Goal: Task Accomplishment & Management: Use online tool/utility

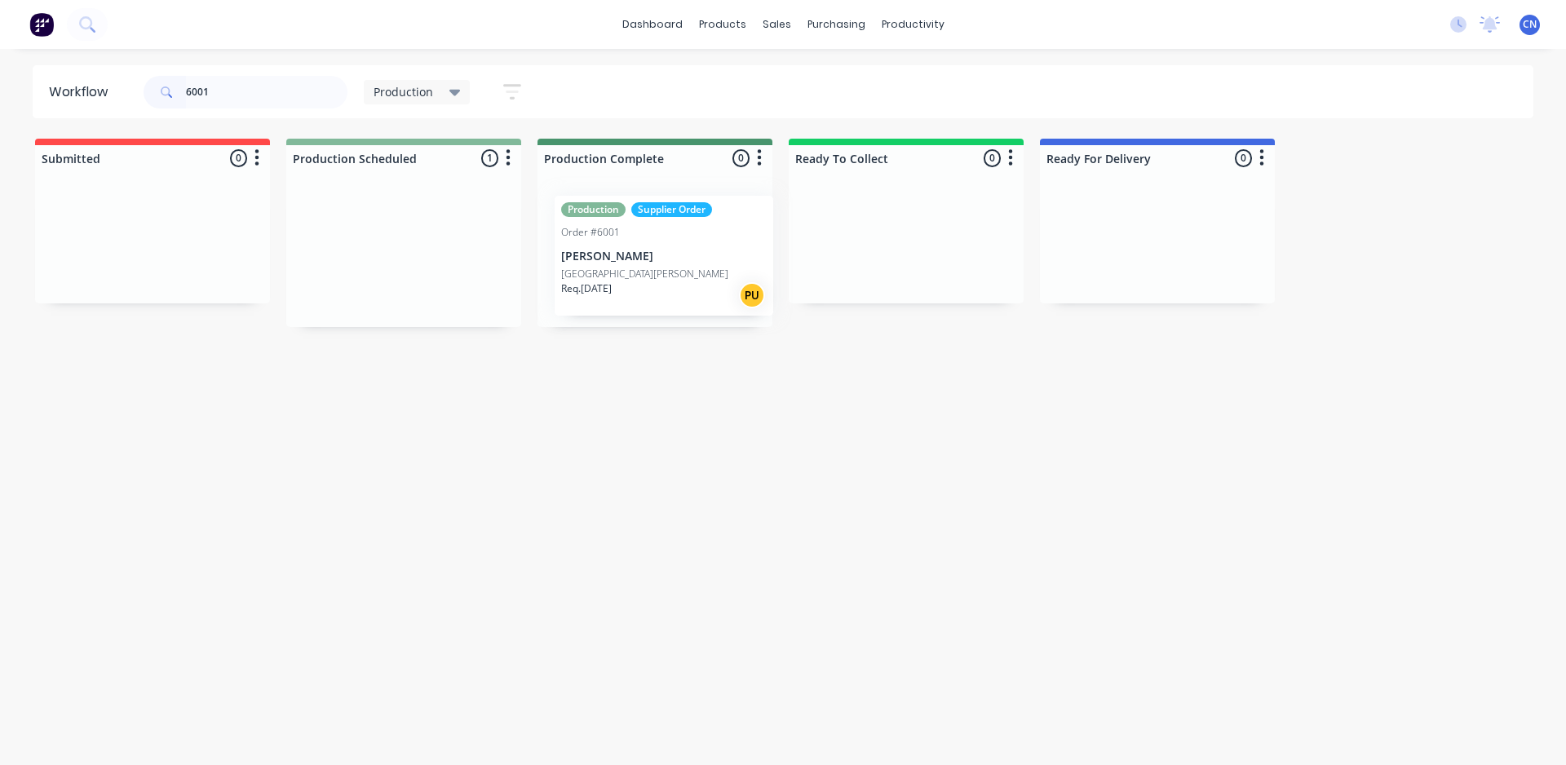
drag, startPoint x: 388, startPoint y: 274, endPoint x: 522, endPoint y: 222, distance: 143.6
click at [671, 272] on div "Submitted 0 Summaries Total order value Invoiced to date To be invoiced Product…" at bounding box center [1229, 233] width 2483 height 188
drag, startPoint x: 235, startPoint y: 88, endPoint x: 102, endPoint y: 88, distance: 132.9
click at [103, 80] on header "Workflow 6001 Production Save new view None edit Production (Default) edit Comp…" at bounding box center [783, 91] width 1501 height 53
drag, startPoint x: 33, startPoint y: 69, endPoint x: 22, endPoint y: 18, distance: 51.7
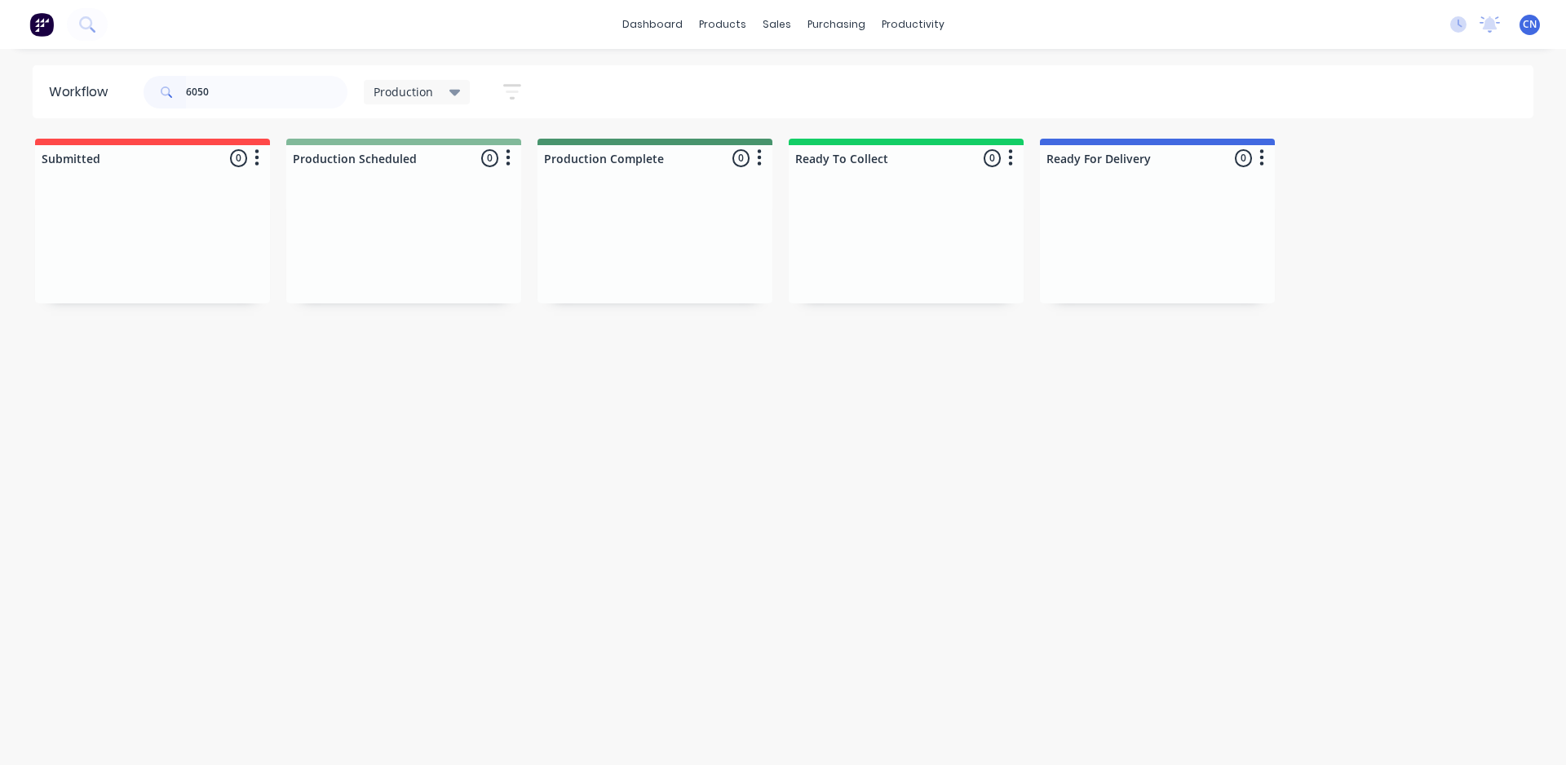
click at [7, 62] on div "dashboard products sales purchasing productivity dashboard products Product Cat…" at bounding box center [783, 333] width 1566 height 667
type input "6051"
drag, startPoint x: 383, startPoint y: 281, endPoint x: 644, endPoint y: 291, distance: 261.1
click at [644, 291] on div "Submitted 0 Summaries Total order value Invoiced to date To be invoiced Product…" at bounding box center [1229, 233] width 2483 height 188
drag, startPoint x: 249, startPoint y: 86, endPoint x: 0, endPoint y: 97, distance: 248.9
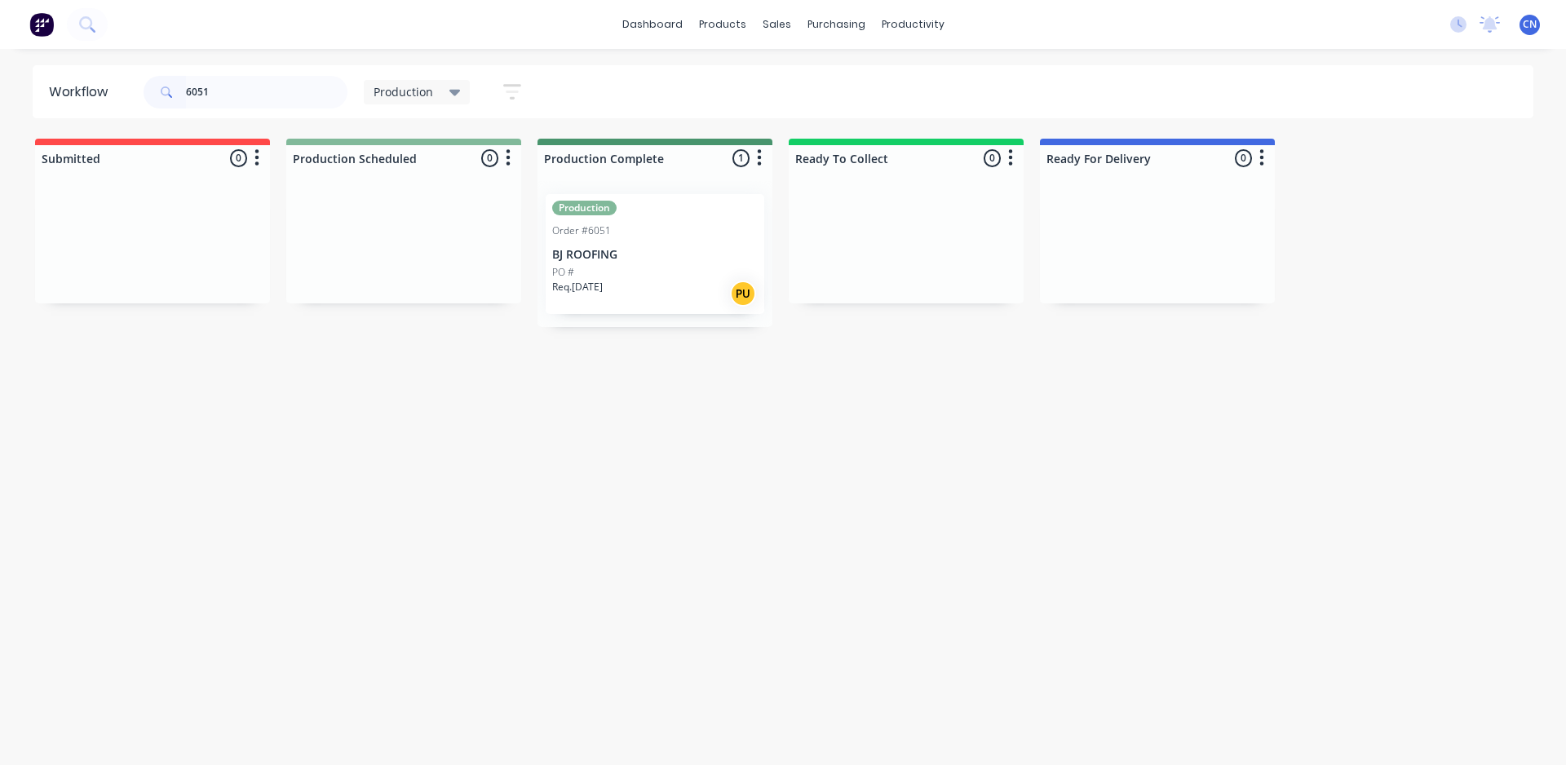
click at [0, 97] on div "Workflow 6051 Production Save new view None edit Production (Default) edit Comp…" at bounding box center [783, 91] width 1566 height 53
drag, startPoint x: 469, startPoint y: 274, endPoint x: 658, endPoint y: 286, distance: 189.6
click at [658, 286] on div "Submitted 0 Summaries Total order value Invoiced to date To be invoiced Product…" at bounding box center [1229, 233] width 2483 height 188
type input "6051"
drag, startPoint x: 626, startPoint y: 263, endPoint x: 849, endPoint y: 278, distance: 223.1
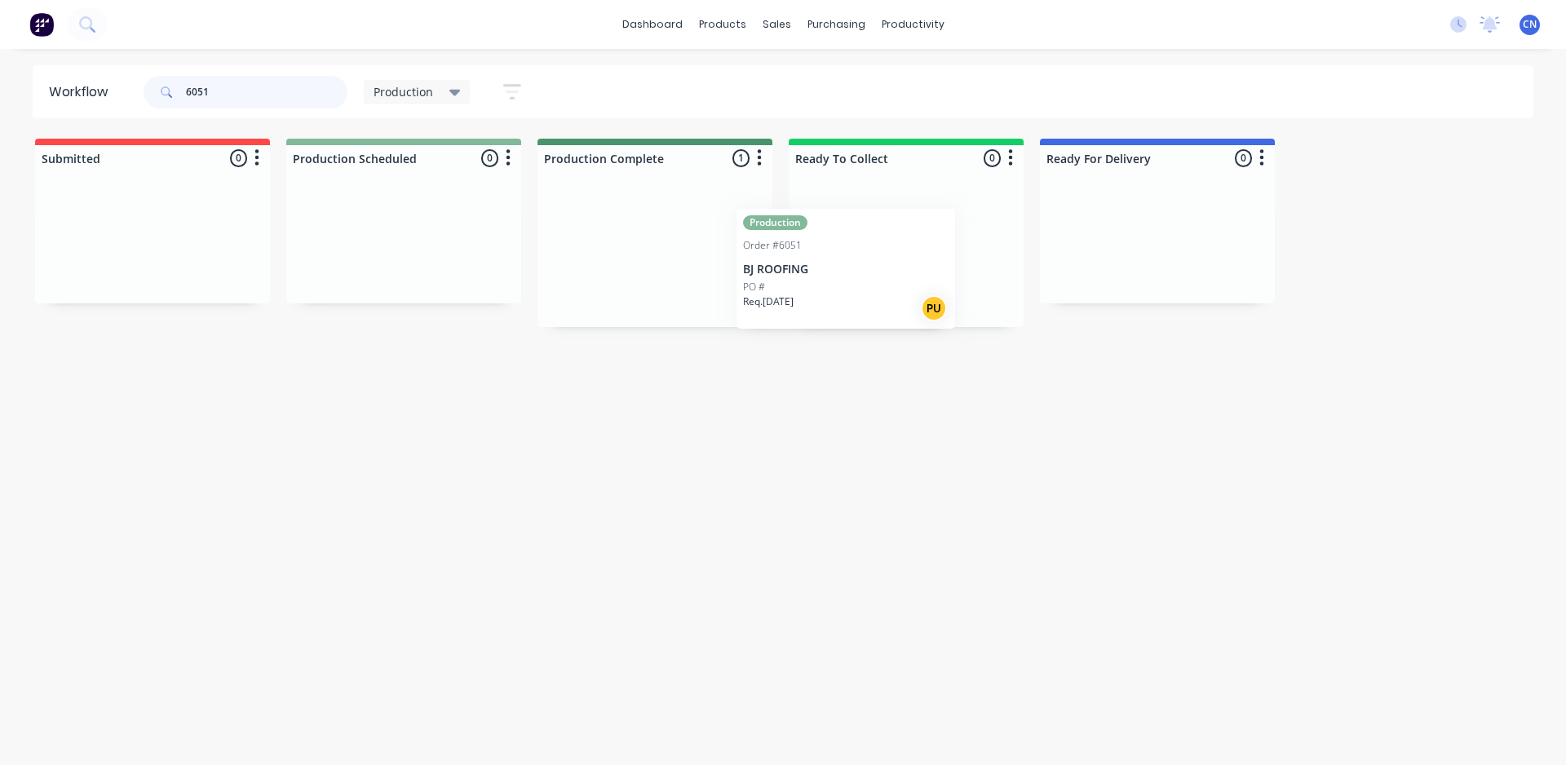
click at [848, 278] on div "Submitted 0 Summaries Total order value Invoiced to date To be invoiced Product…" at bounding box center [1229, 233] width 2483 height 188
drag, startPoint x: 263, startPoint y: 78, endPoint x: 0, endPoint y: 4, distance: 272.9
click at [0, 59] on div "dashboard products sales purchasing productivity dashboard products Product Cat…" at bounding box center [783, 333] width 1566 height 667
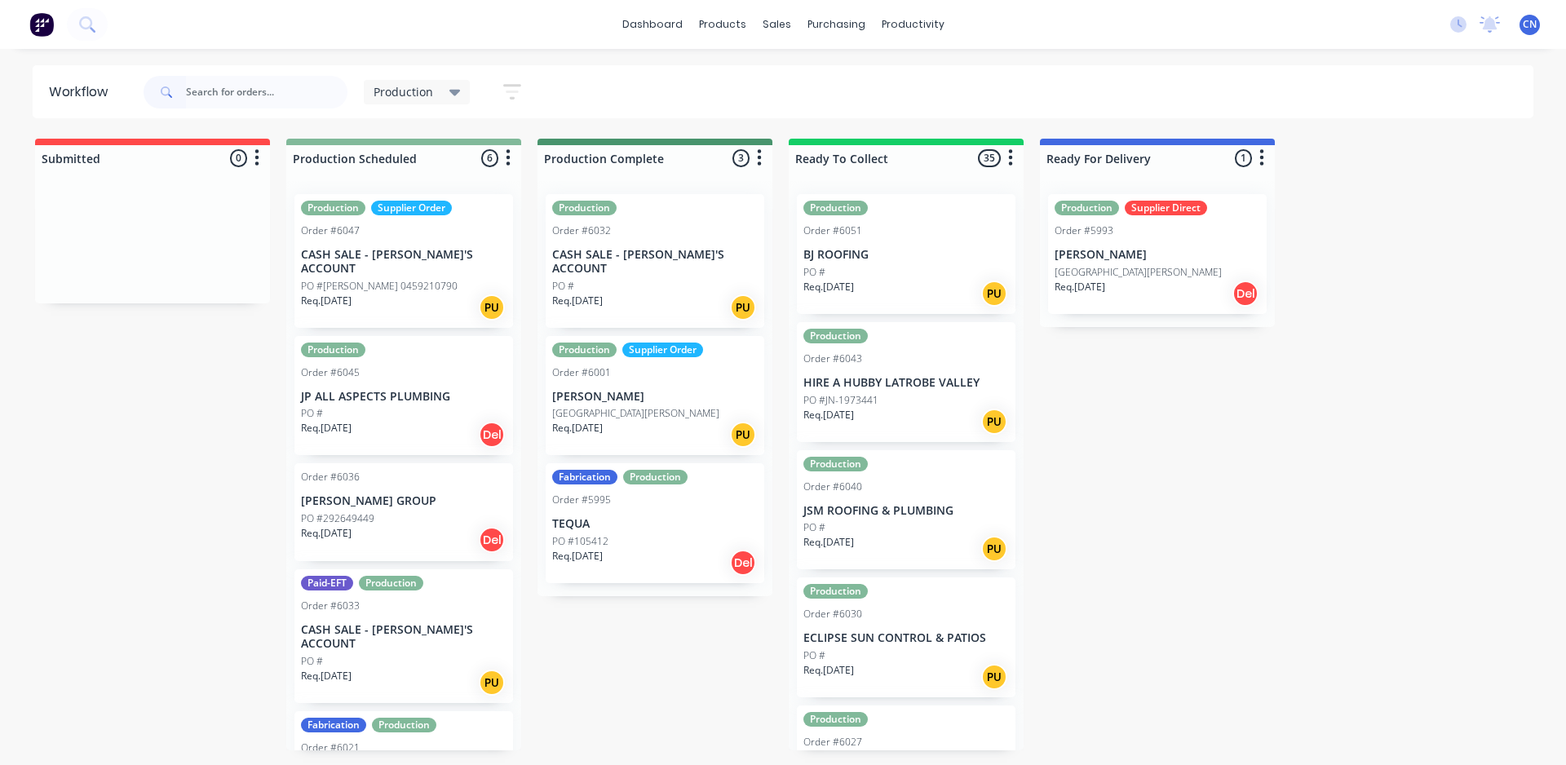
click at [877, 267] on div "PO #" at bounding box center [906, 272] width 206 height 15
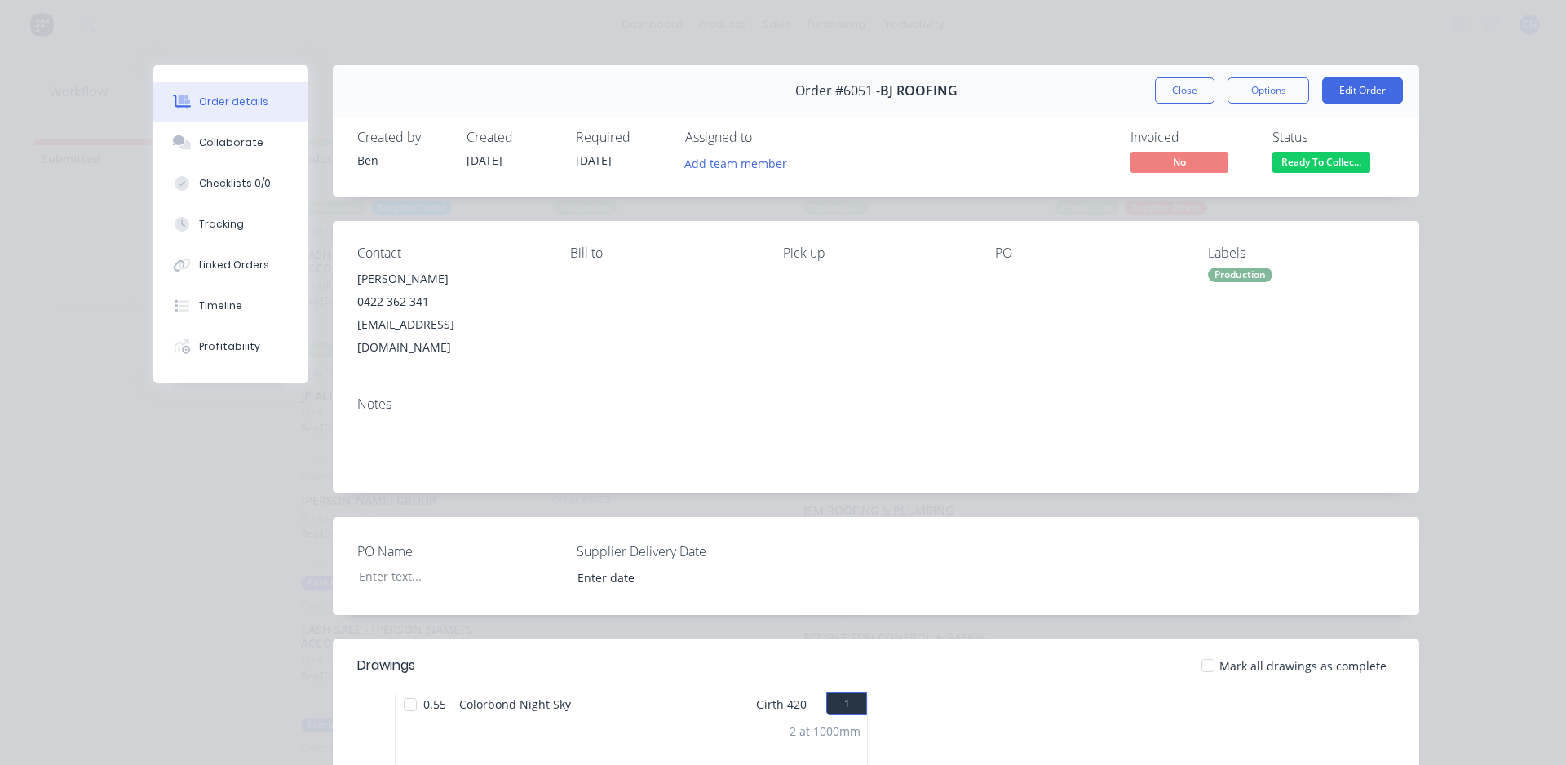
click at [401, 688] on div at bounding box center [410, 704] width 33 height 33
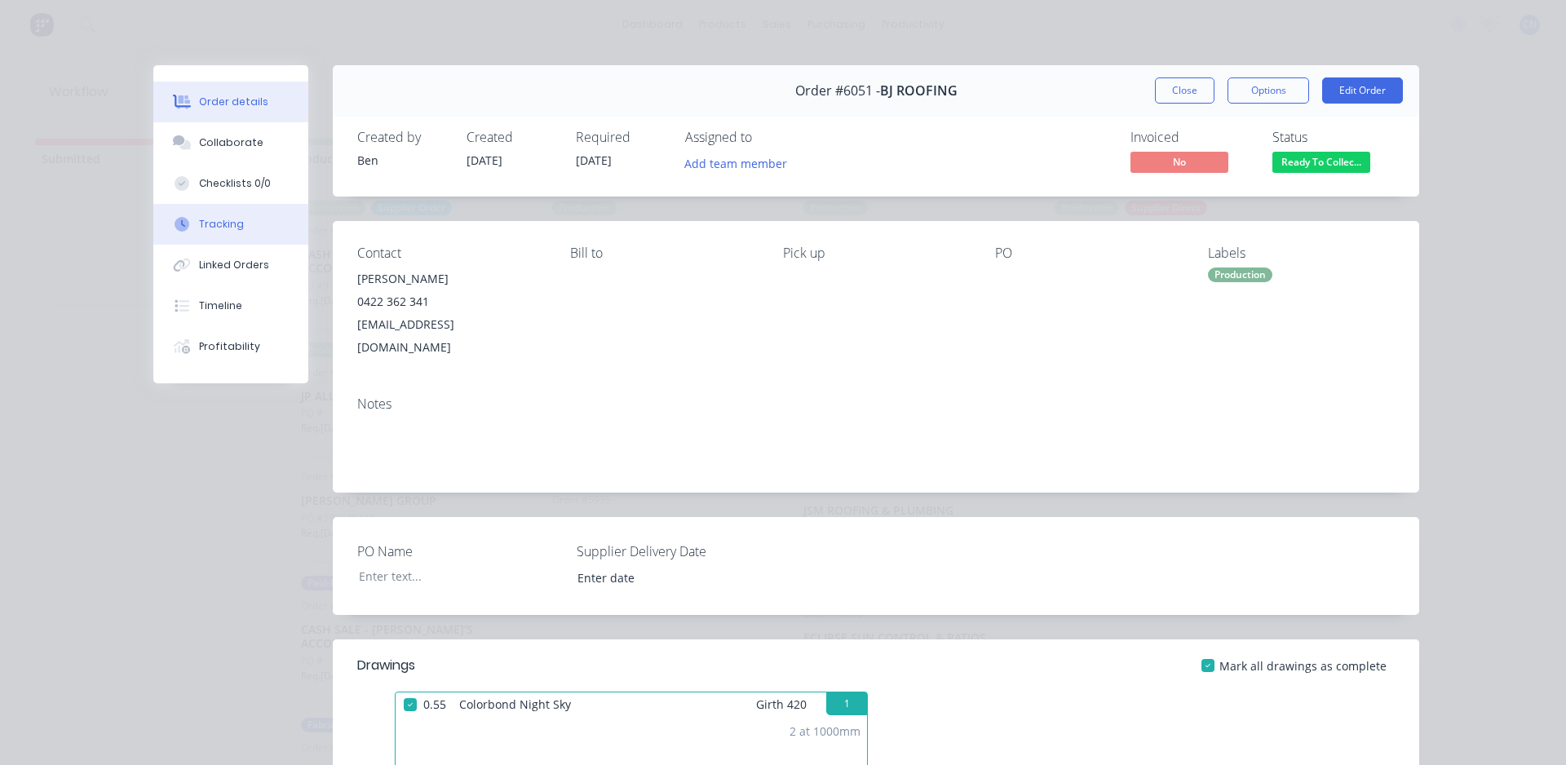
click at [201, 219] on div "Tracking" at bounding box center [221, 224] width 45 height 15
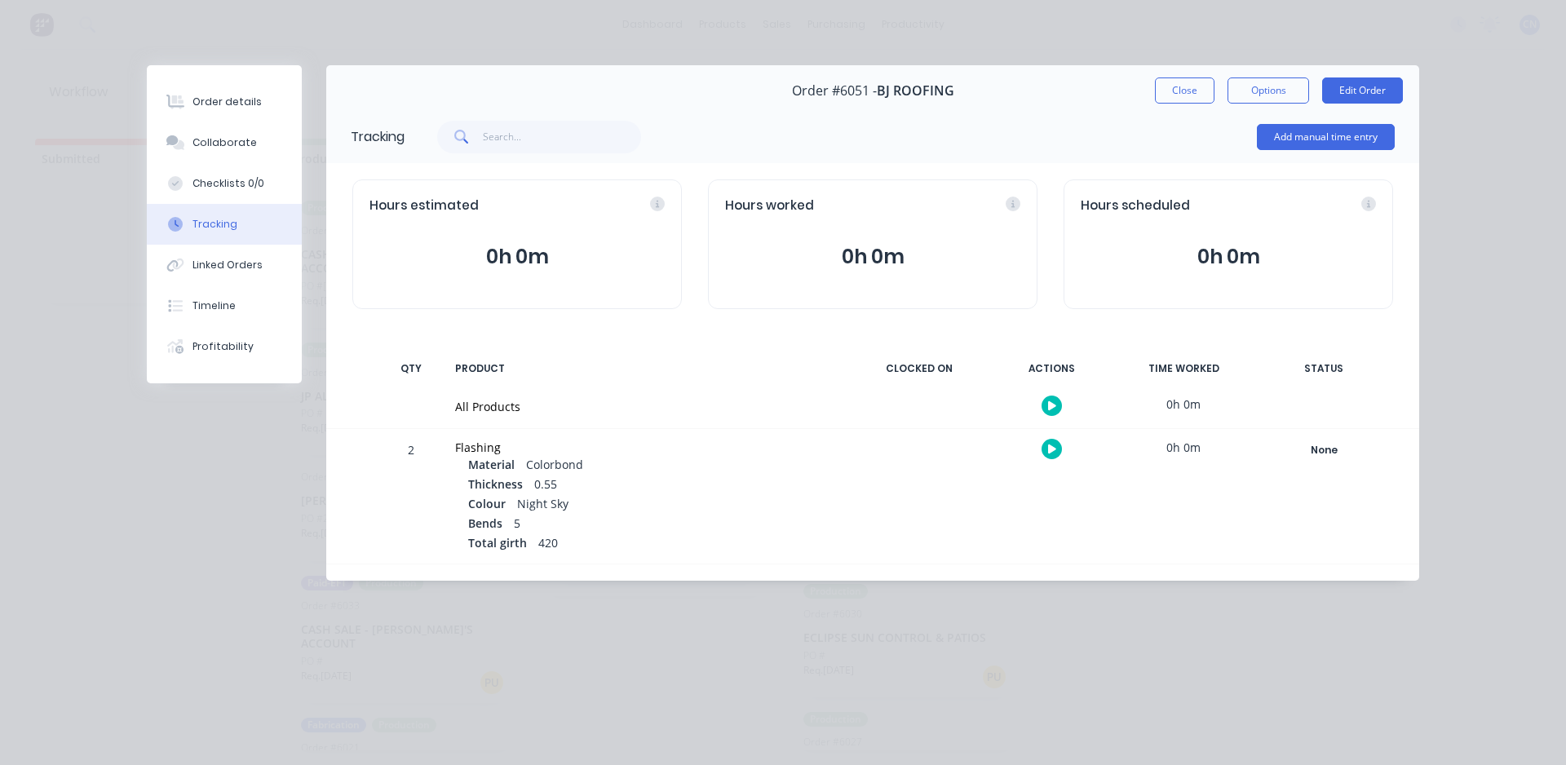
click at [1046, 402] on button "button" at bounding box center [1051, 406] width 20 height 20
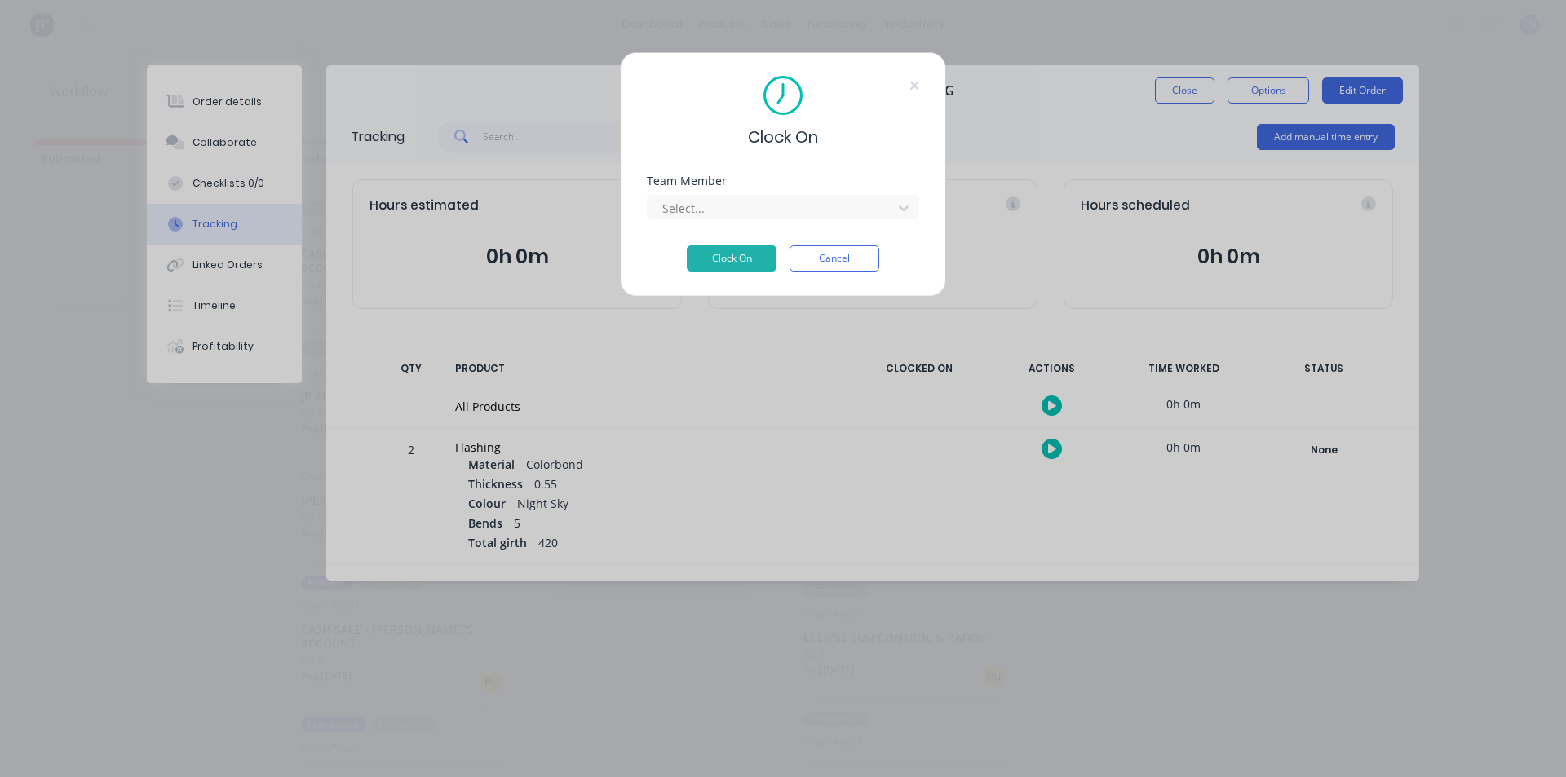
click at [749, 221] on div "Team Member Select..." at bounding box center [783, 210] width 272 height 70
click at [753, 215] on div at bounding box center [772, 208] width 223 height 20
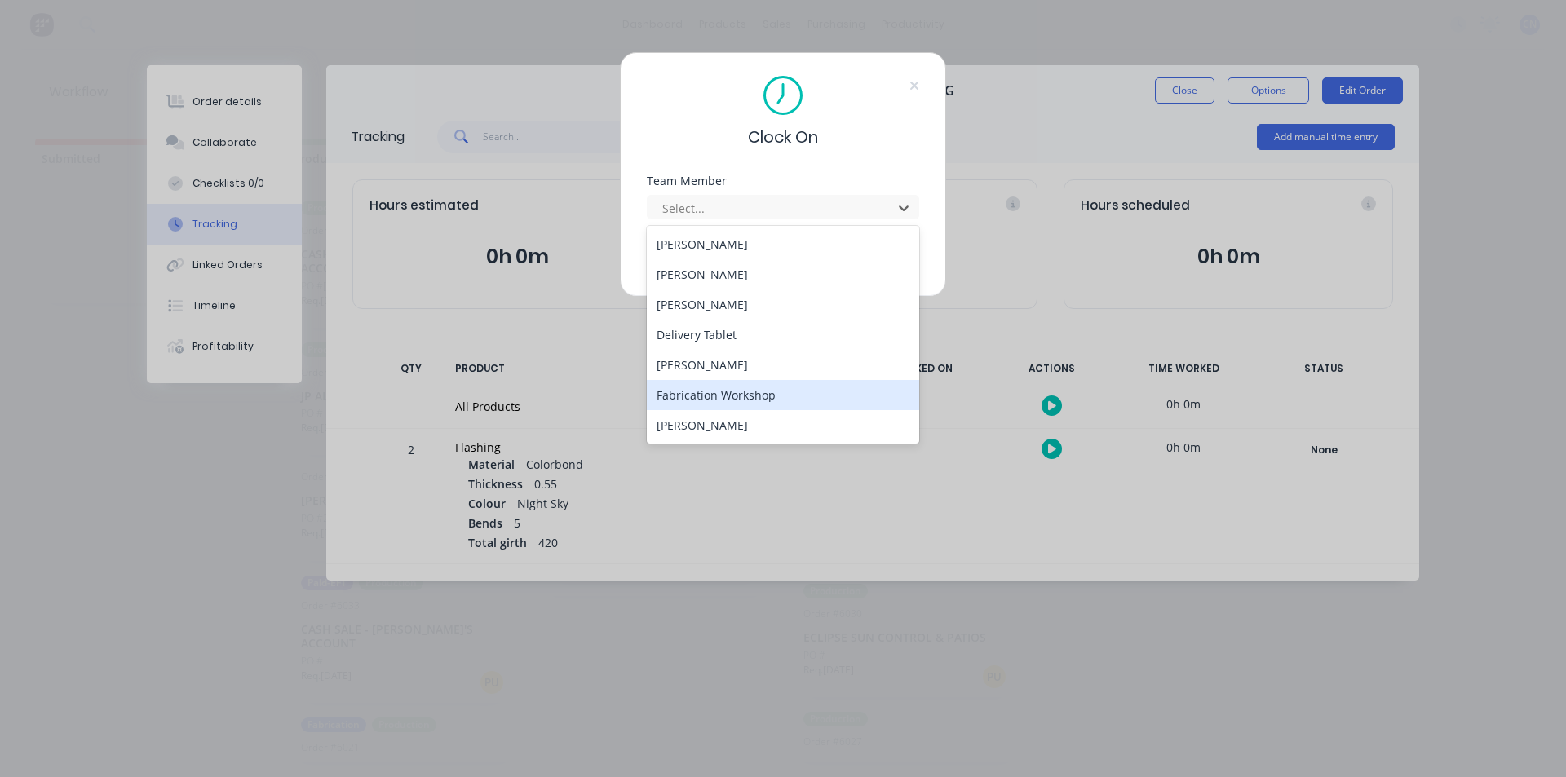
click at [718, 393] on div "Fabrication Workshop" at bounding box center [783, 395] width 272 height 30
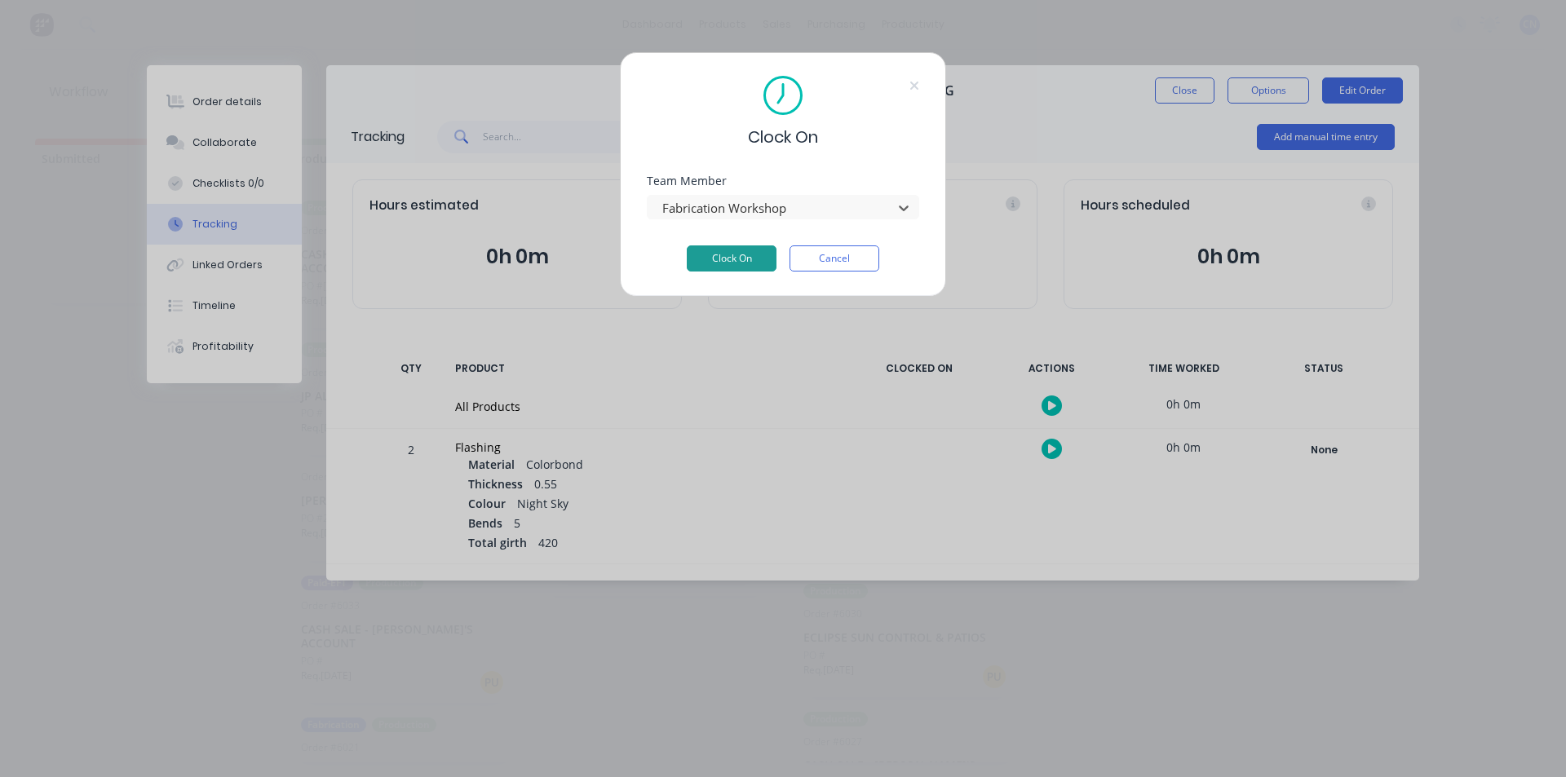
click at [730, 255] on button "Clock On" at bounding box center [732, 258] width 90 height 26
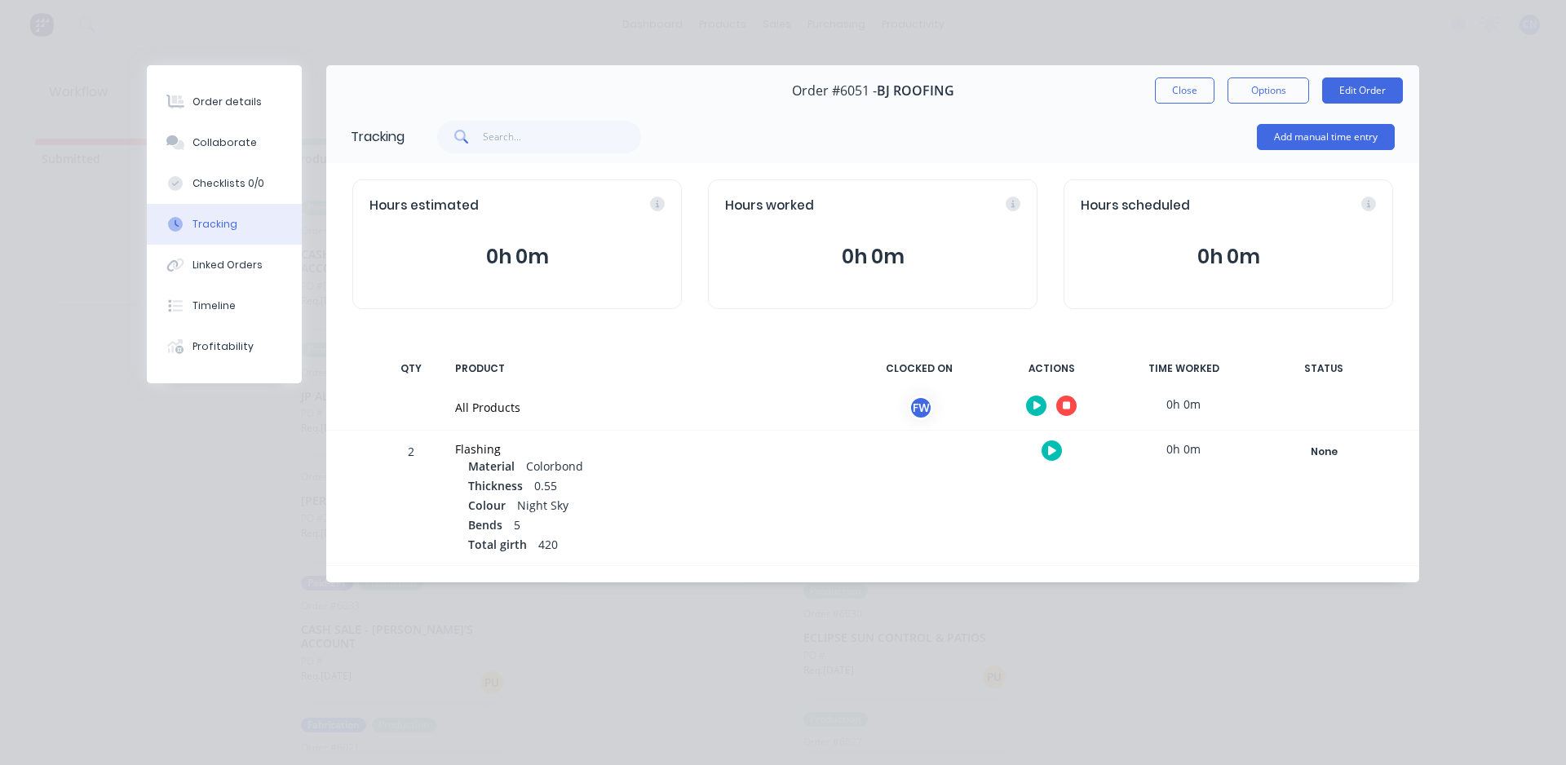
click at [1070, 404] on icon "button" at bounding box center [1067, 406] width 8 height 8
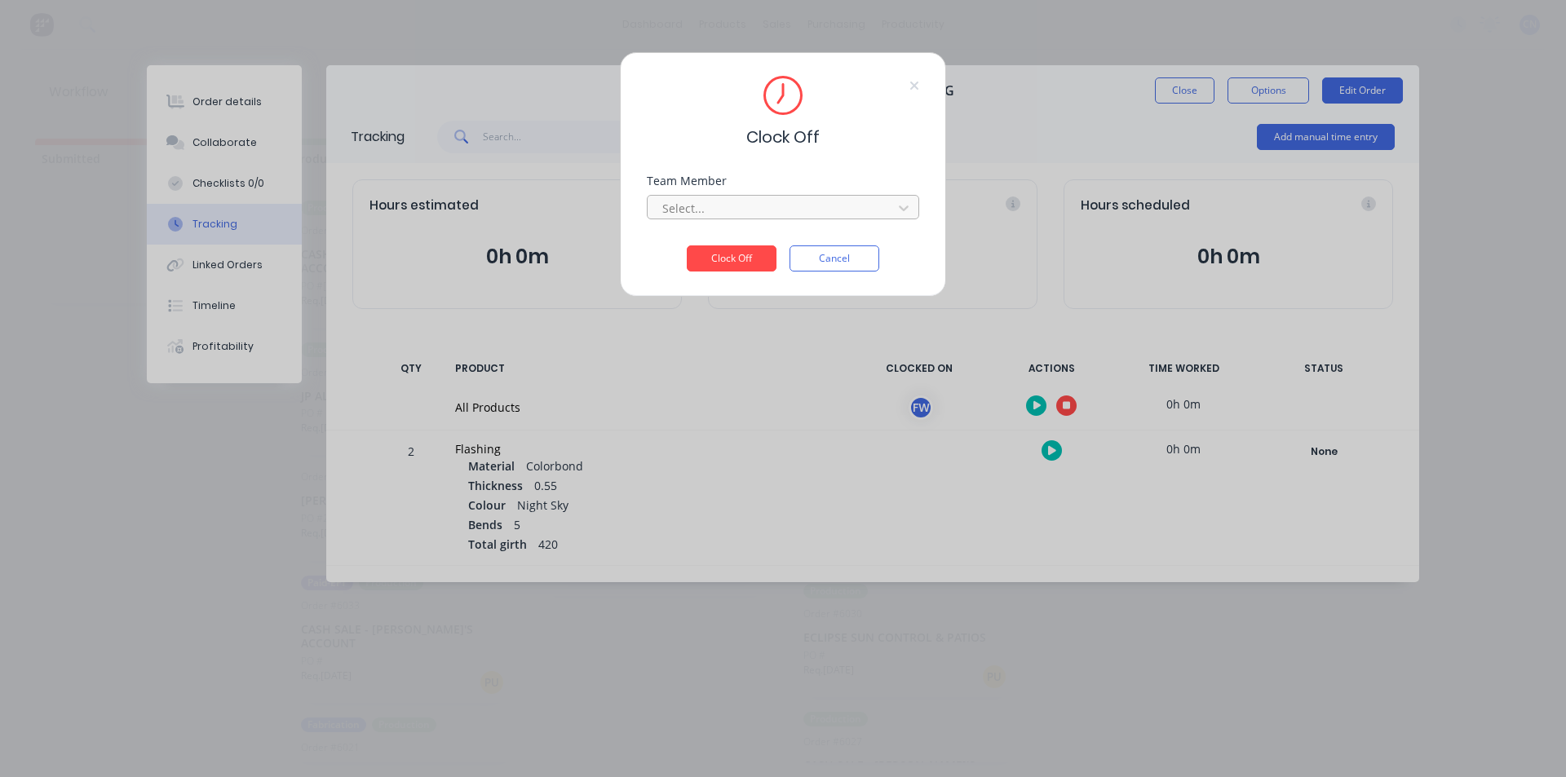
click at [775, 214] on div at bounding box center [772, 208] width 223 height 20
click at [699, 239] on div "Fabrication Workshop" at bounding box center [783, 244] width 272 height 30
click at [723, 259] on button "Clock Off" at bounding box center [732, 258] width 90 height 26
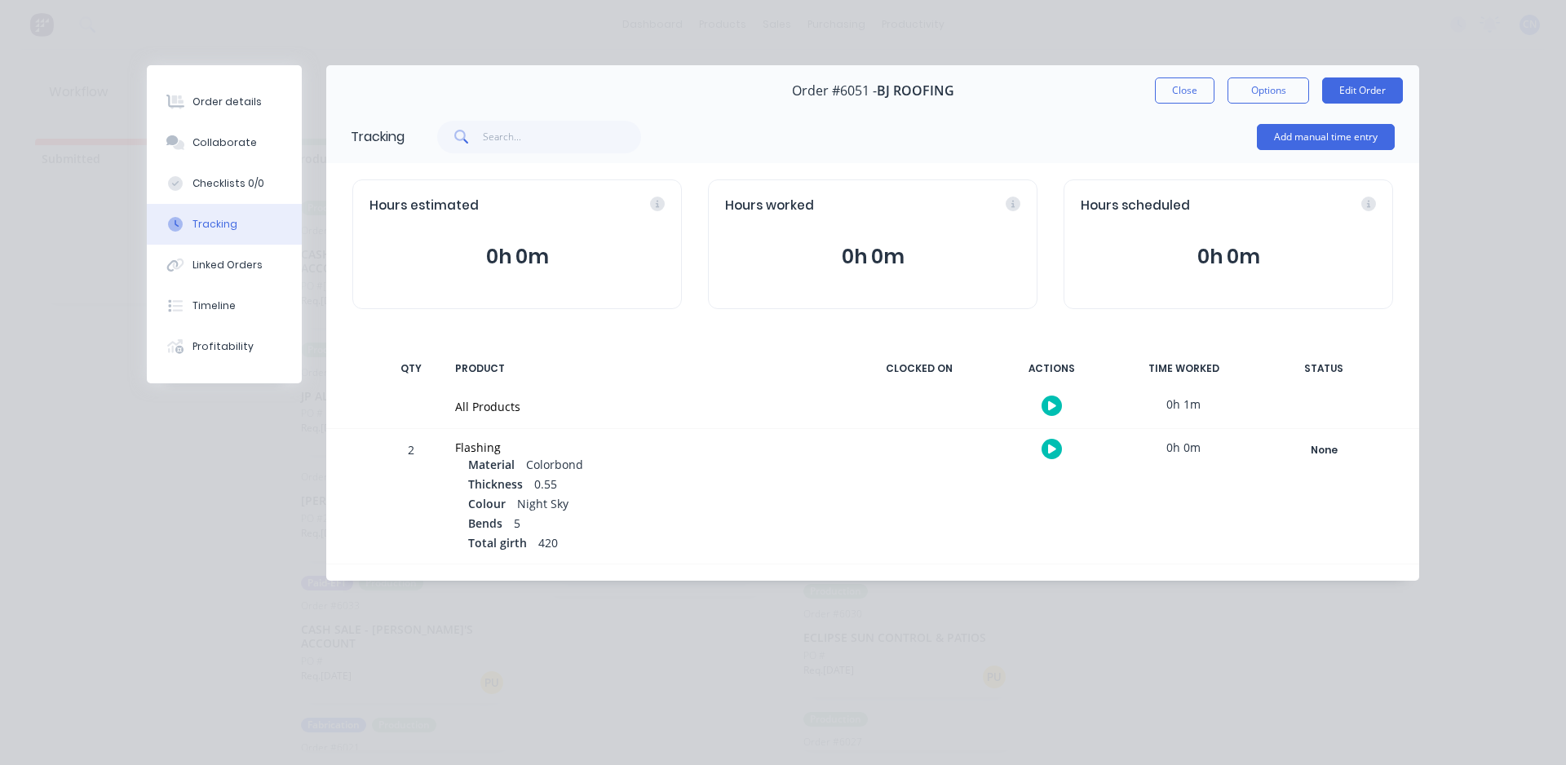
click at [200, 227] on div "Tracking" at bounding box center [214, 224] width 45 height 15
click at [227, 108] on div "Order details" at bounding box center [226, 102] width 69 height 15
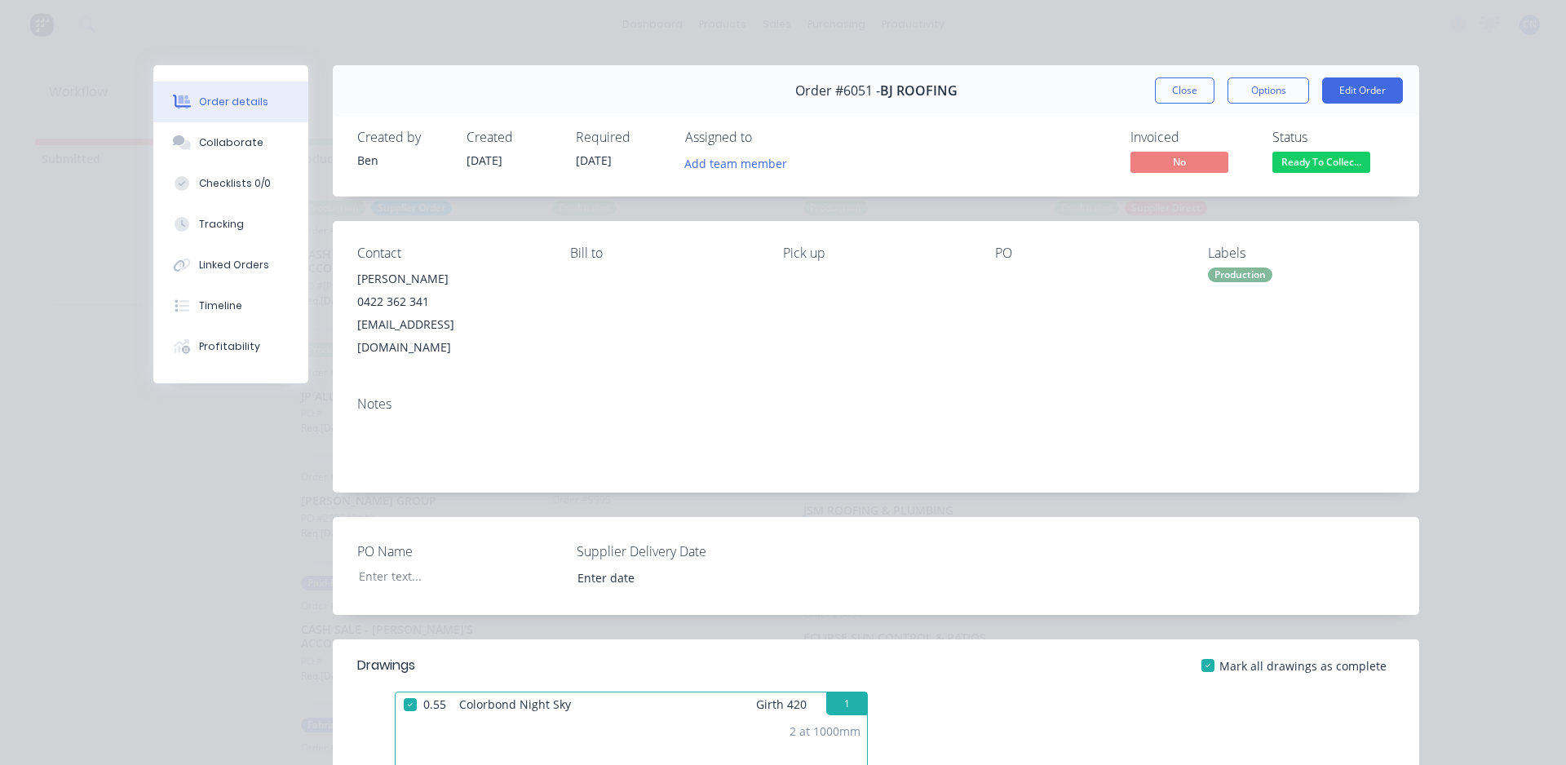
click at [408, 688] on div at bounding box center [410, 704] width 33 height 33
click at [405, 689] on div at bounding box center [410, 704] width 33 height 33
click at [231, 216] on button "Tracking" at bounding box center [230, 224] width 155 height 41
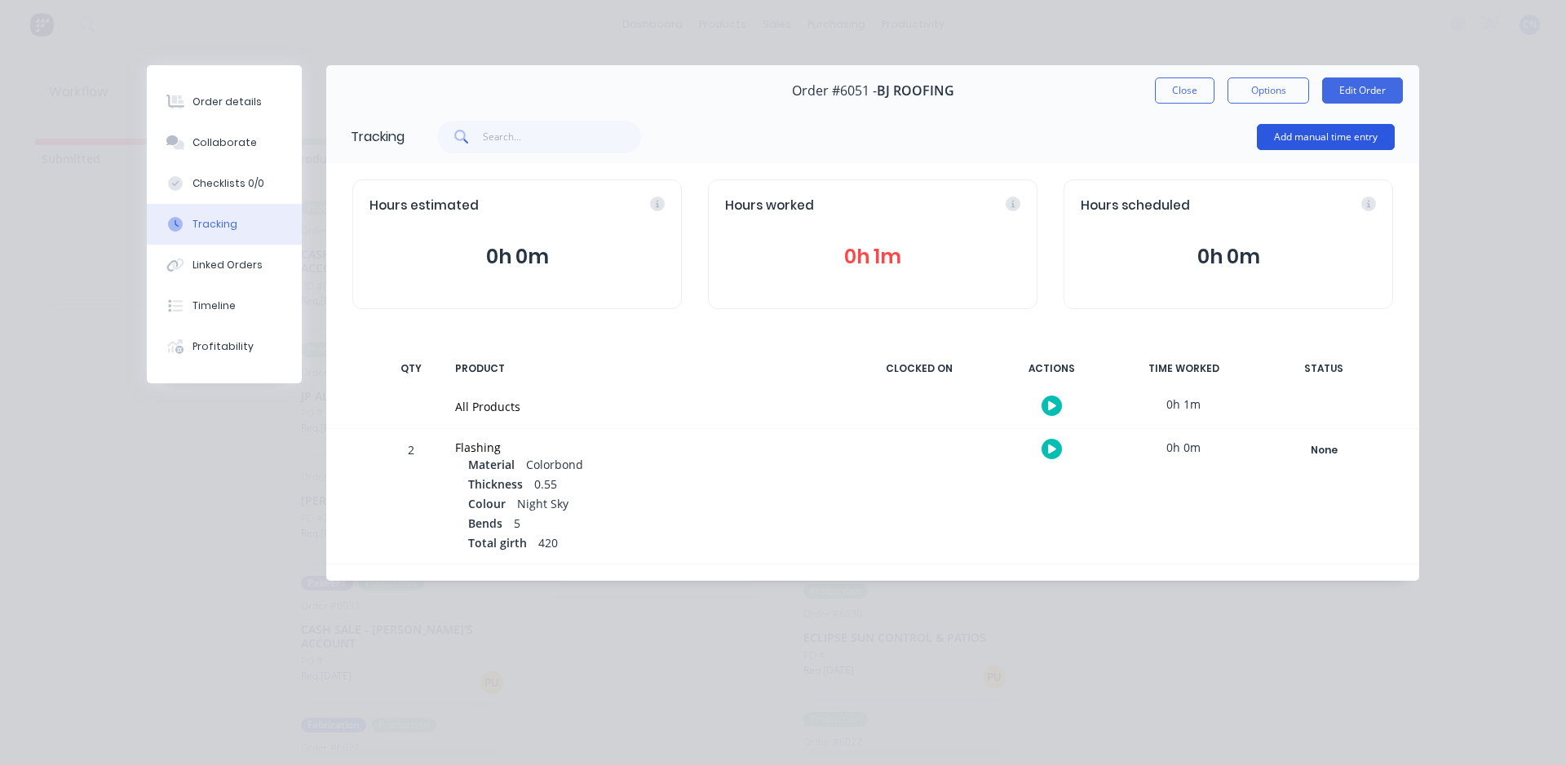
click at [1321, 139] on button "Add manual time entry" at bounding box center [1326, 137] width 138 height 26
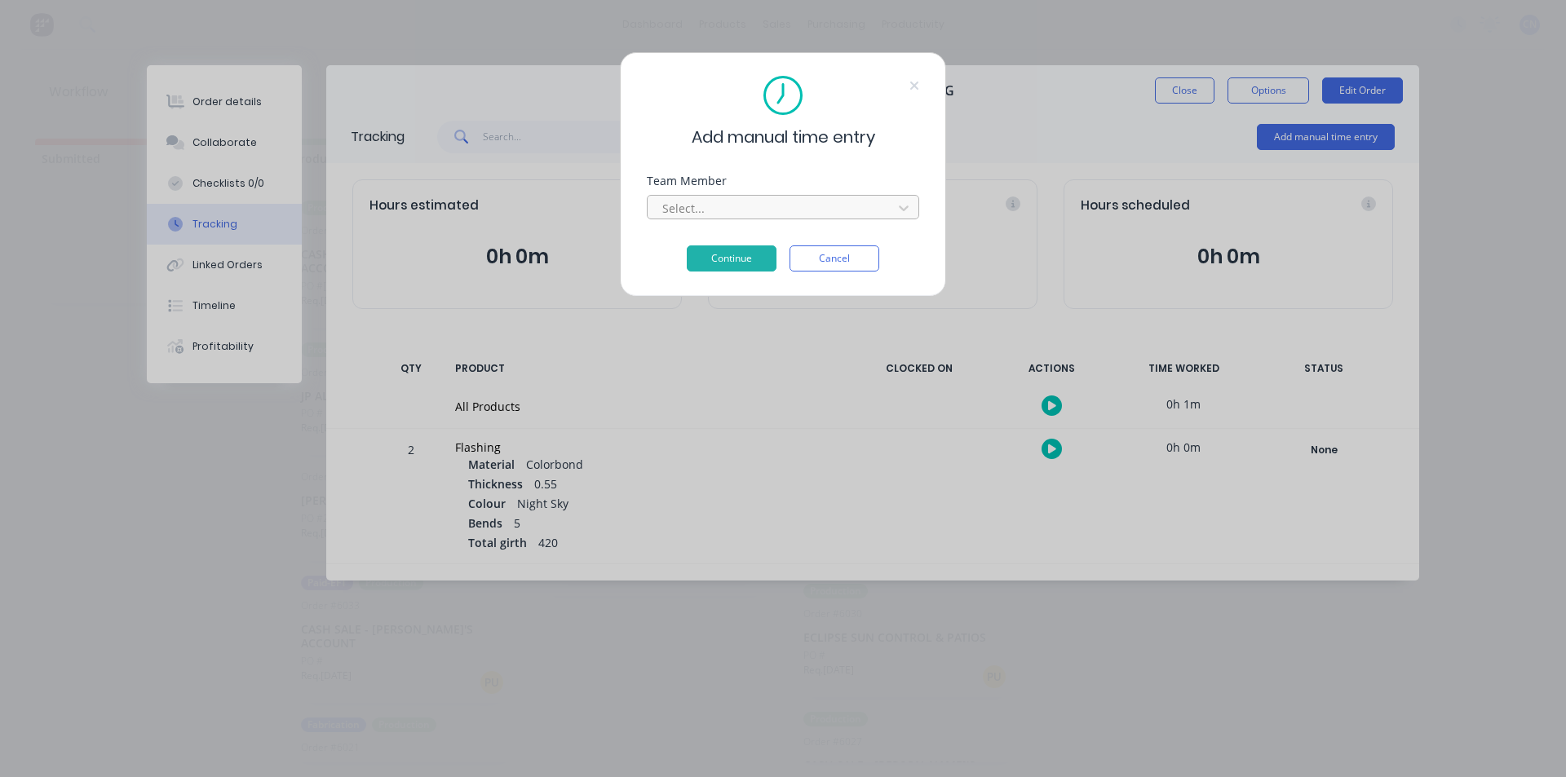
click at [740, 215] on div at bounding box center [772, 208] width 223 height 20
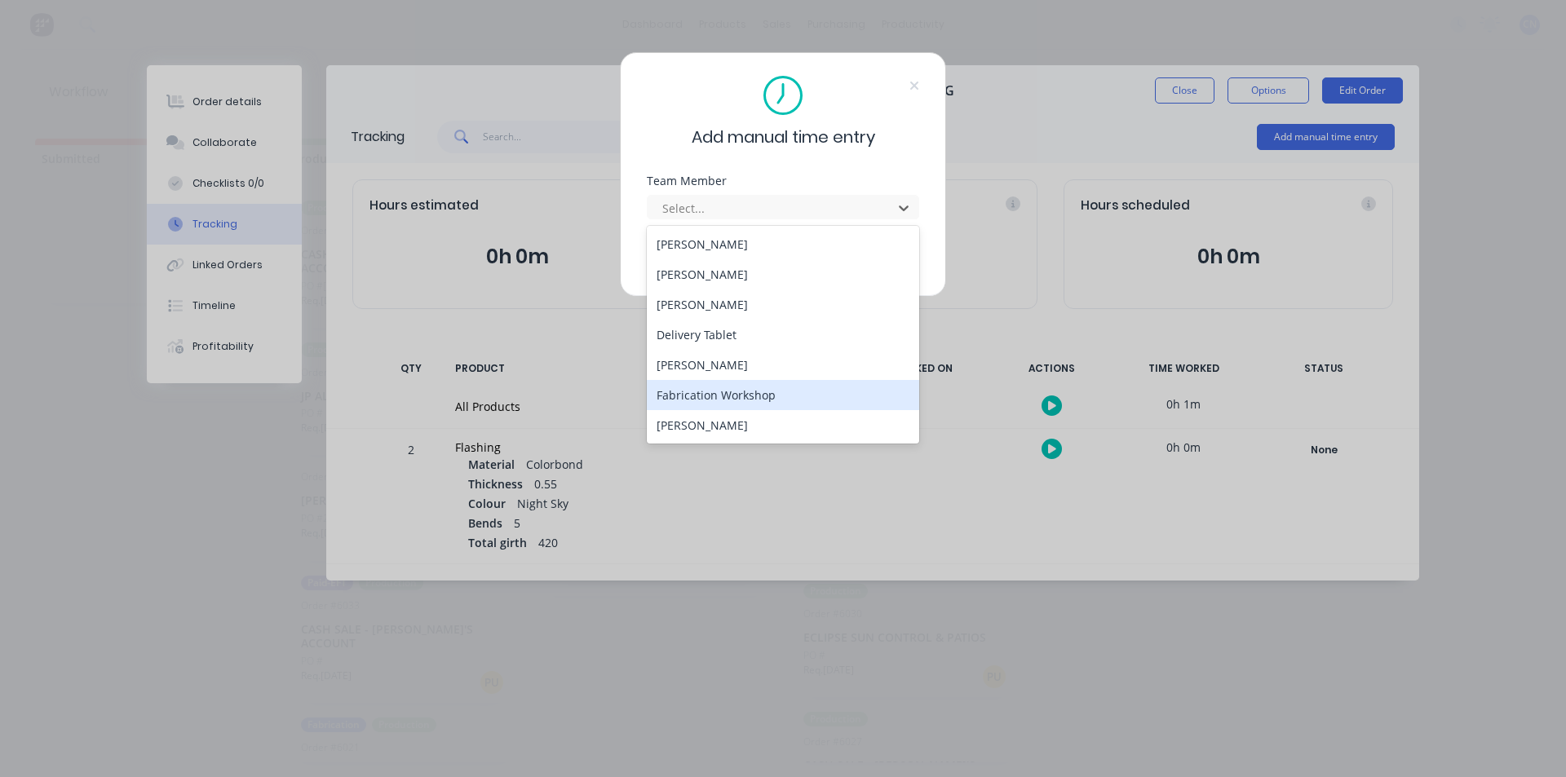
click at [710, 397] on div "Fabrication Workshop" at bounding box center [783, 395] width 272 height 30
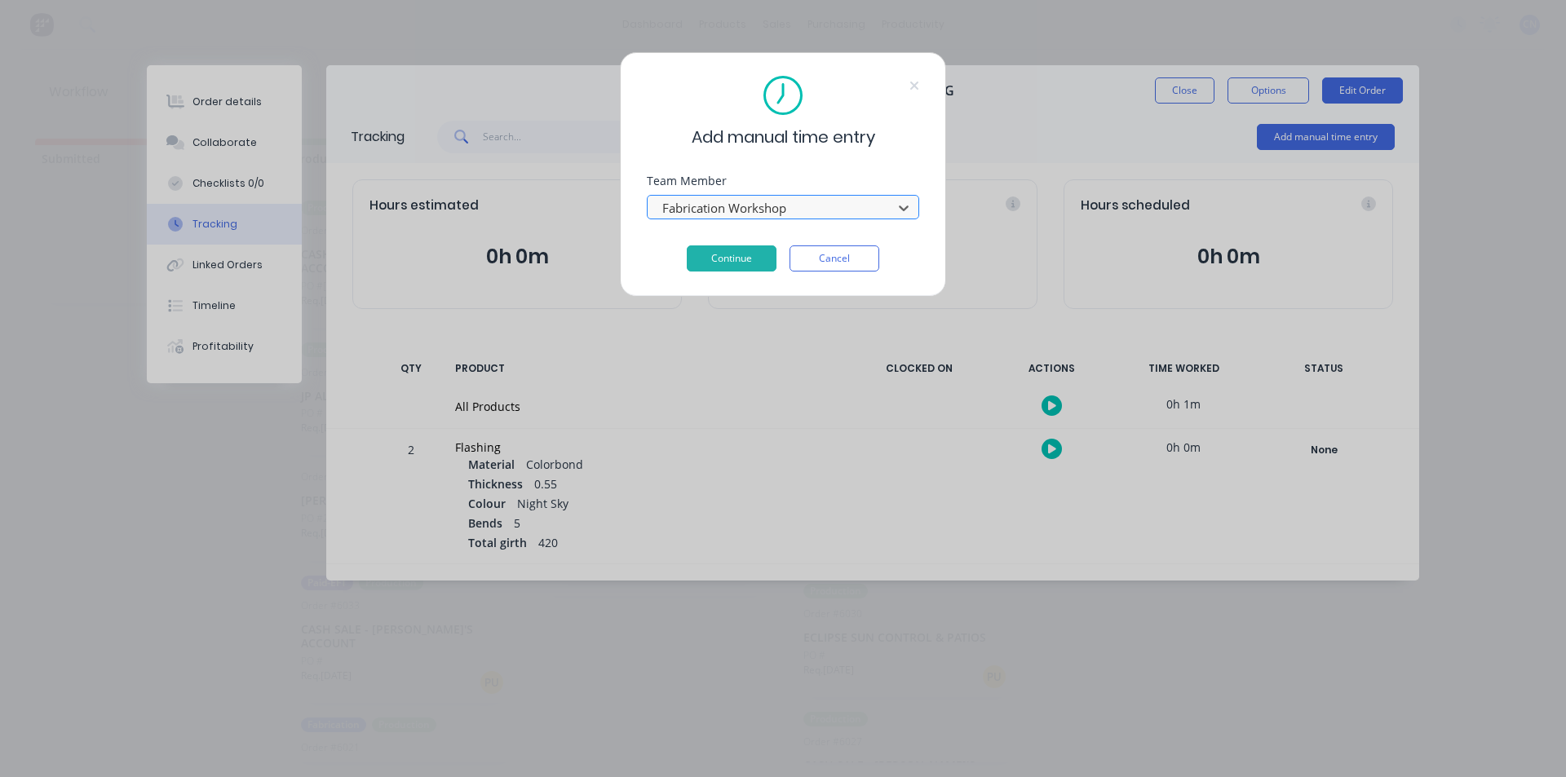
click at [726, 208] on div at bounding box center [772, 208] width 223 height 20
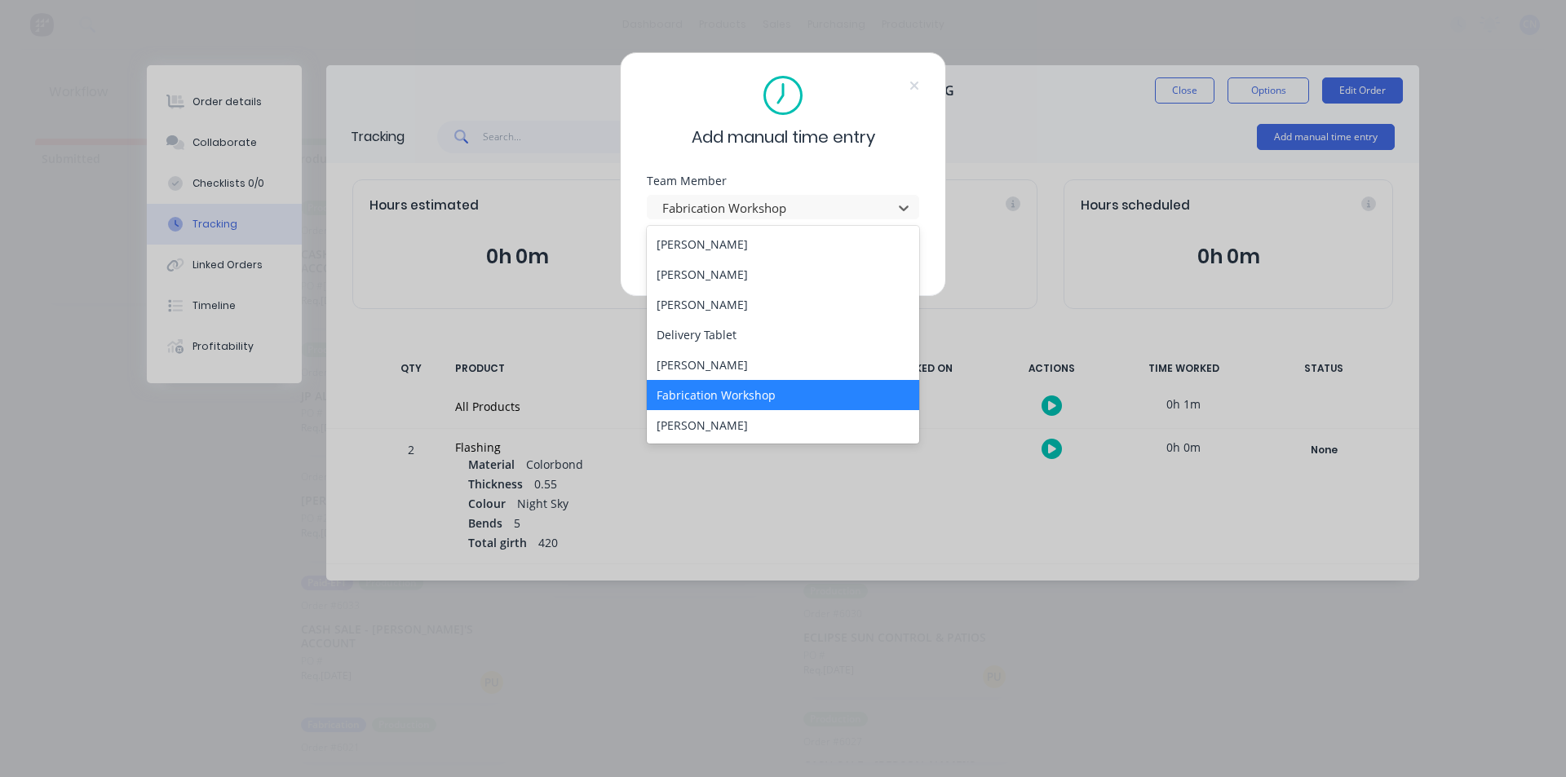
drag, startPoint x: 705, startPoint y: 394, endPoint x: 682, endPoint y: 380, distance: 27.4
click at [705, 395] on div "Fabrication Workshop" at bounding box center [783, 395] width 272 height 30
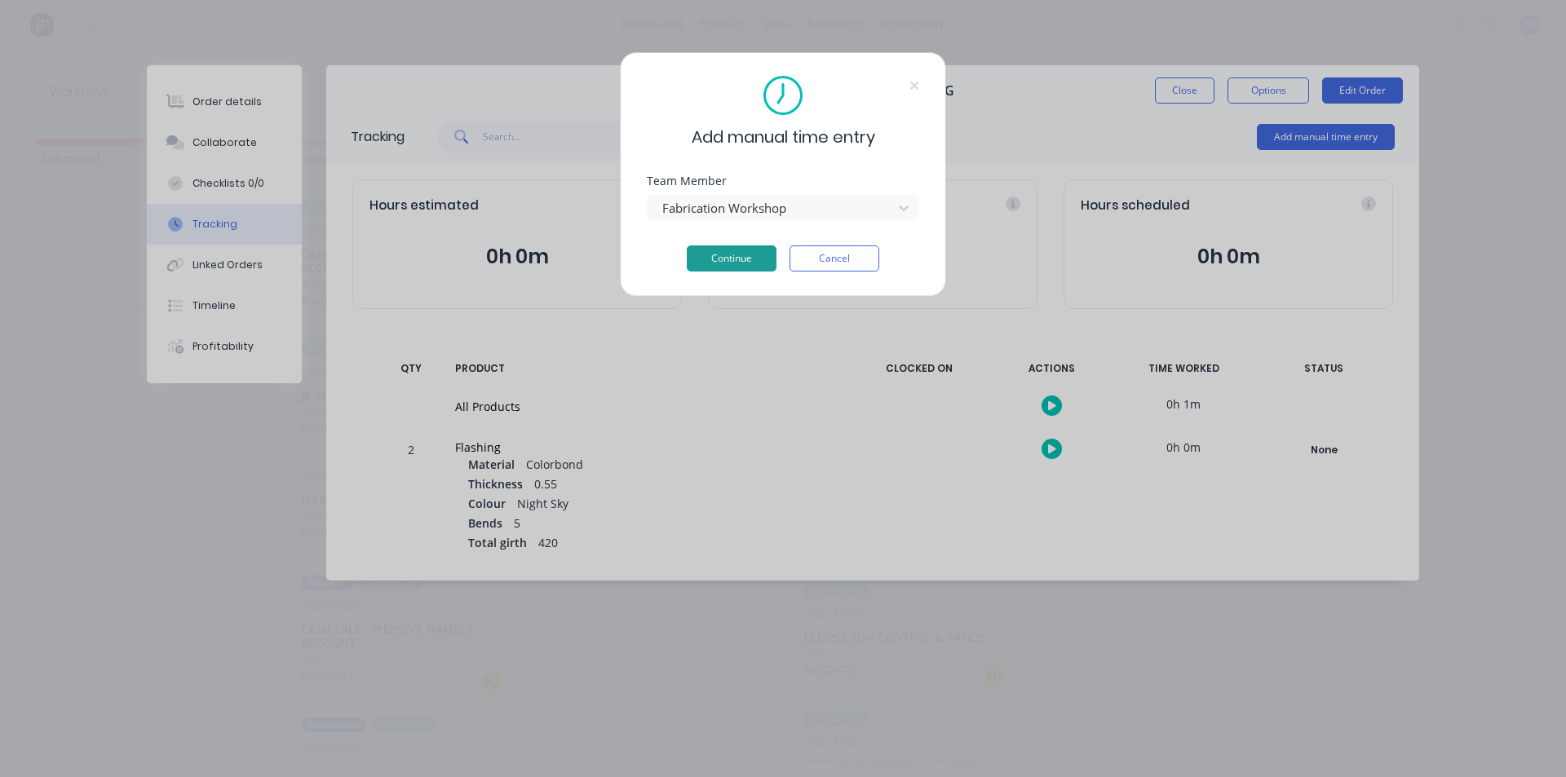
click at [740, 267] on button "Continue" at bounding box center [732, 258] width 90 height 26
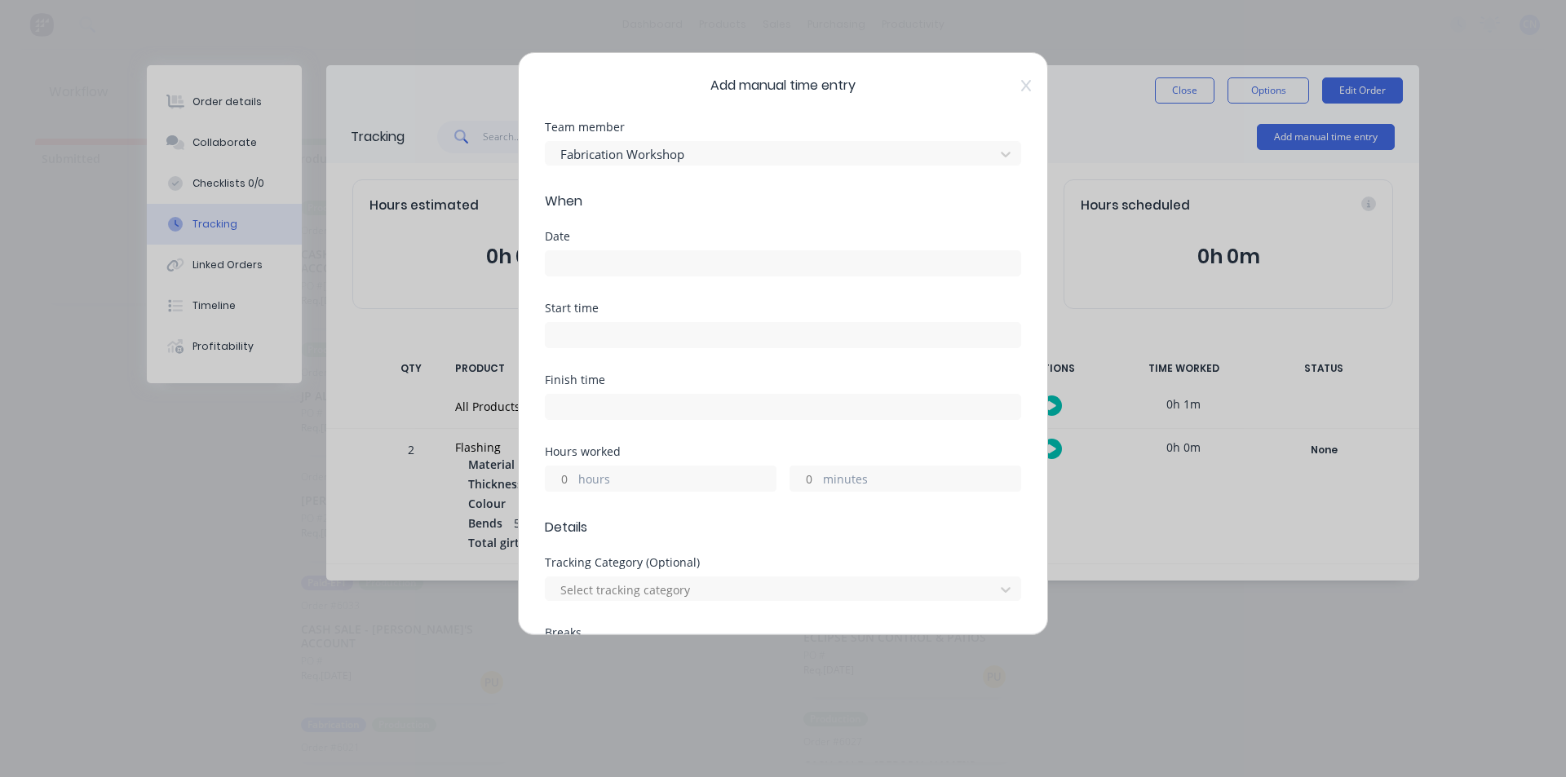
click at [619, 262] on input at bounding box center [783, 263] width 475 height 24
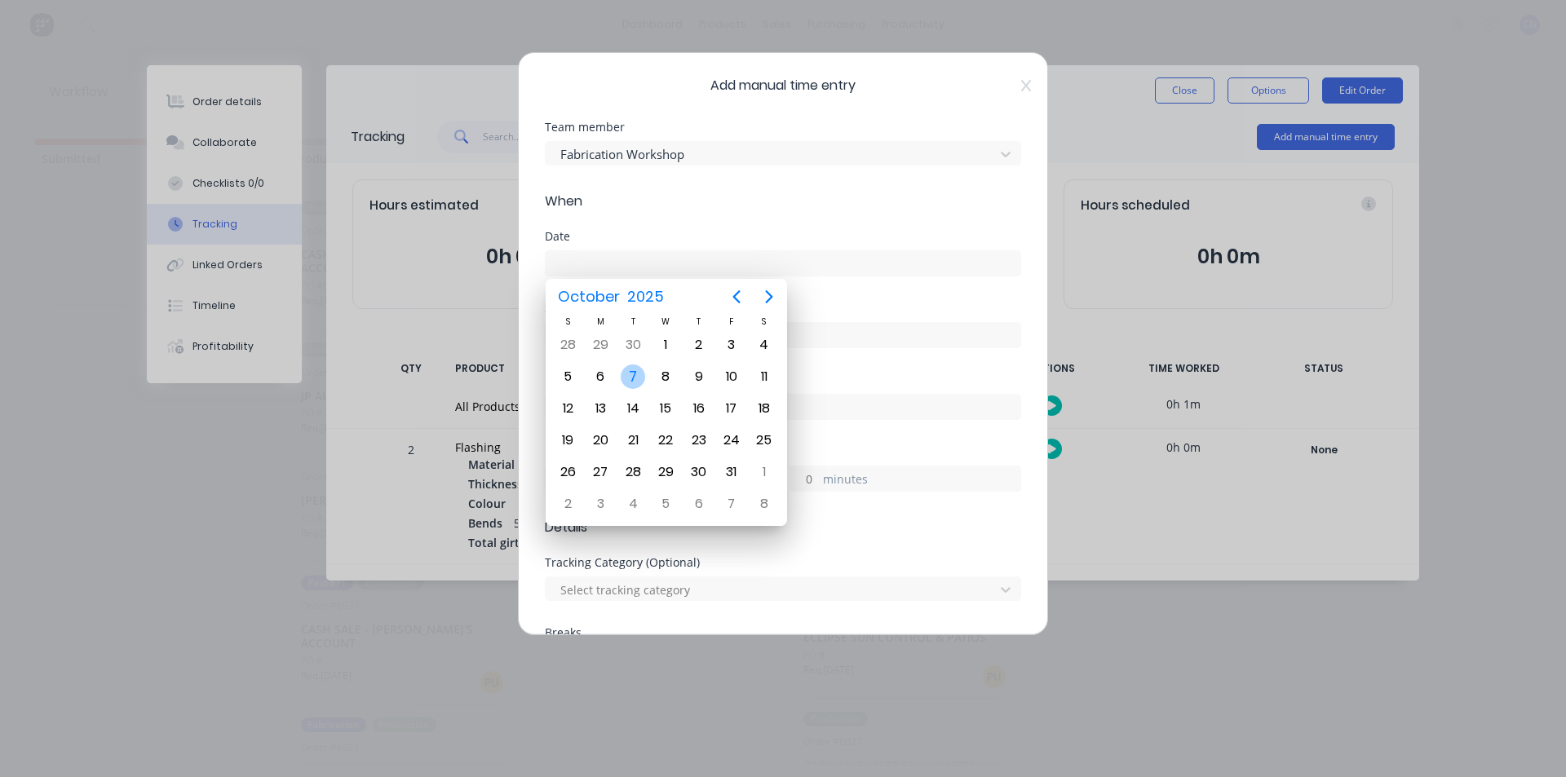
click at [635, 373] on div "7" at bounding box center [633, 377] width 24 height 24
type input "[DATE]"
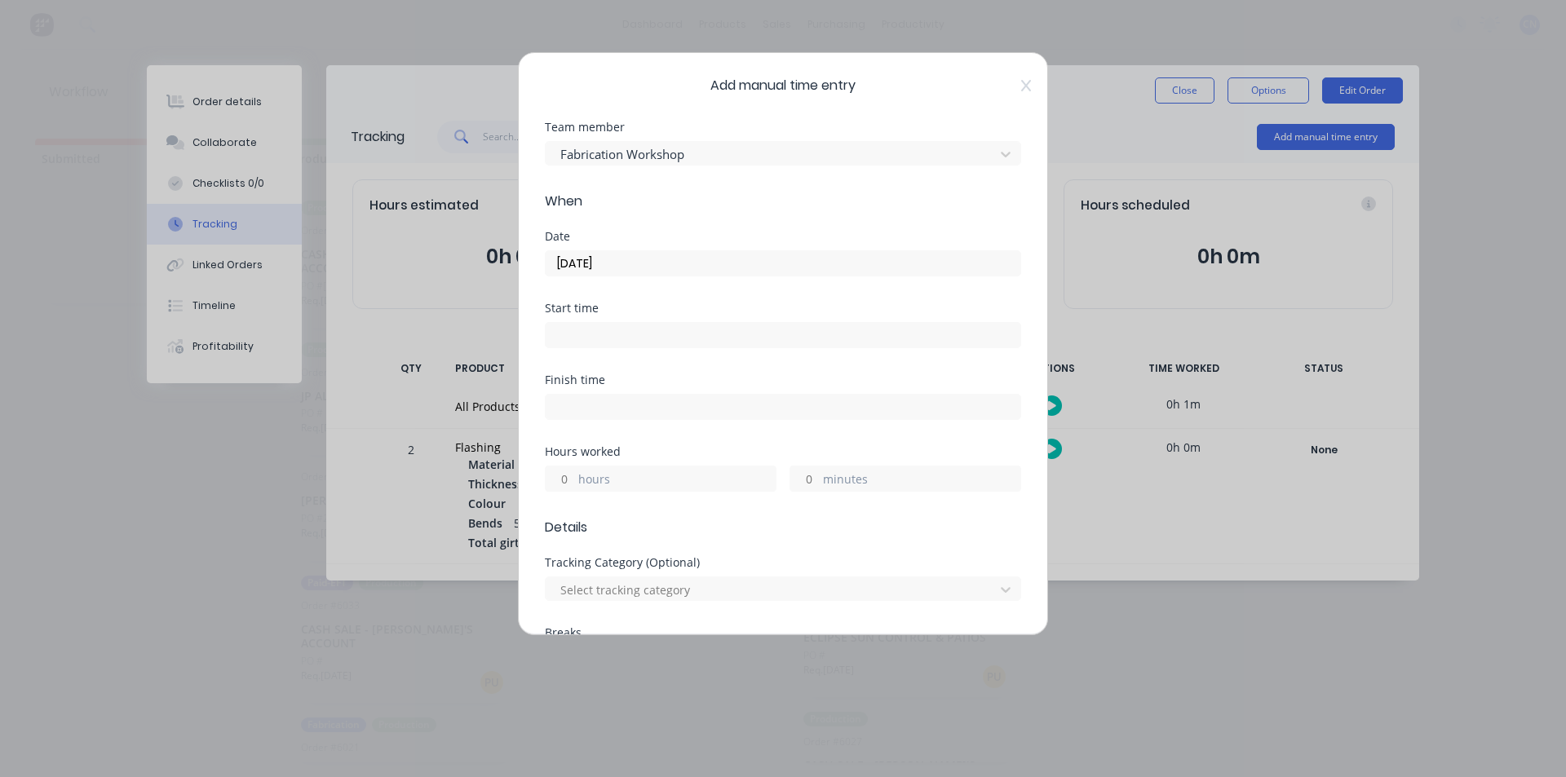
click at [573, 337] on input at bounding box center [783, 335] width 475 height 24
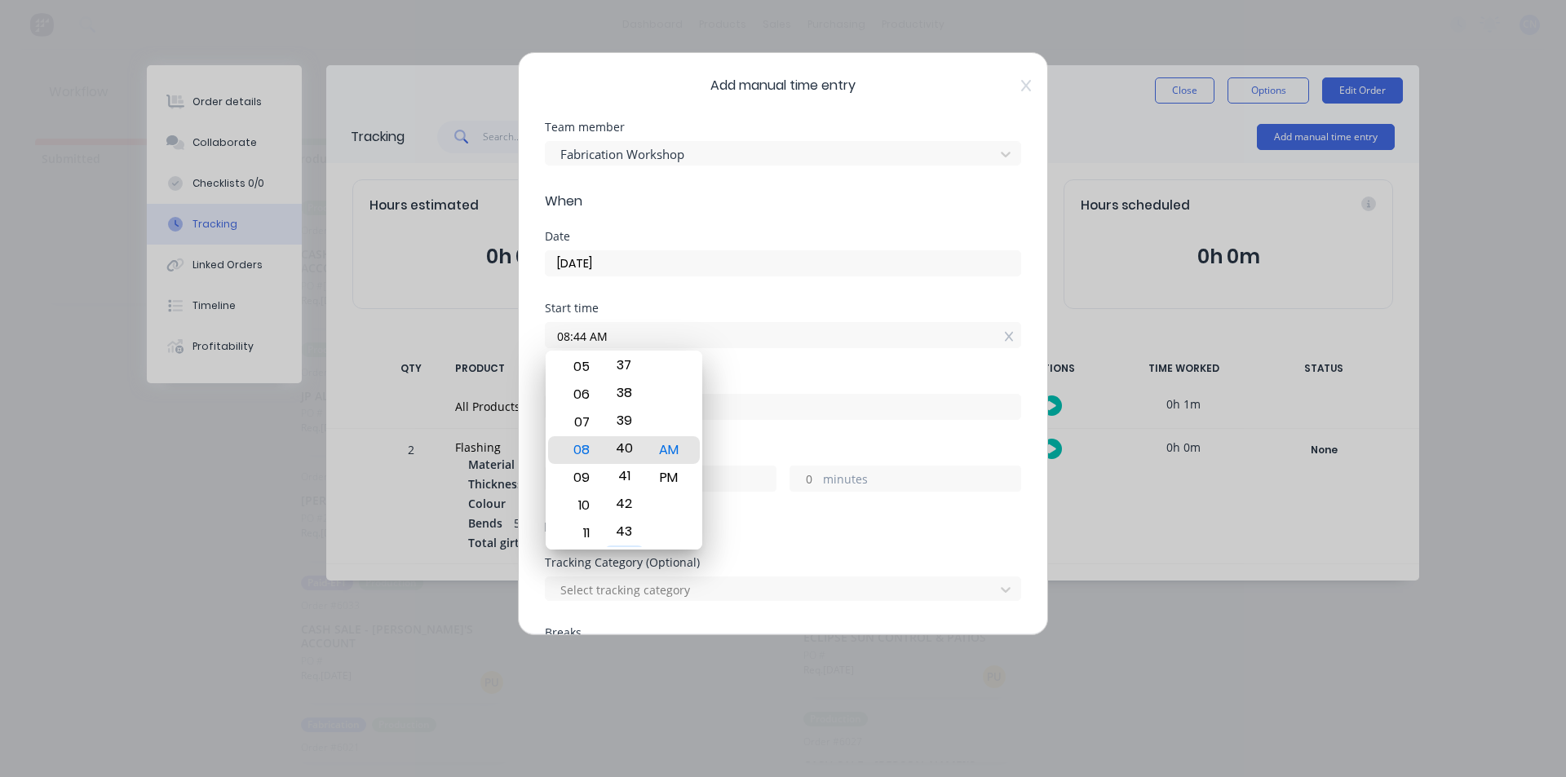
drag, startPoint x: 633, startPoint y: 423, endPoint x: 633, endPoint y: 642, distance: 218.5
click at [633, 642] on body "dashboard products sales purchasing productivity dashboard products Product Cat…" at bounding box center [783, 339] width 1566 height 679
drag, startPoint x: 617, startPoint y: 390, endPoint x: 632, endPoint y: 632, distance: 242.6
click at [632, 632] on body "dashboard products sales purchasing productivity dashboard products Product Cat…" at bounding box center [783, 339] width 1566 height 679
drag, startPoint x: 629, startPoint y: 383, endPoint x: 653, endPoint y: 711, distance: 328.7
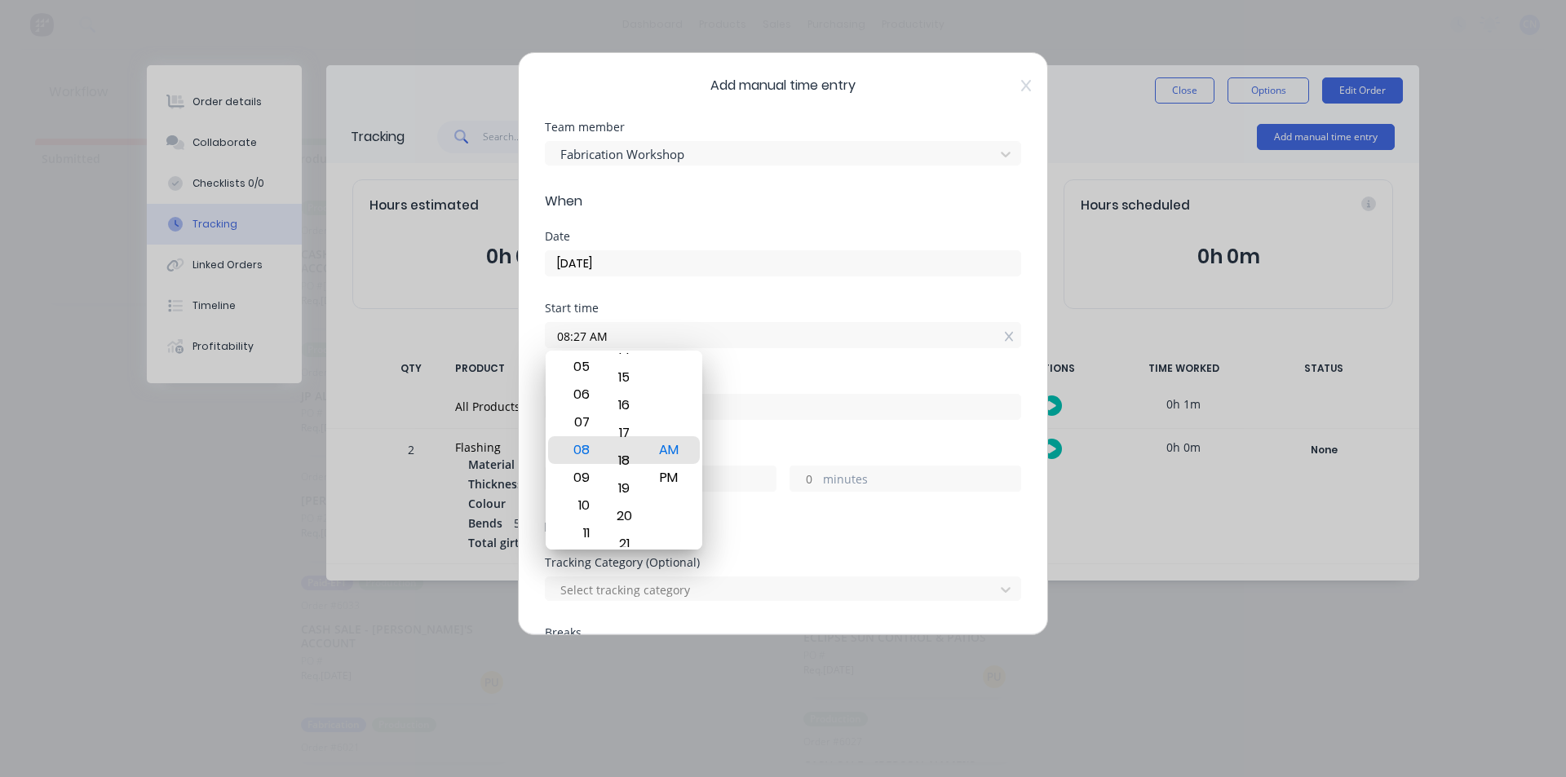
click at [653, 679] on body "dashboard products sales purchasing productivity dashboard products Product Cat…" at bounding box center [783, 339] width 1566 height 679
drag, startPoint x: 621, startPoint y: 430, endPoint x: 638, endPoint y: 750, distance: 320.9
click at [638, 679] on body "dashboard products sales purchasing productivity dashboard products Product Cat…" at bounding box center [783, 339] width 1566 height 679
type input "08:00 AM"
click at [848, 405] on input at bounding box center [783, 407] width 475 height 24
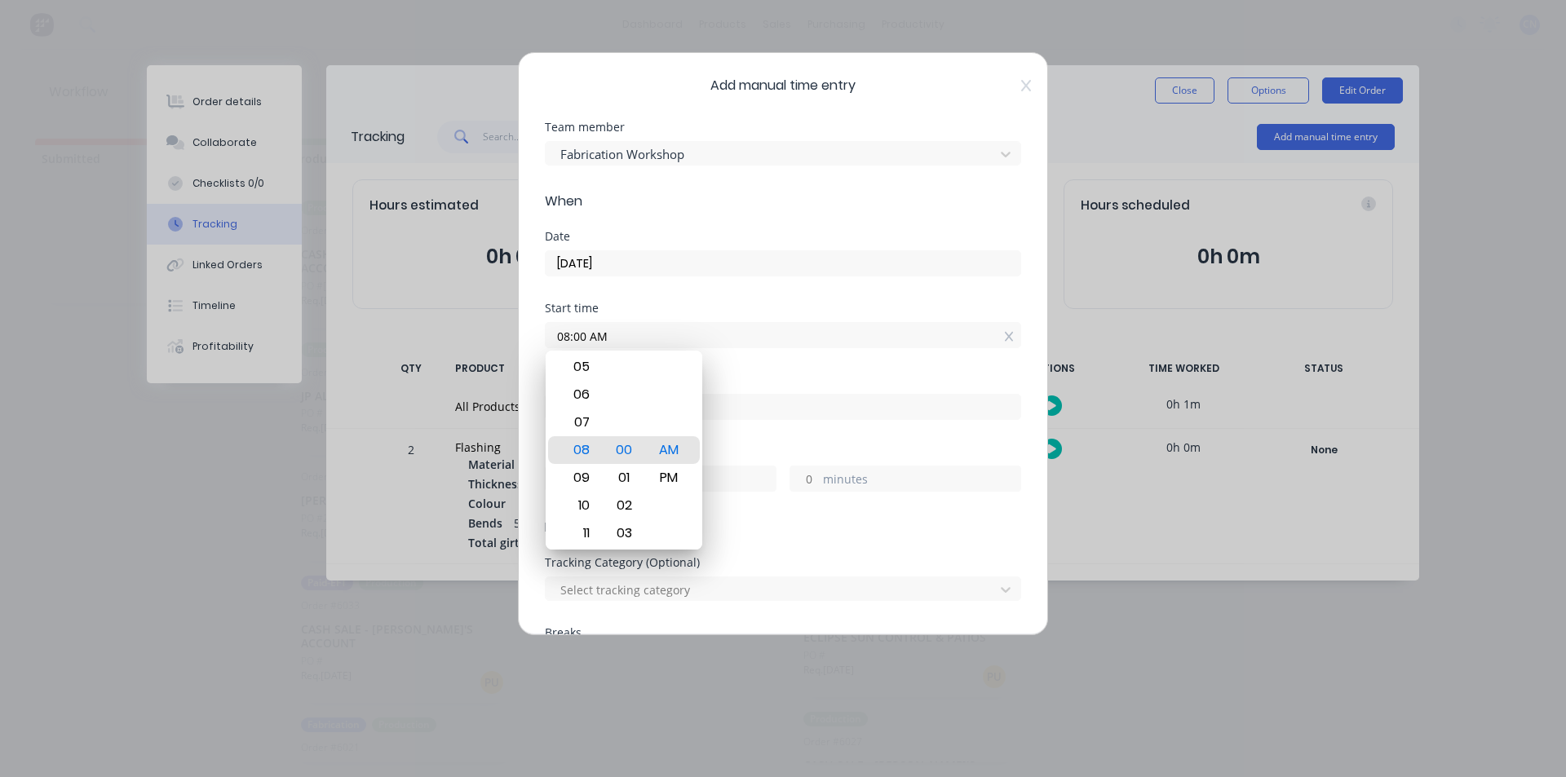
type input "08:44 AM"
type input "0"
type input "44"
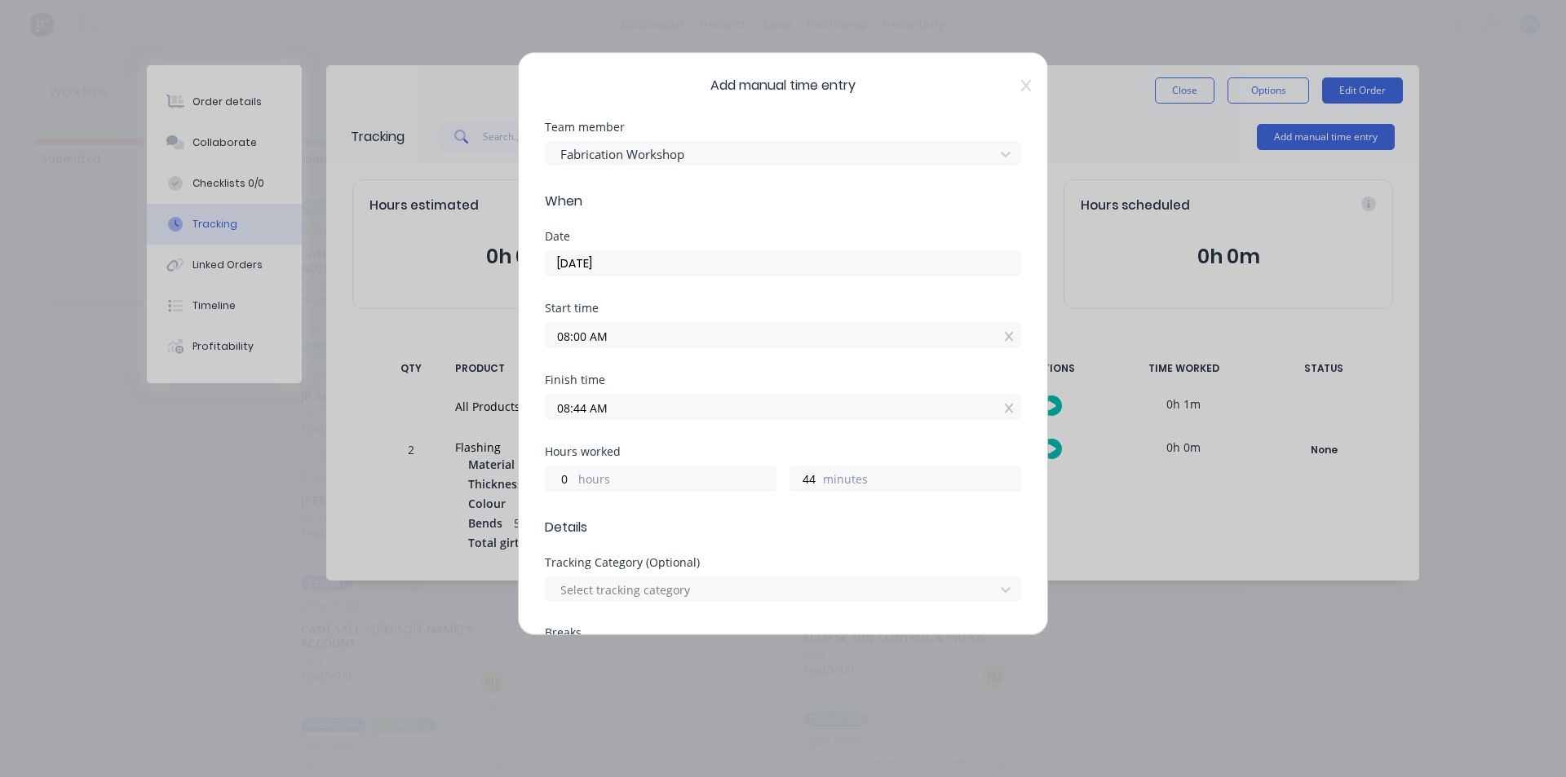
drag, startPoint x: 620, startPoint y: 477, endPoint x: 583, endPoint y: 510, distance: 49.6
click at [583, 408] on input "08:44 AM" at bounding box center [783, 407] width 475 height 24
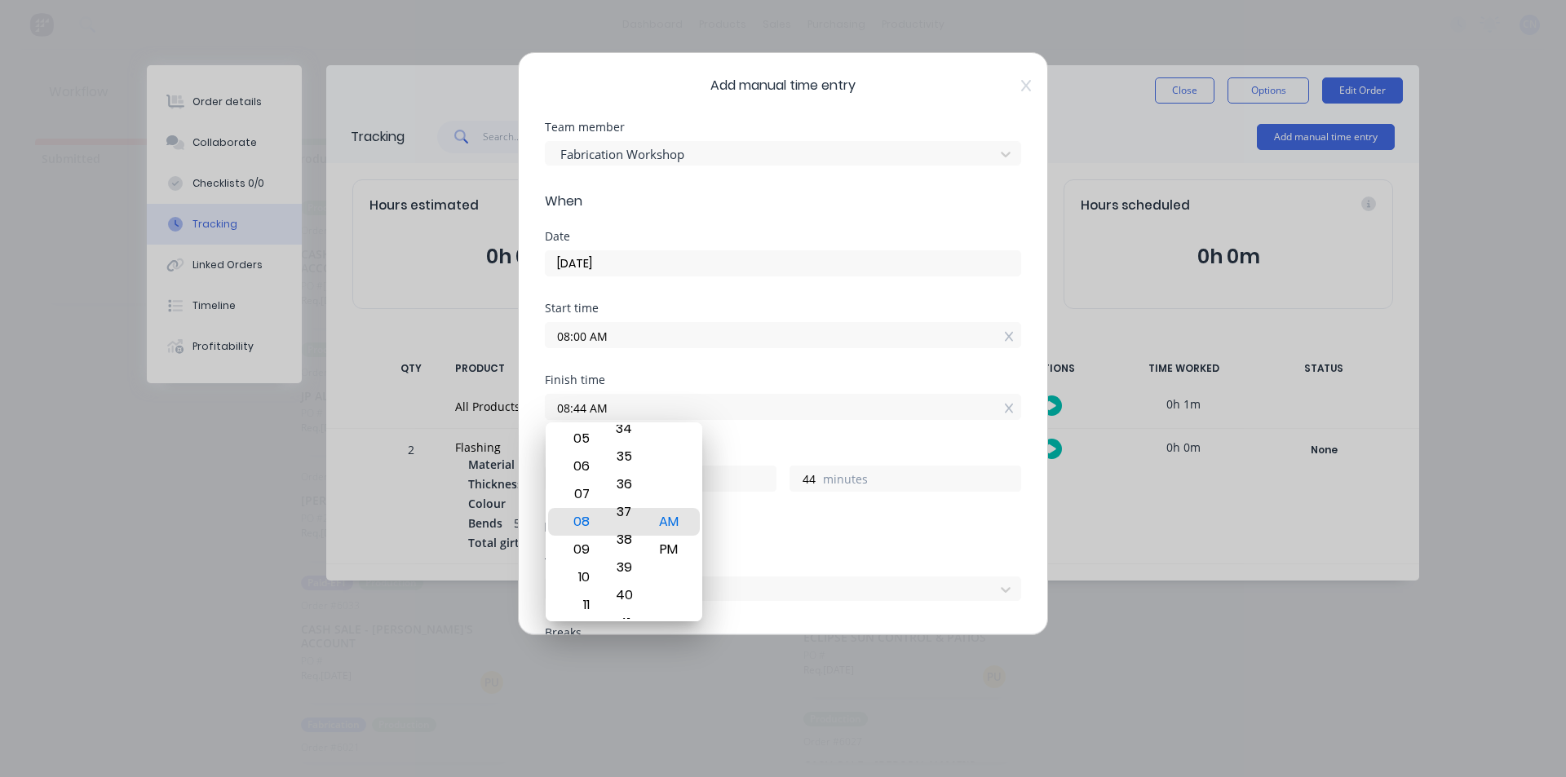
drag, startPoint x: 625, startPoint y: 480, endPoint x: 625, endPoint y: 634, distance: 154.1
click at [625, 634] on body "dashboard products sales purchasing productivity dashboard products Product Cat…" at bounding box center [783, 339] width 1566 height 679
type input "08:37 AM"
type input "37"
click at [819, 546] on form "Team member Fabrication Workshop When Date [DATE] Start time 08:00 AM Finish ti…" at bounding box center [783, 627] width 476 height 1010
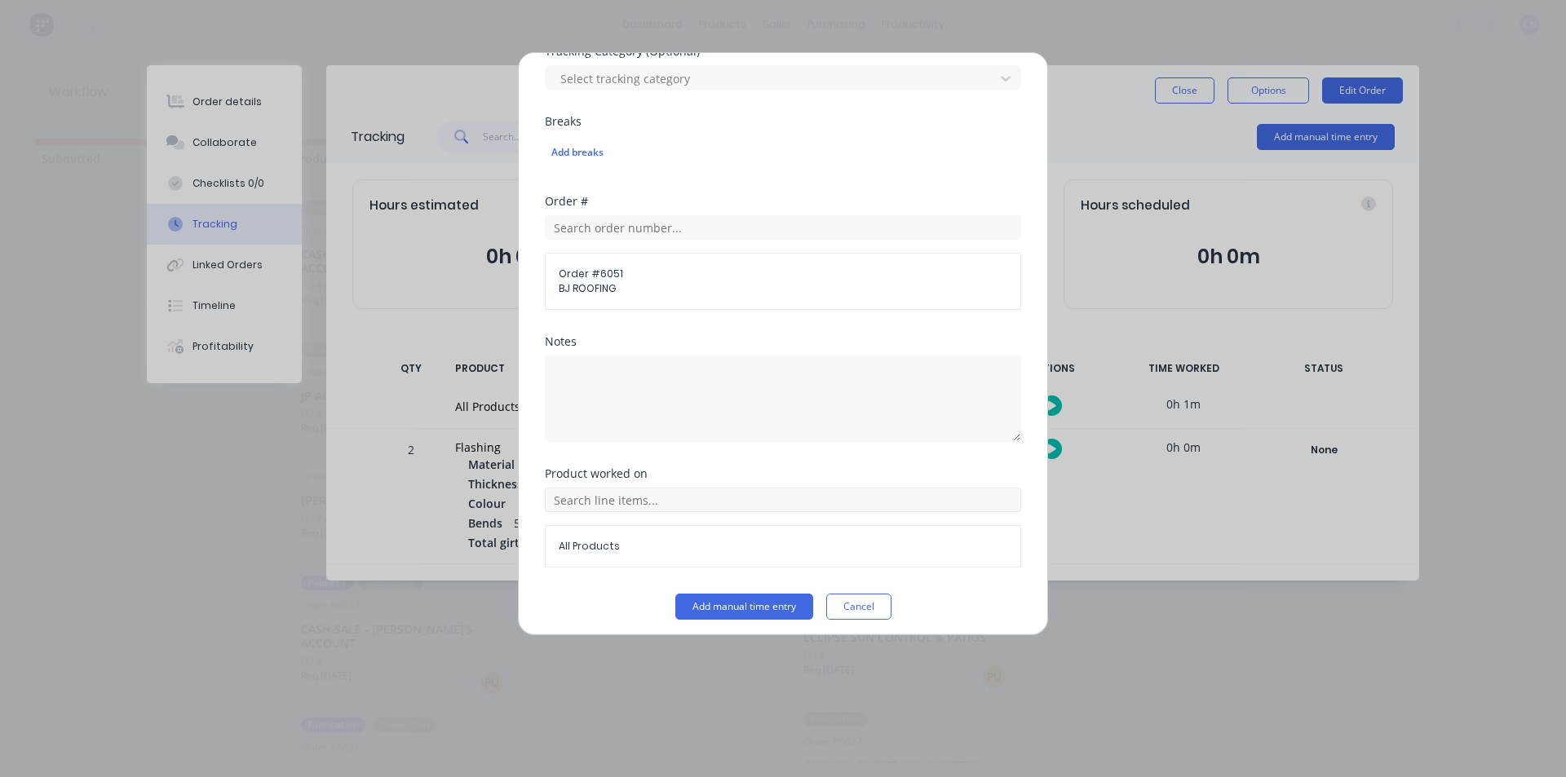
scroll to position [519, 0]
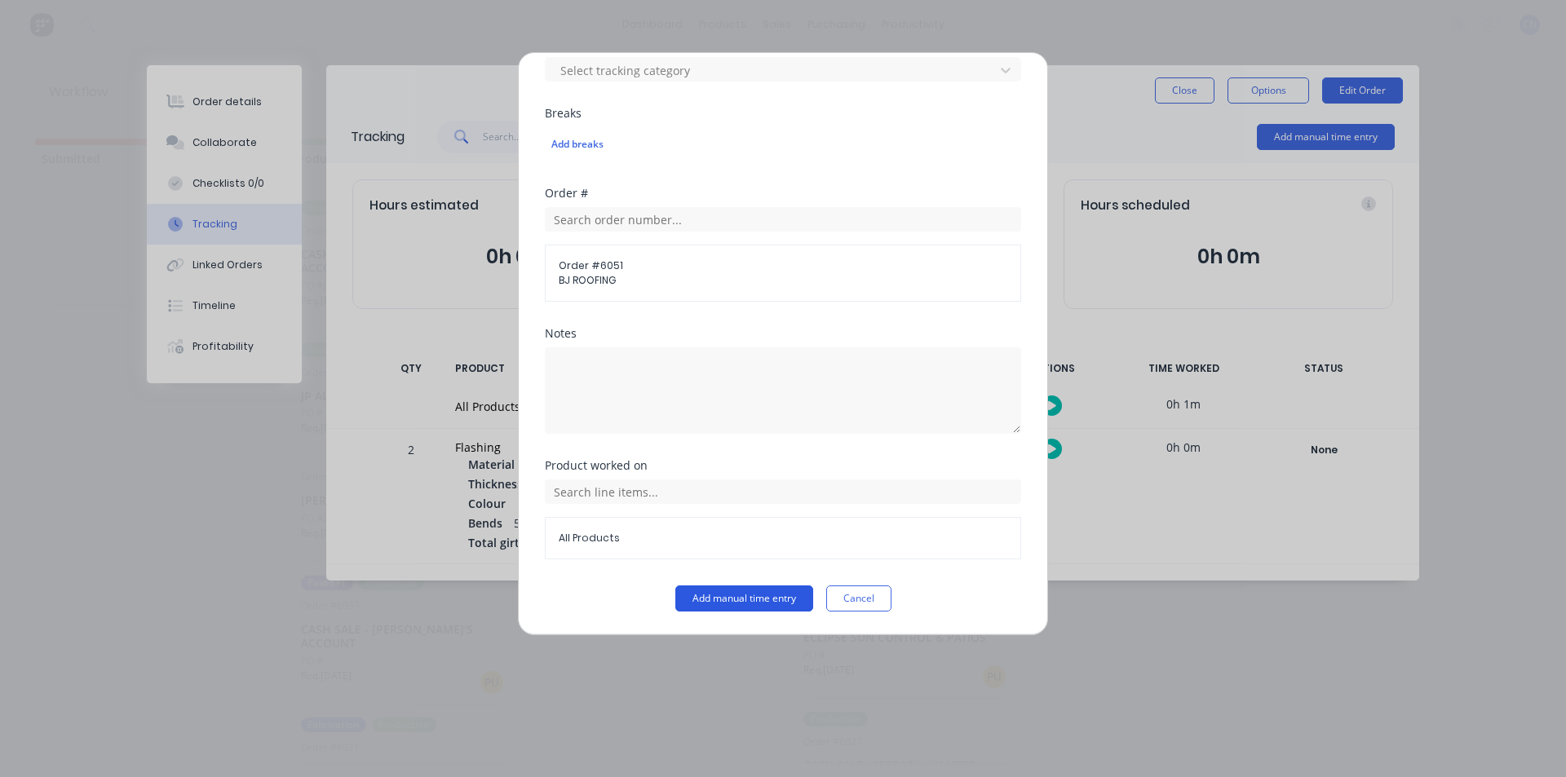
click at [732, 597] on button "Add manual time entry" at bounding box center [744, 599] width 138 height 26
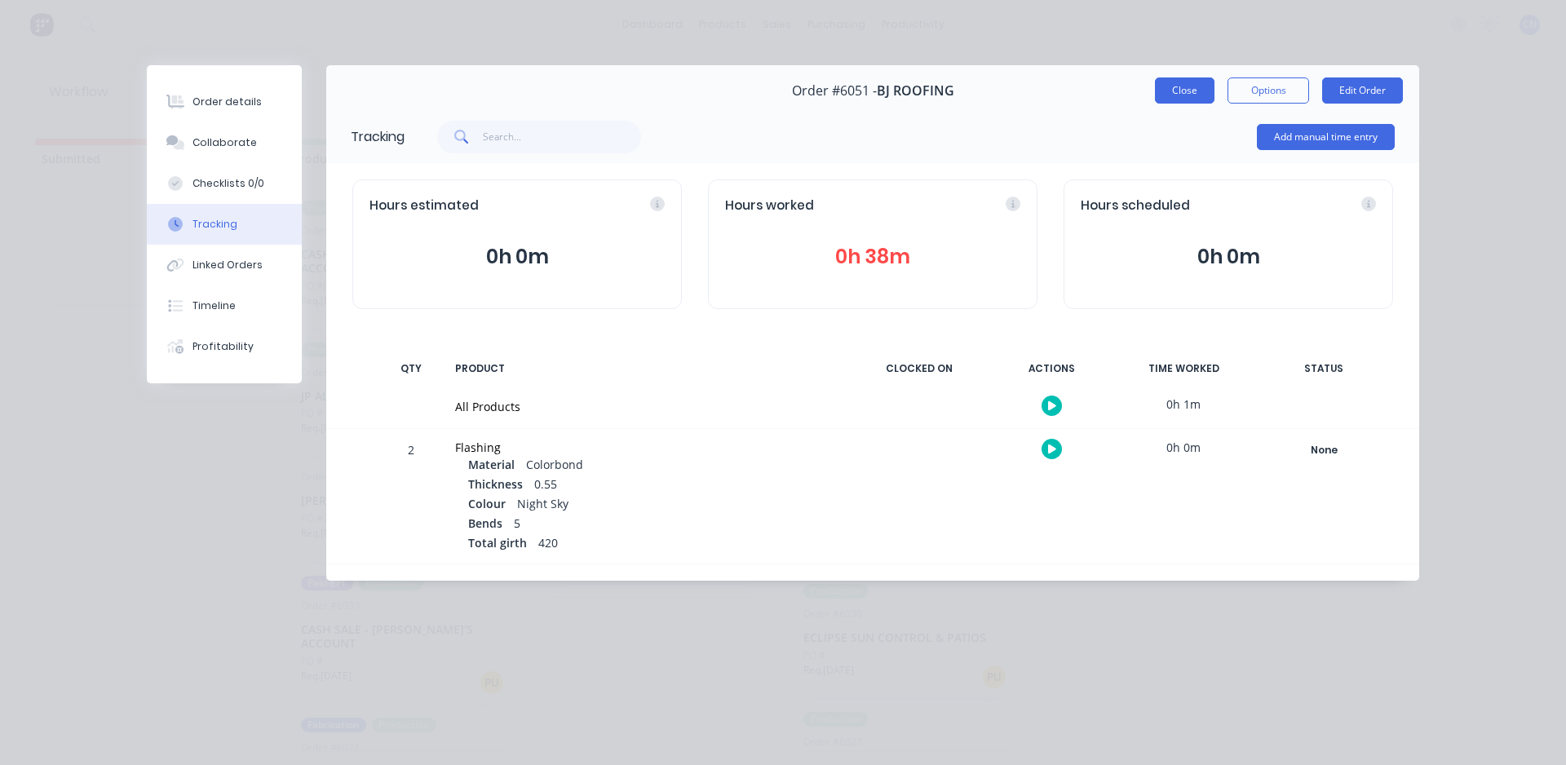
click at [1171, 91] on button "Close" at bounding box center [1185, 90] width 60 height 26
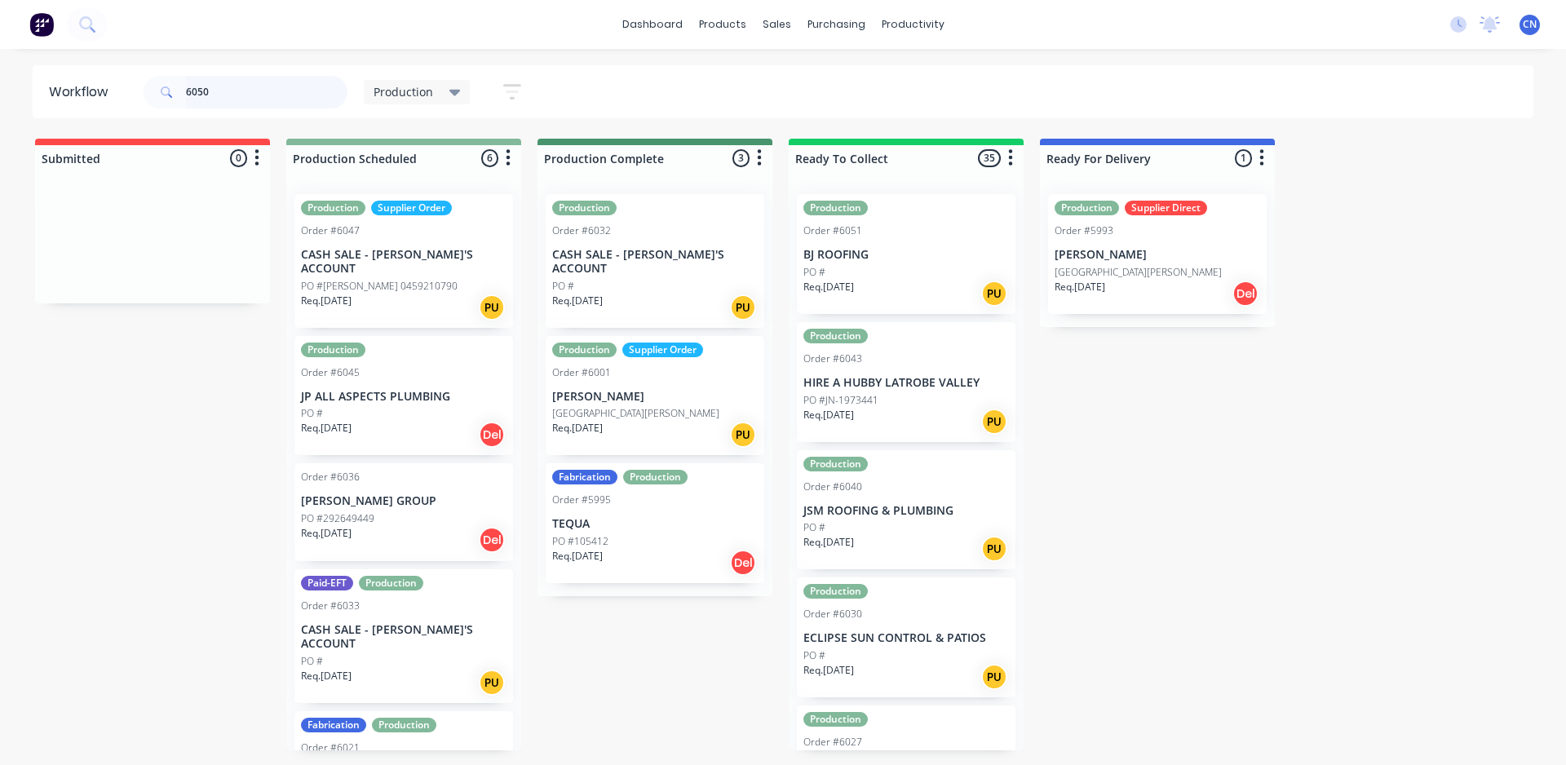
type input "6050"
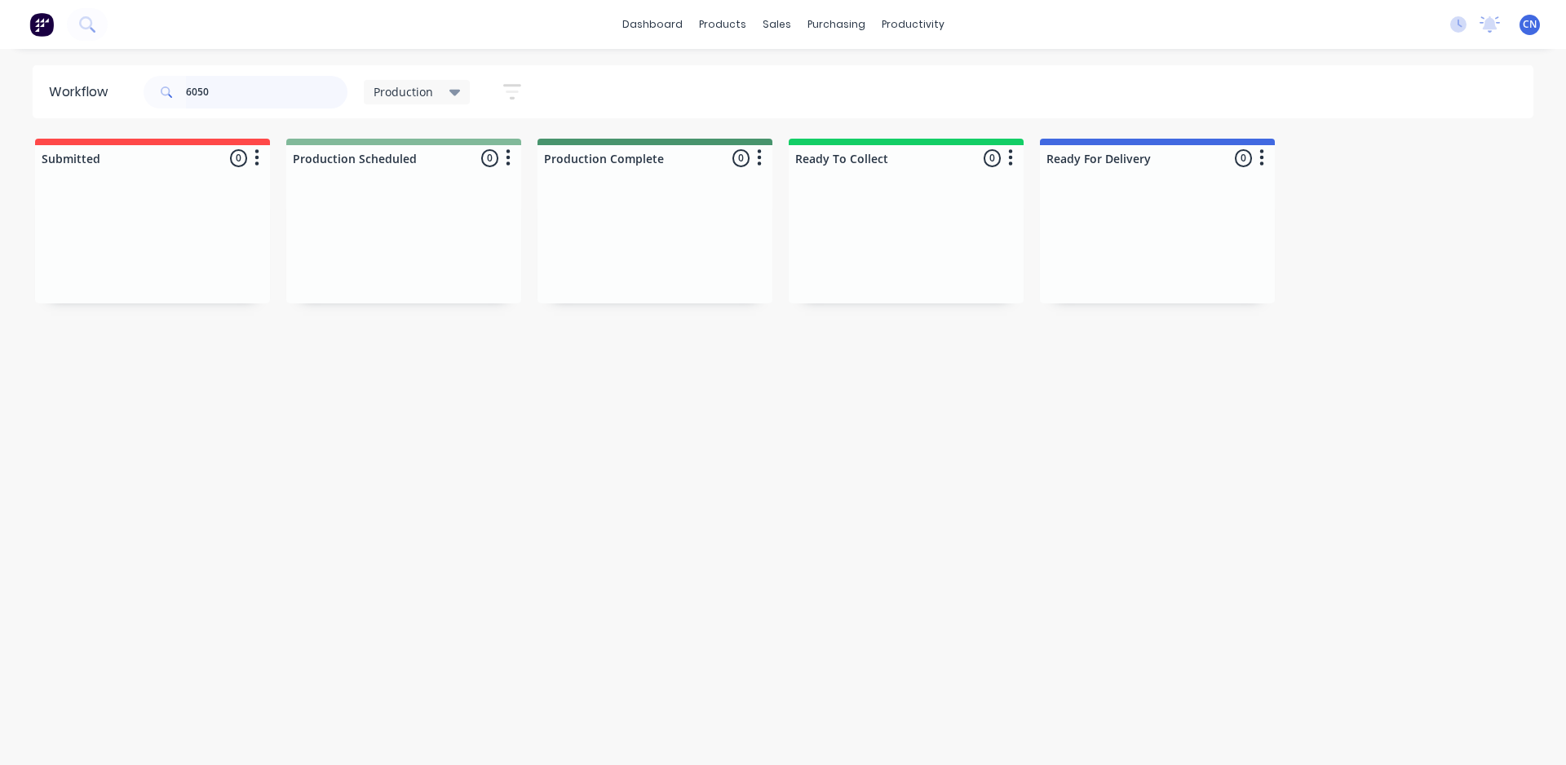
drag, startPoint x: 144, startPoint y: 97, endPoint x: 17, endPoint y: 106, distance: 126.7
click at [79, 101] on header "Workflow 6050 Production Save new view None edit Production (Default) edit Comp…" at bounding box center [783, 91] width 1501 height 53
click at [811, 74] on div "Sales Orders" at bounding box center [836, 78] width 67 height 15
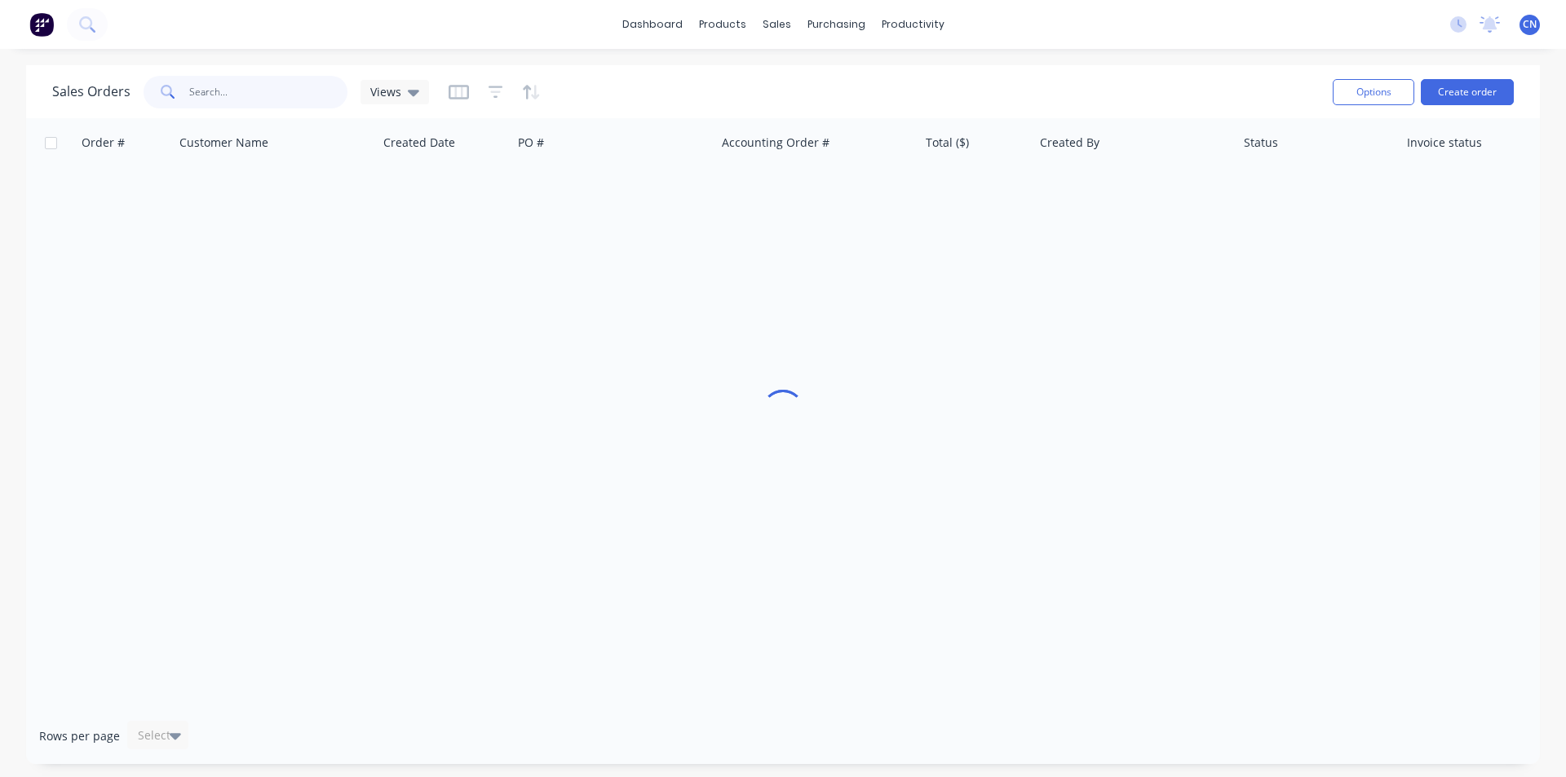
drag, startPoint x: 260, startPoint y: 92, endPoint x: 249, endPoint y: 91, distance: 11.4
click at [257, 92] on input "text" at bounding box center [268, 92] width 159 height 33
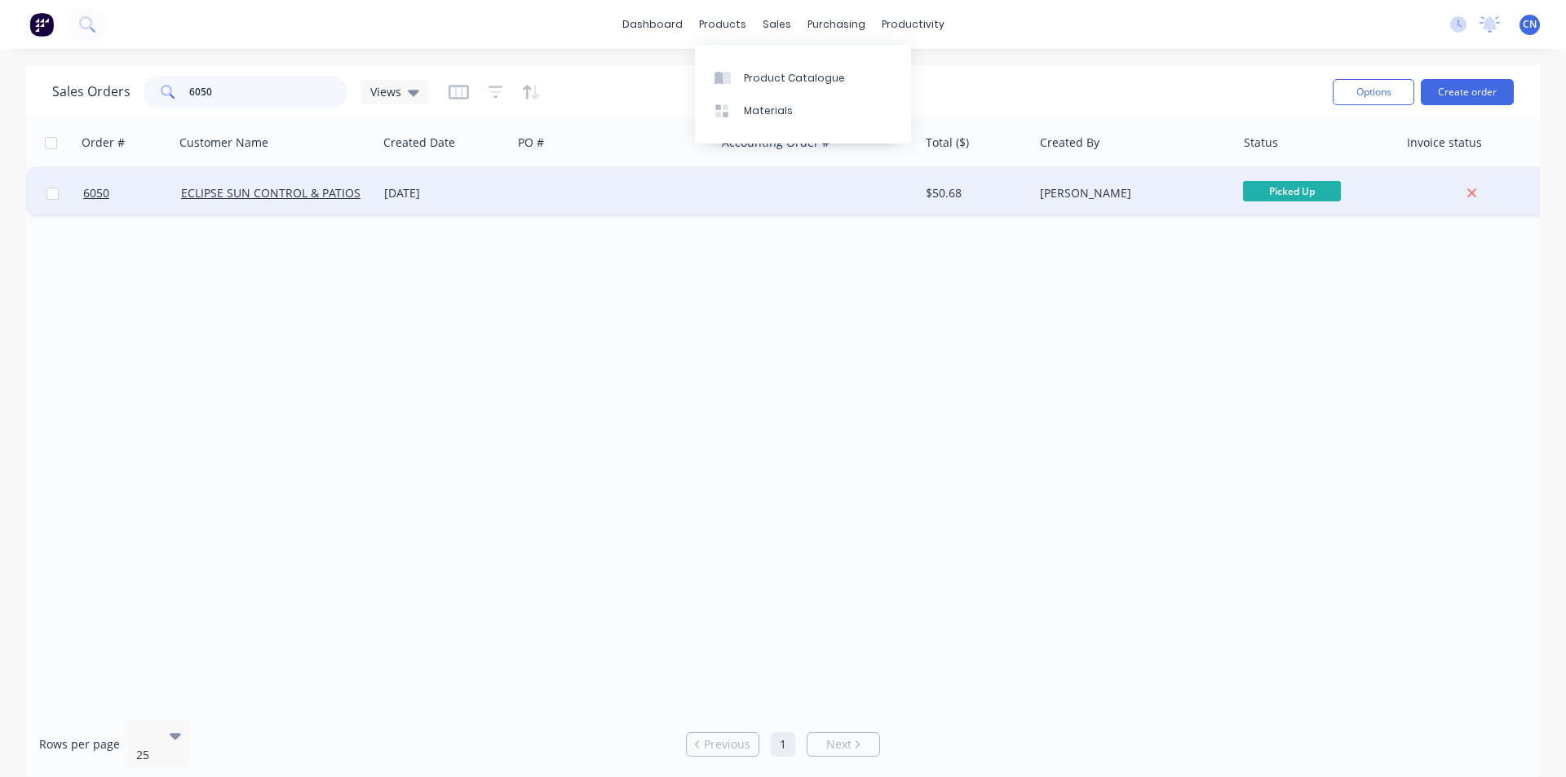
type input "6050"
click at [666, 206] on div at bounding box center [613, 193] width 203 height 49
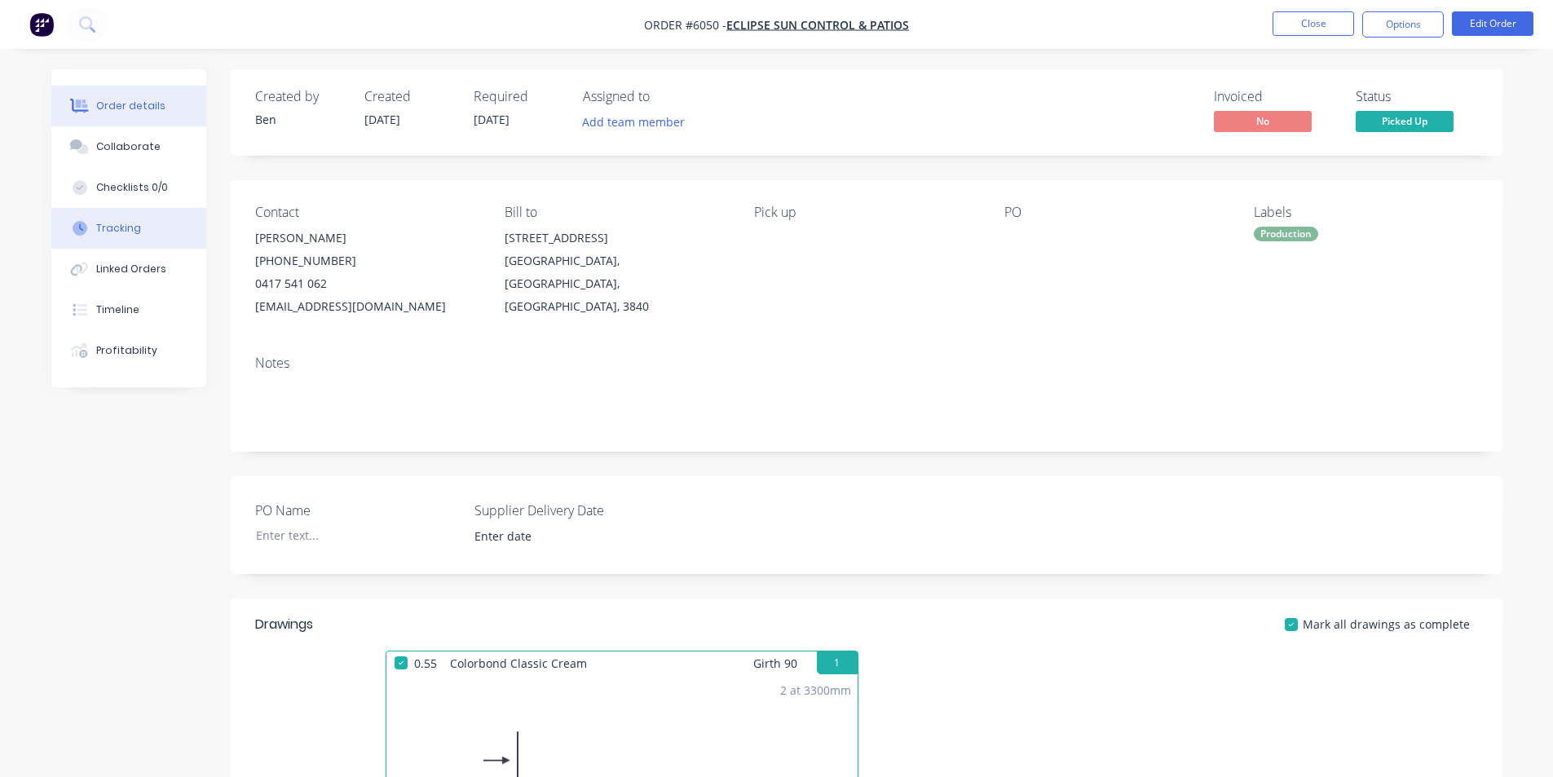
click at [110, 228] on div "Tracking" at bounding box center [118, 228] width 45 height 15
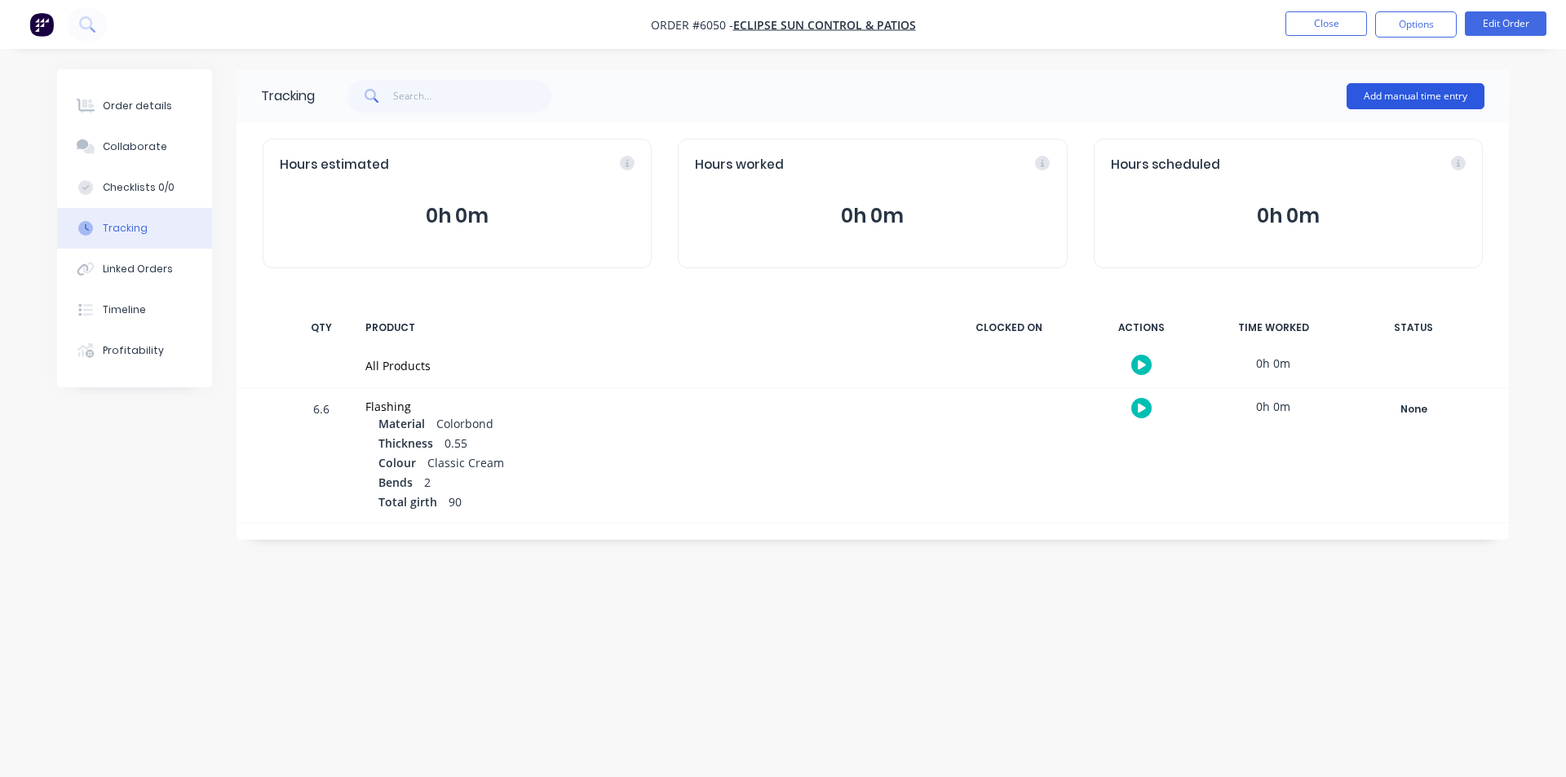
click at [1388, 98] on button "Add manual time entry" at bounding box center [1415, 96] width 138 height 26
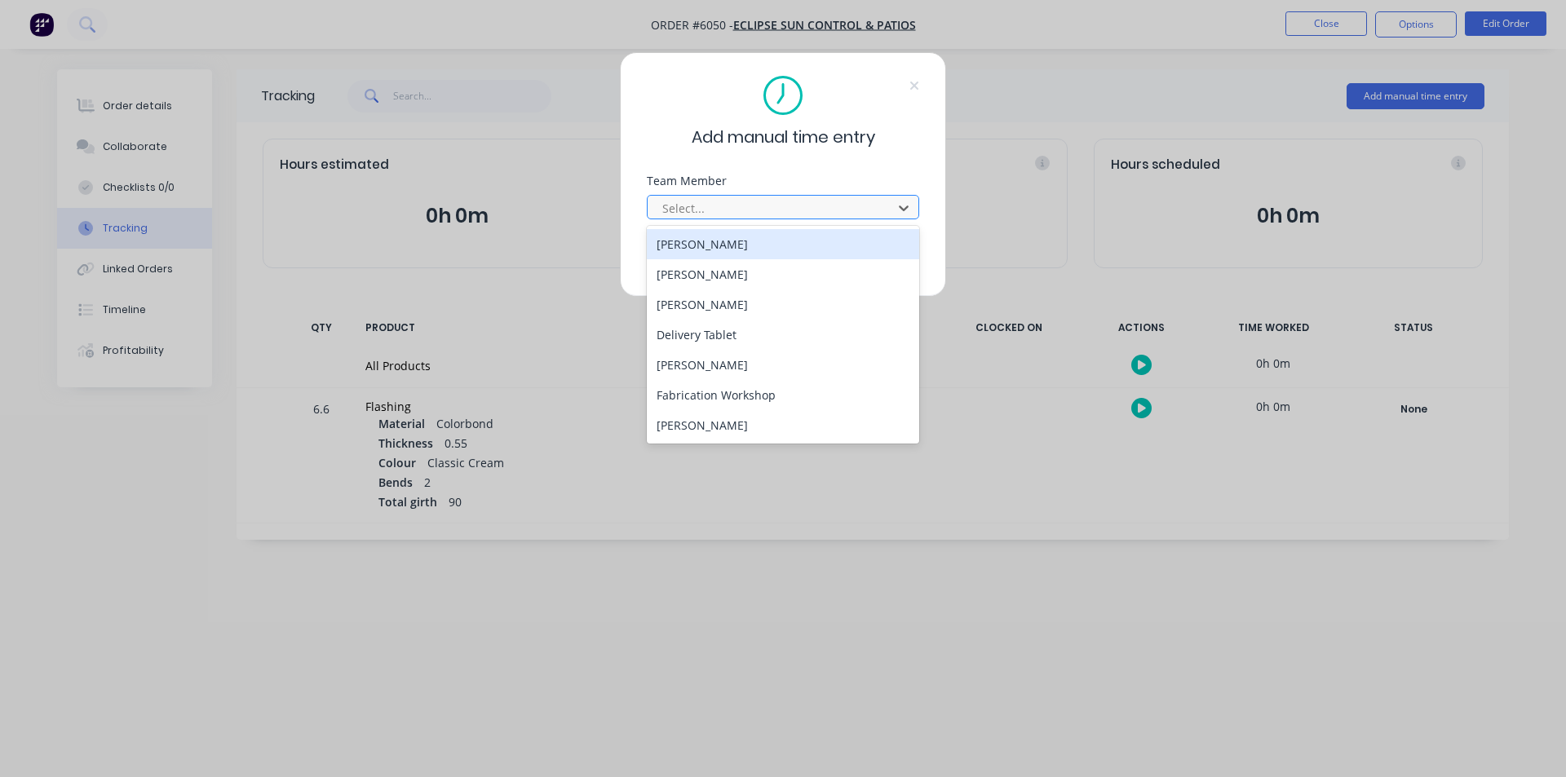
click at [839, 210] on div at bounding box center [772, 208] width 223 height 20
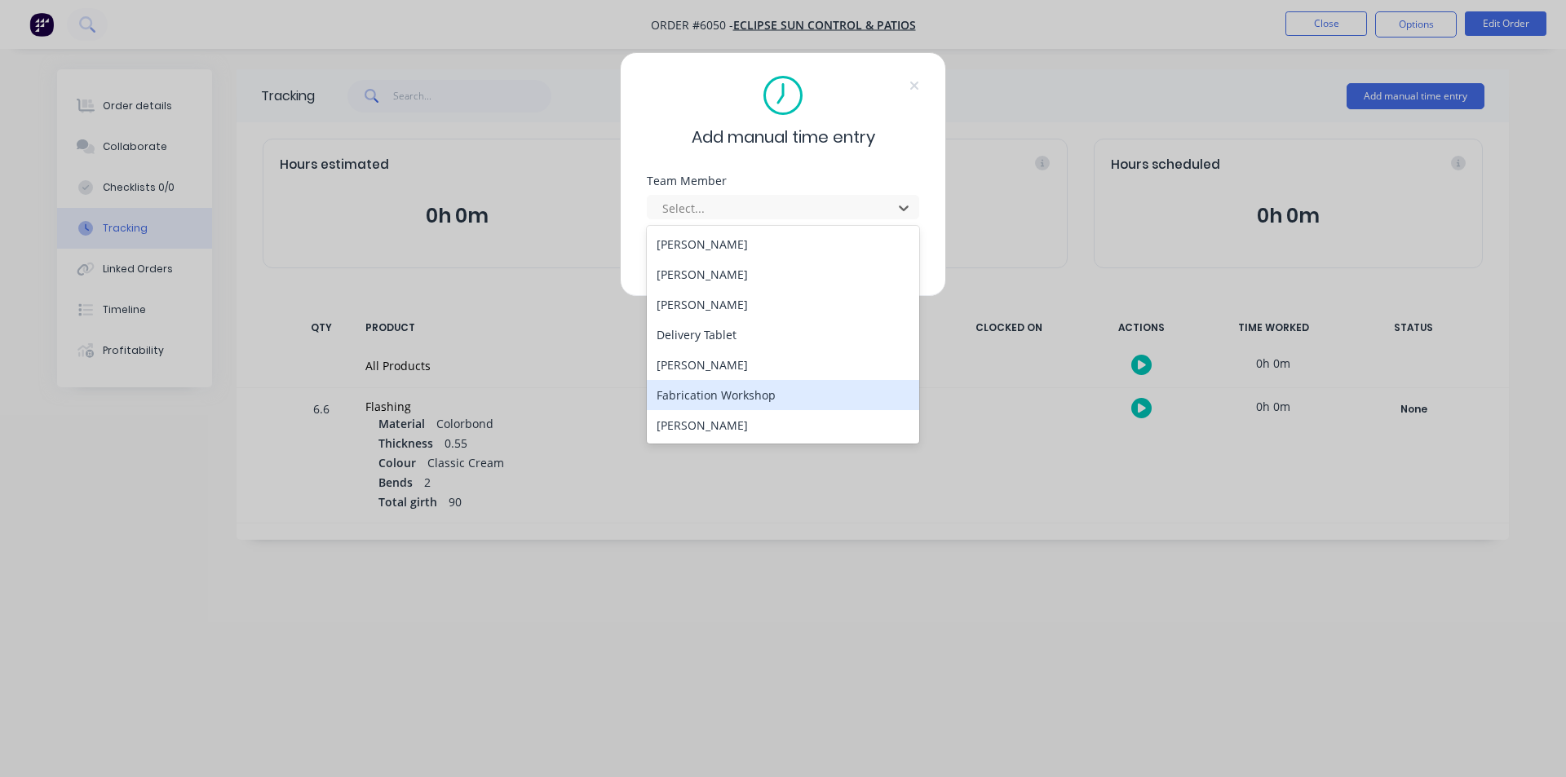
click at [696, 391] on div "Fabrication Workshop" at bounding box center [783, 395] width 272 height 30
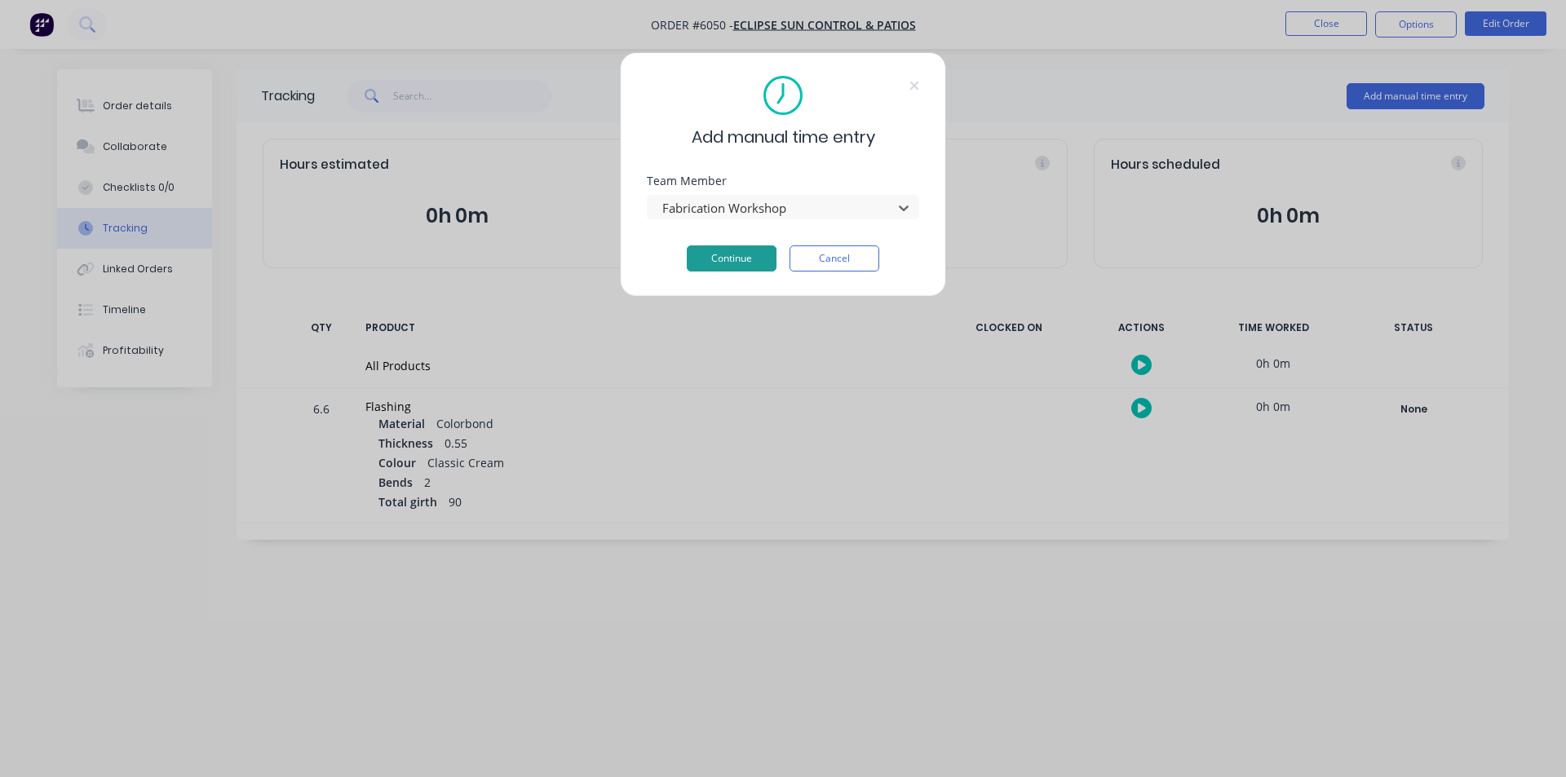
click at [744, 259] on button "Continue" at bounding box center [732, 258] width 90 height 26
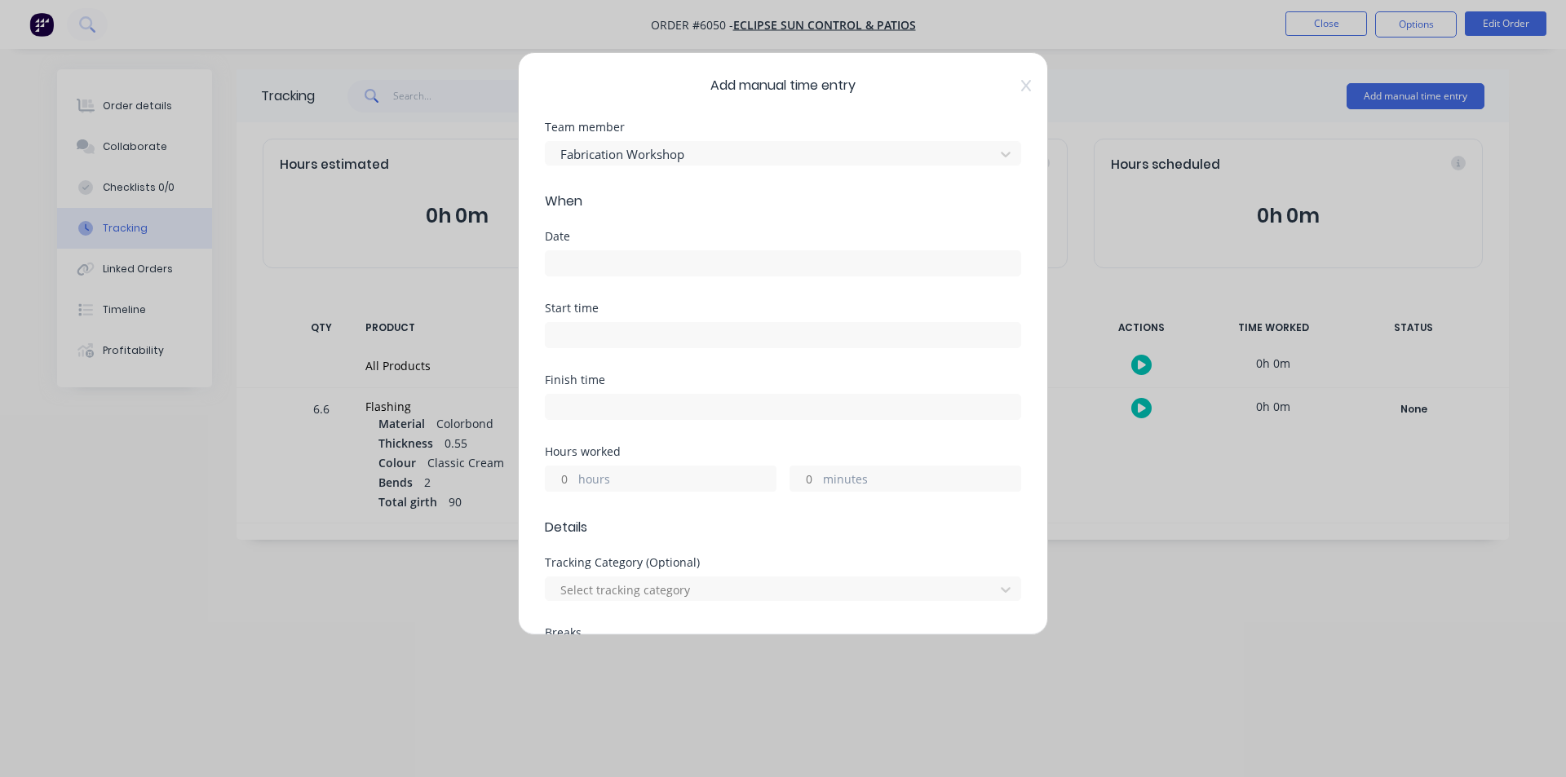
click at [656, 258] on input at bounding box center [783, 263] width 475 height 24
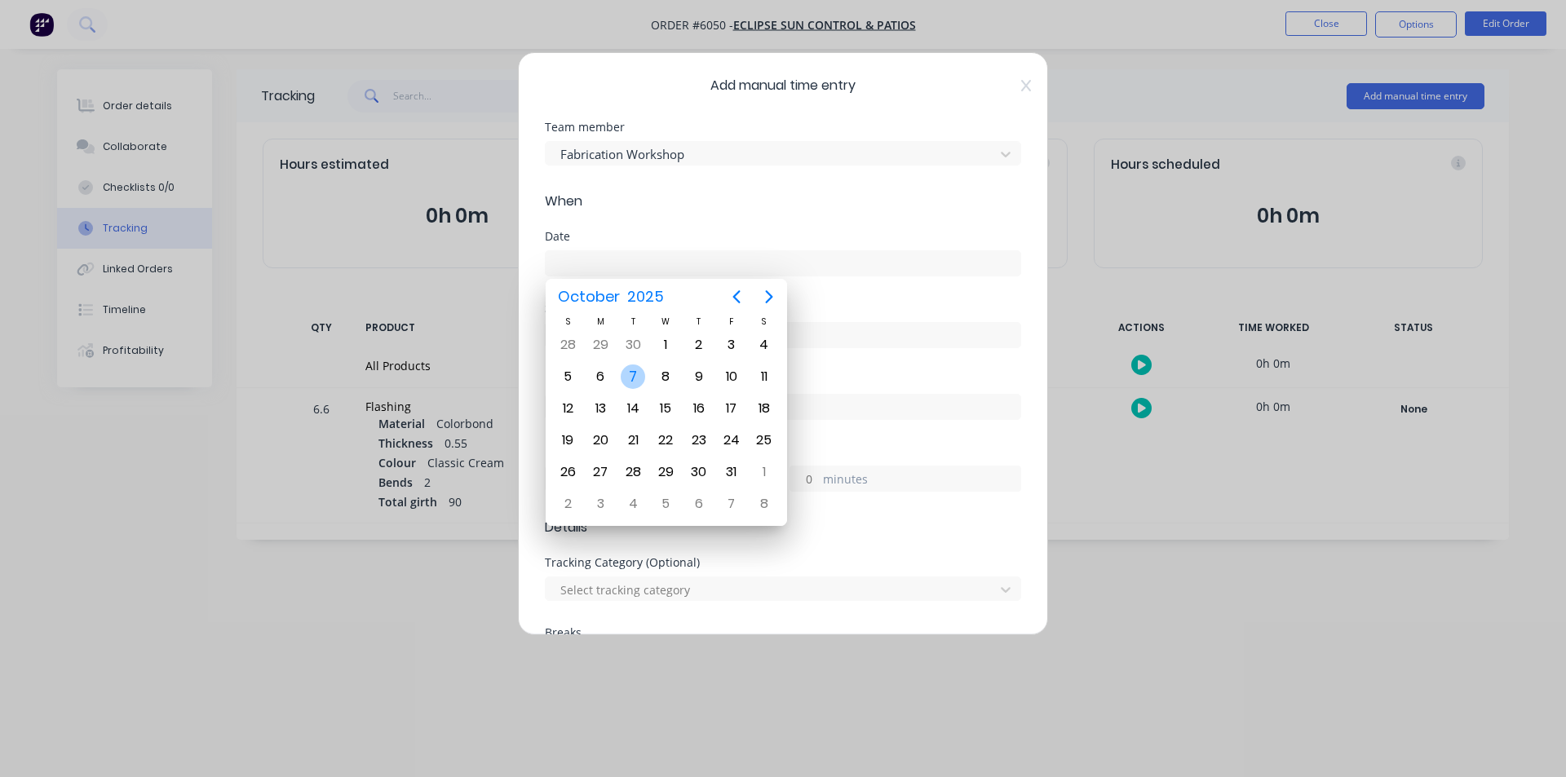
click at [633, 369] on div "7" at bounding box center [633, 377] width 24 height 24
type input "[DATE]"
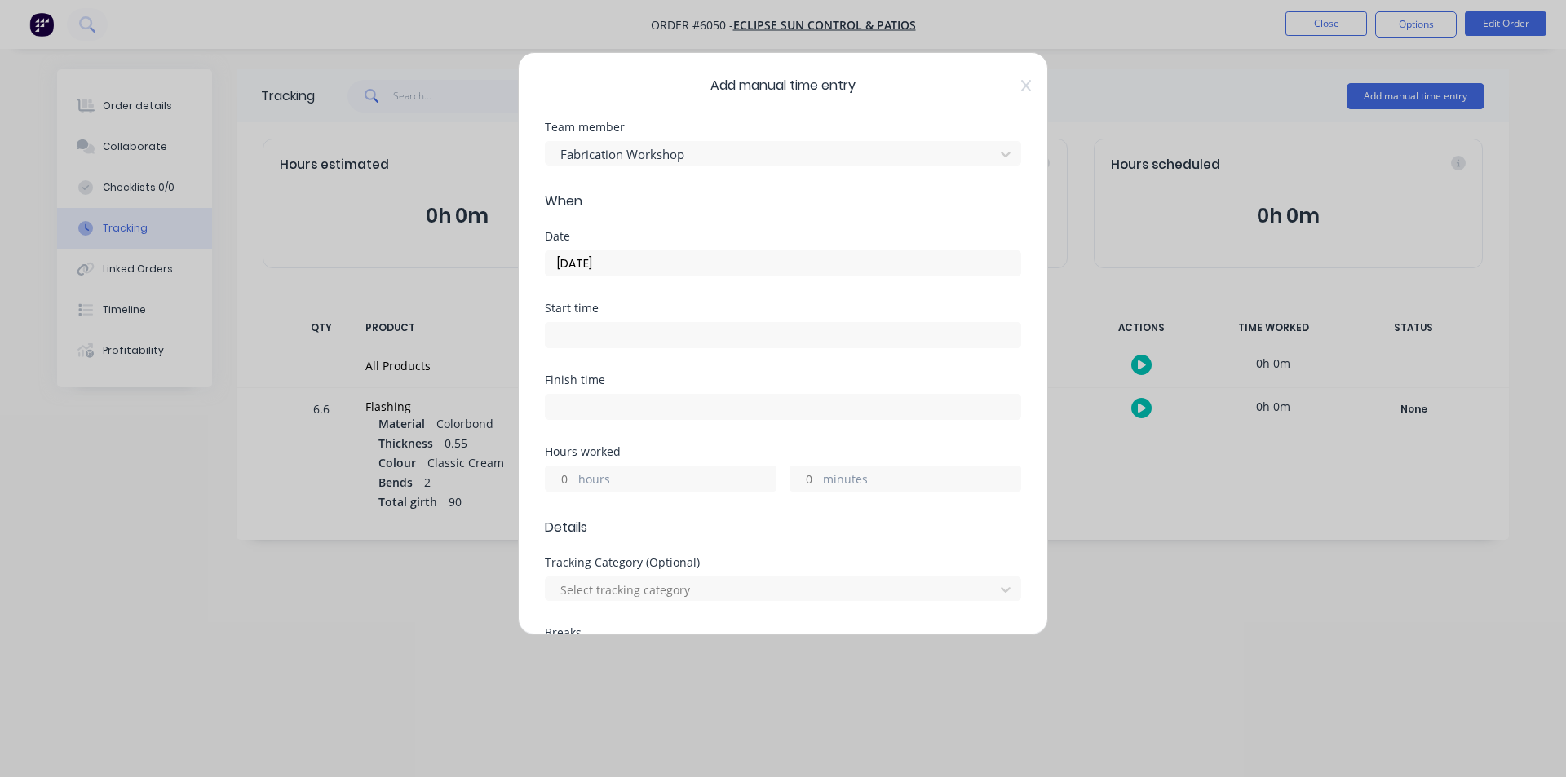
click at [625, 327] on input at bounding box center [783, 335] width 475 height 24
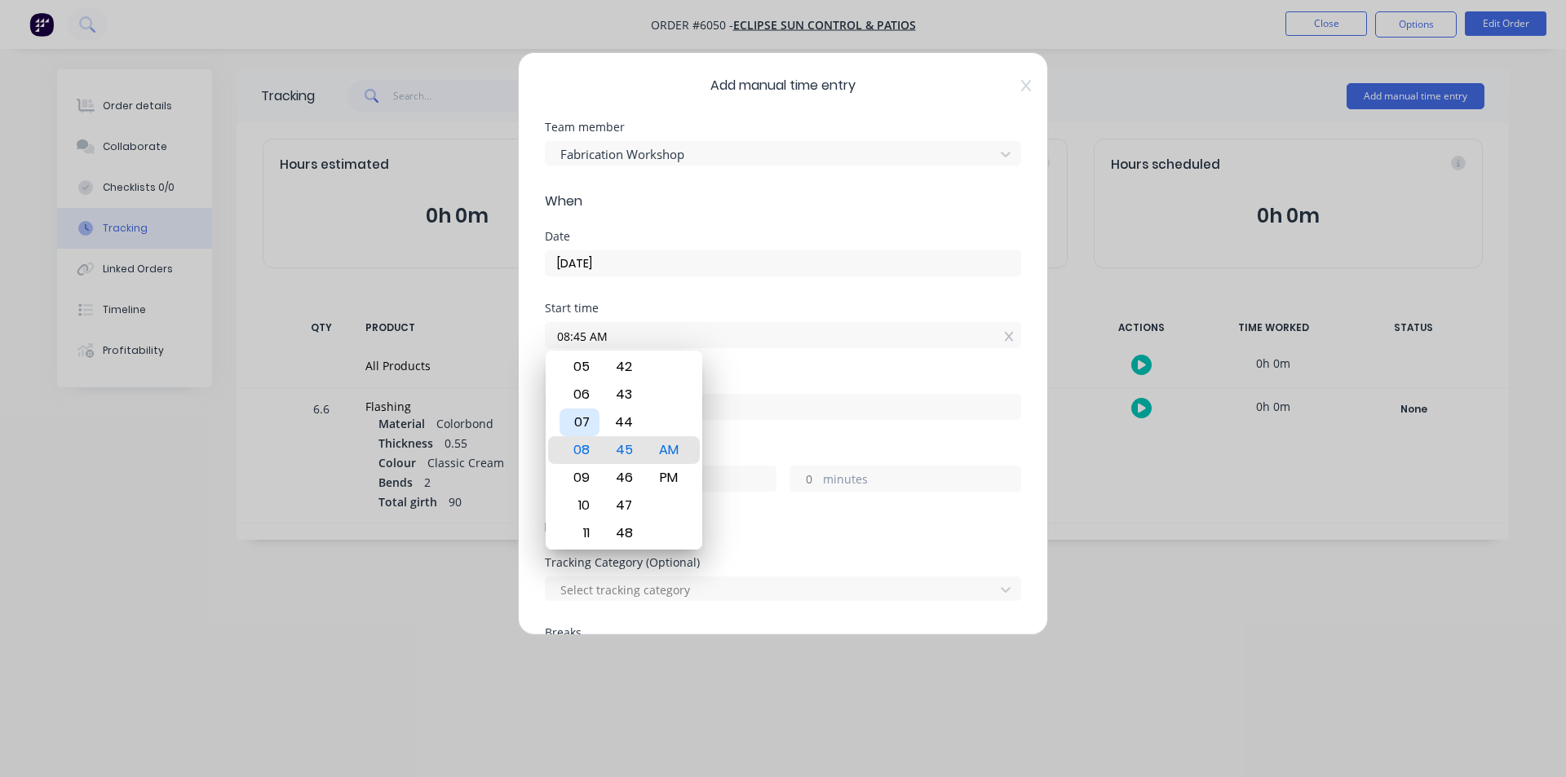
click at [589, 423] on div "07" at bounding box center [579, 423] width 40 height 28
drag, startPoint x: 626, startPoint y: 366, endPoint x: 629, endPoint y: 546, distance: 180.2
click at [629, 446] on div "42" at bounding box center [624, 432] width 40 height 28
drag, startPoint x: 622, startPoint y: 400, endPoint x: 622, endPoint y: 518, distance: 117.4
click at [622, 518] on div "36" at bounding box center [624, 512] width 40 height 28
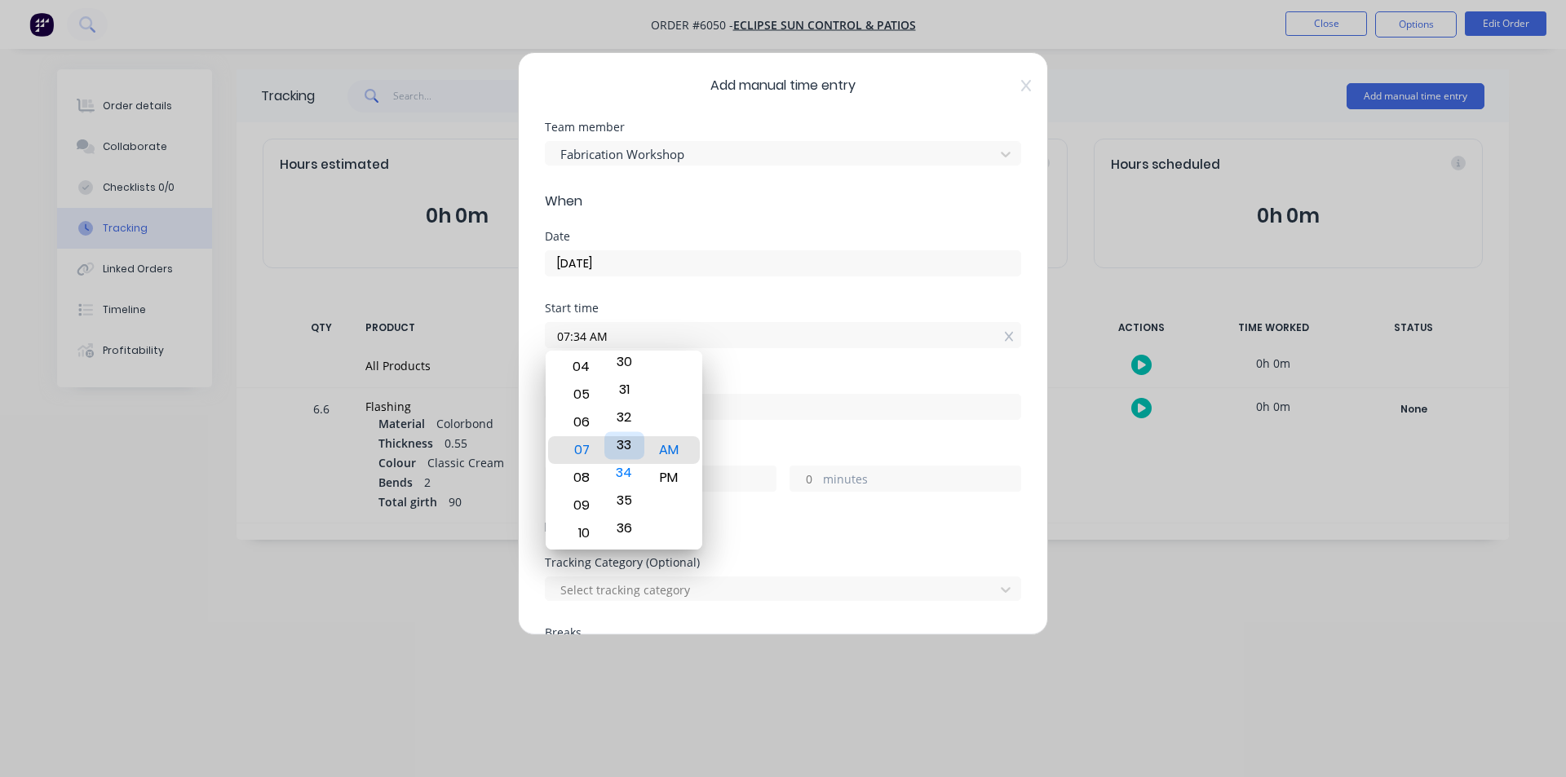
drag, startPoint x: 622, startPoint y: 400, endPoint x: 628, endPoint y: 445, distance: 46.0
click at [628, 431] on div "32" at bounding box center [624, 418] width 40 height 28
click at [627, 382] on div "30" at bounding box center [624, 395] width 40 height 28
type input "07:30 AM"
click at [788, 353] on div "Start time 07:30 AM" at bounding box center [783, 339] width 476 height 72
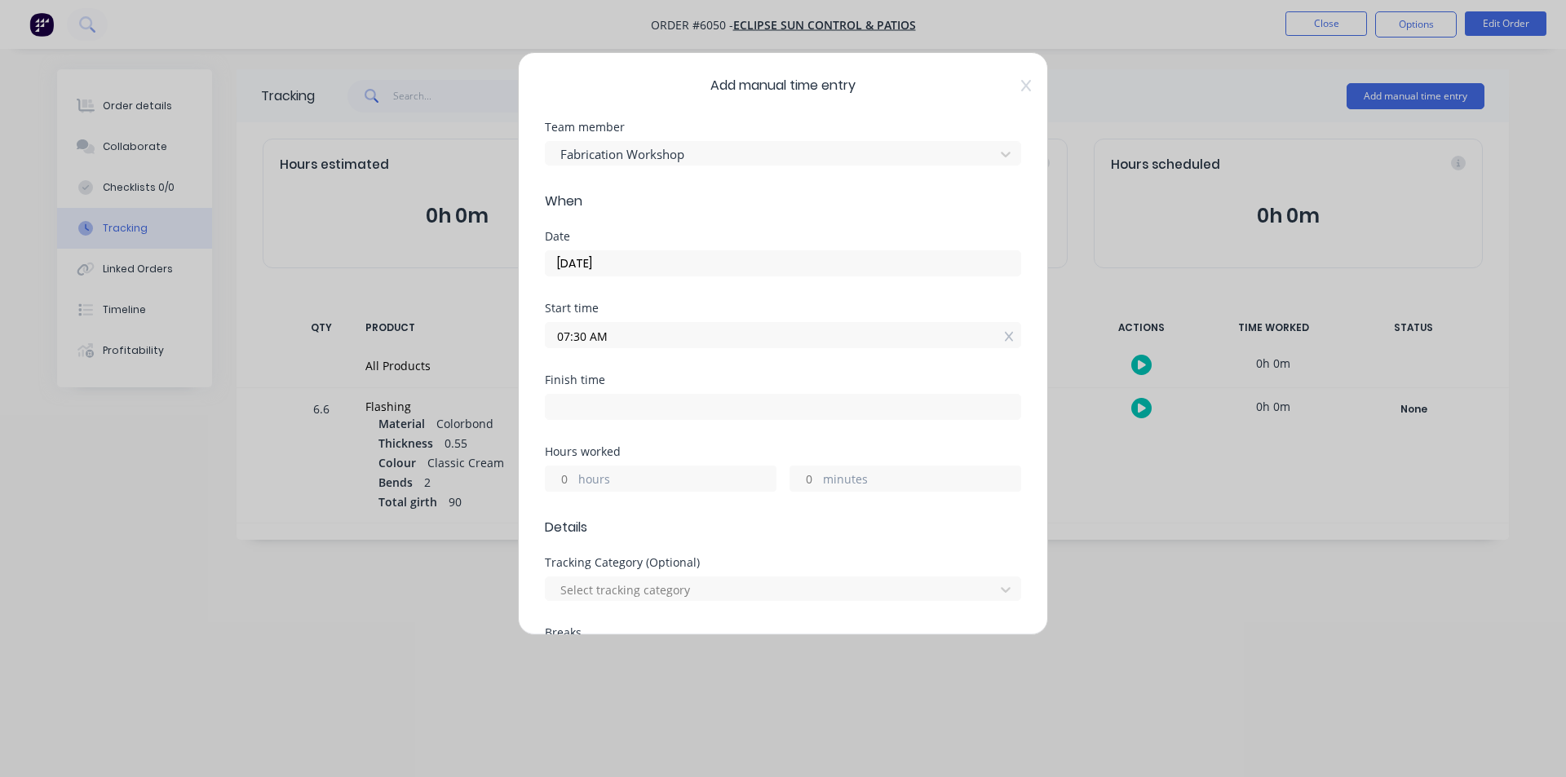
drag, startPoint x: 618, startPoint y: 422, endPoint x: 613, endPoint y: 407, distance: 15.5
click at [617, 420] on div "Finish time" at bounding box center [783, 410] width 476 height 72
click at [610, 393] on div at bounding box center [783, 405] width 476 height 30
click at [621, 407] on input at bounding box center [783, 407] width 475 height 24
type input "08:45 AM"
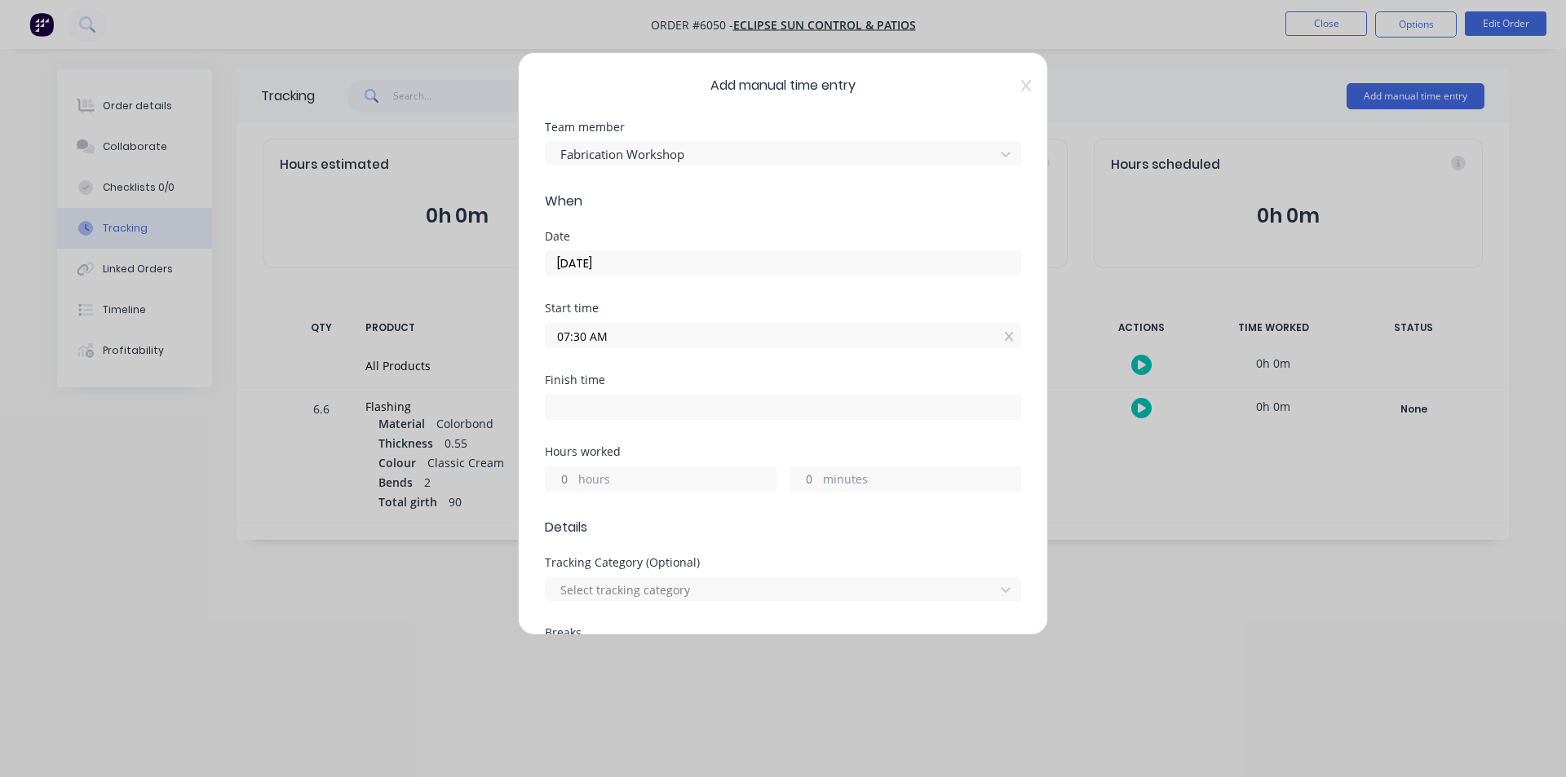
type input "1"
type input "15"
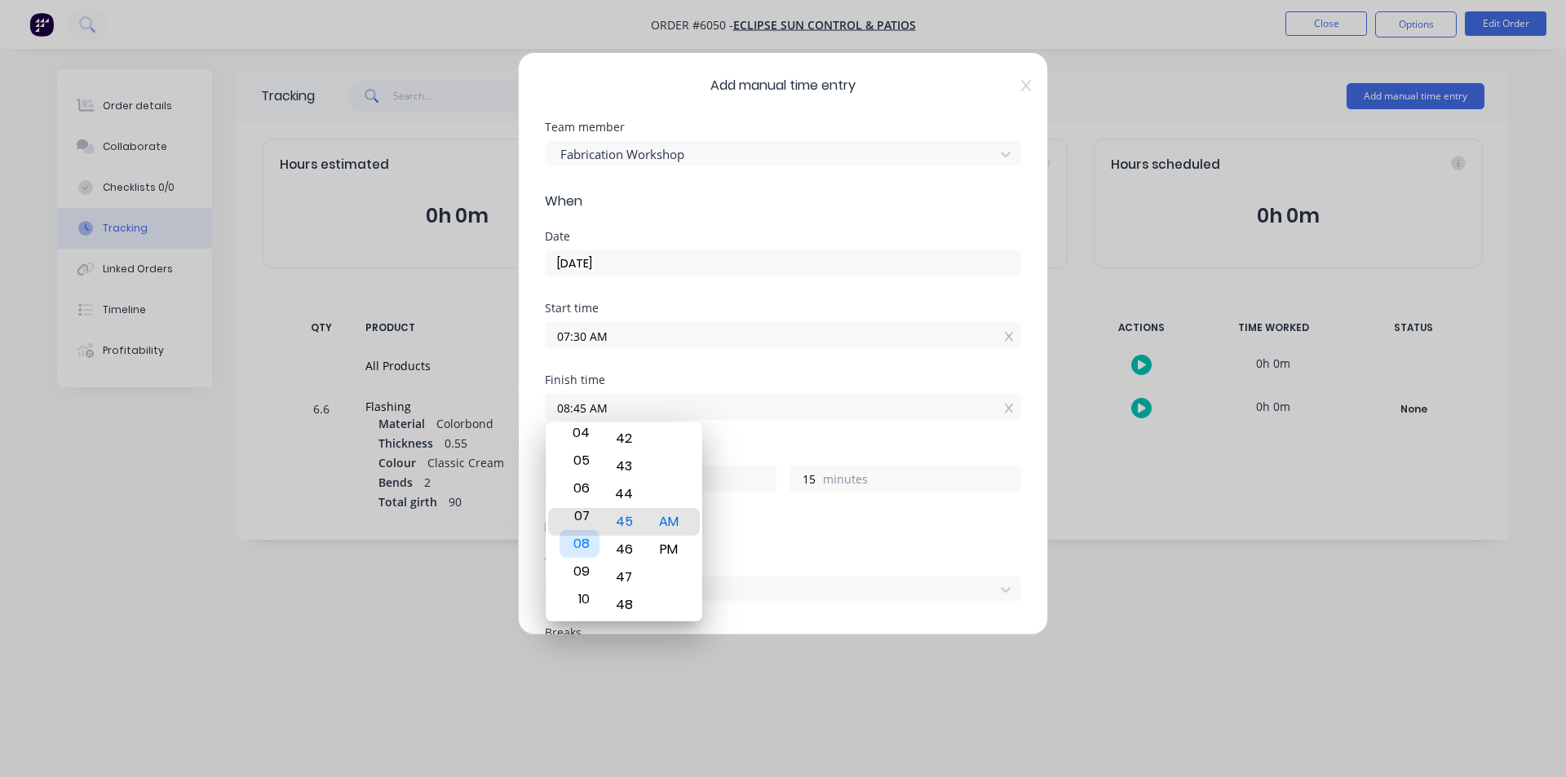
drag, startPoint x: 590, startPoint y: 512, endPoint x: 588, endPoint y: 534, distance: 22.1
click at [588, 534] on div "08" at bounding box center [579, 544] width 40 height 28
type input "07:45 AM"
type input "0"
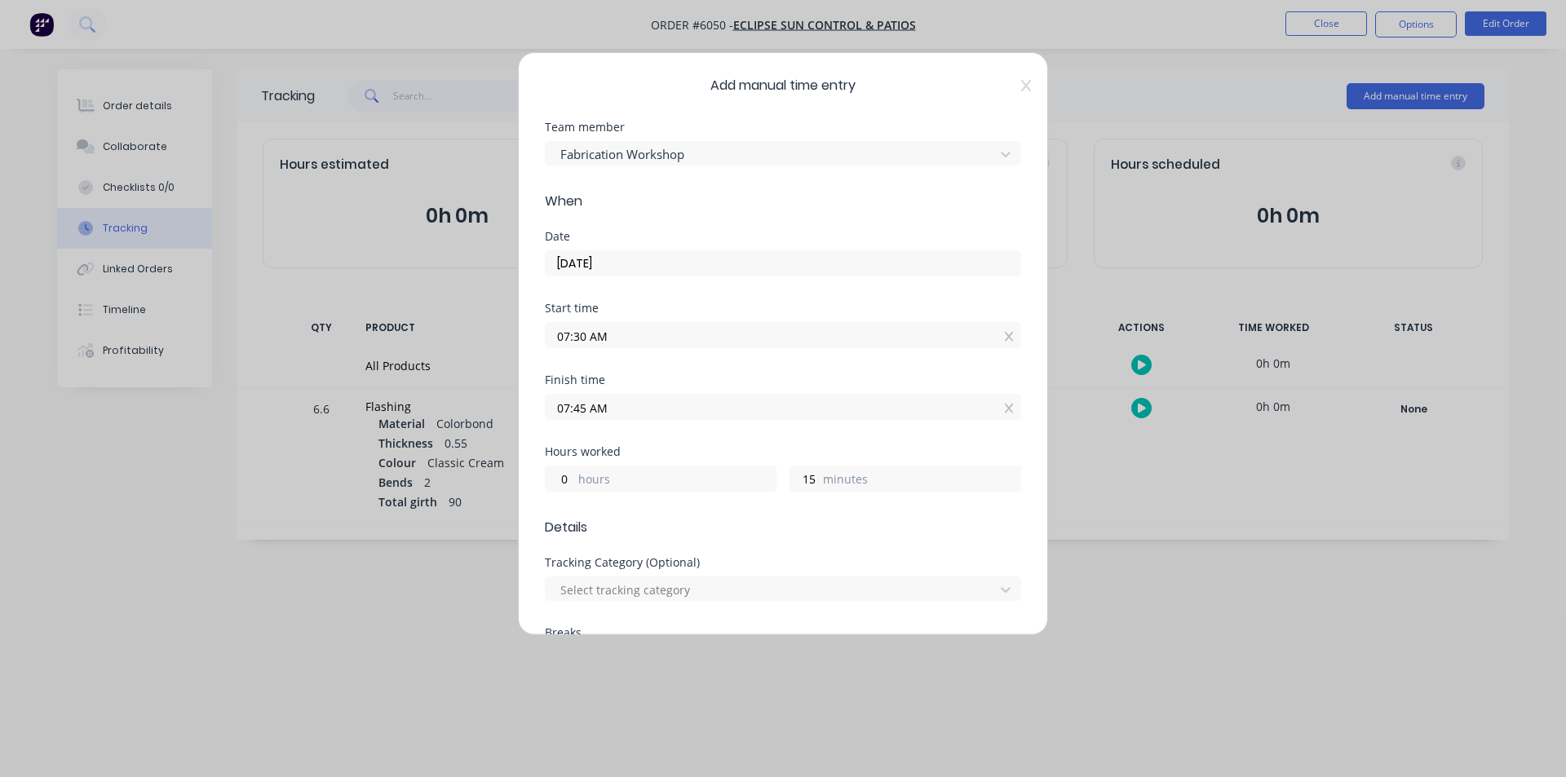
click at [871, 365] on div "Start time 07:30 AM" at bounding box center [783, 339] width 476 height 72
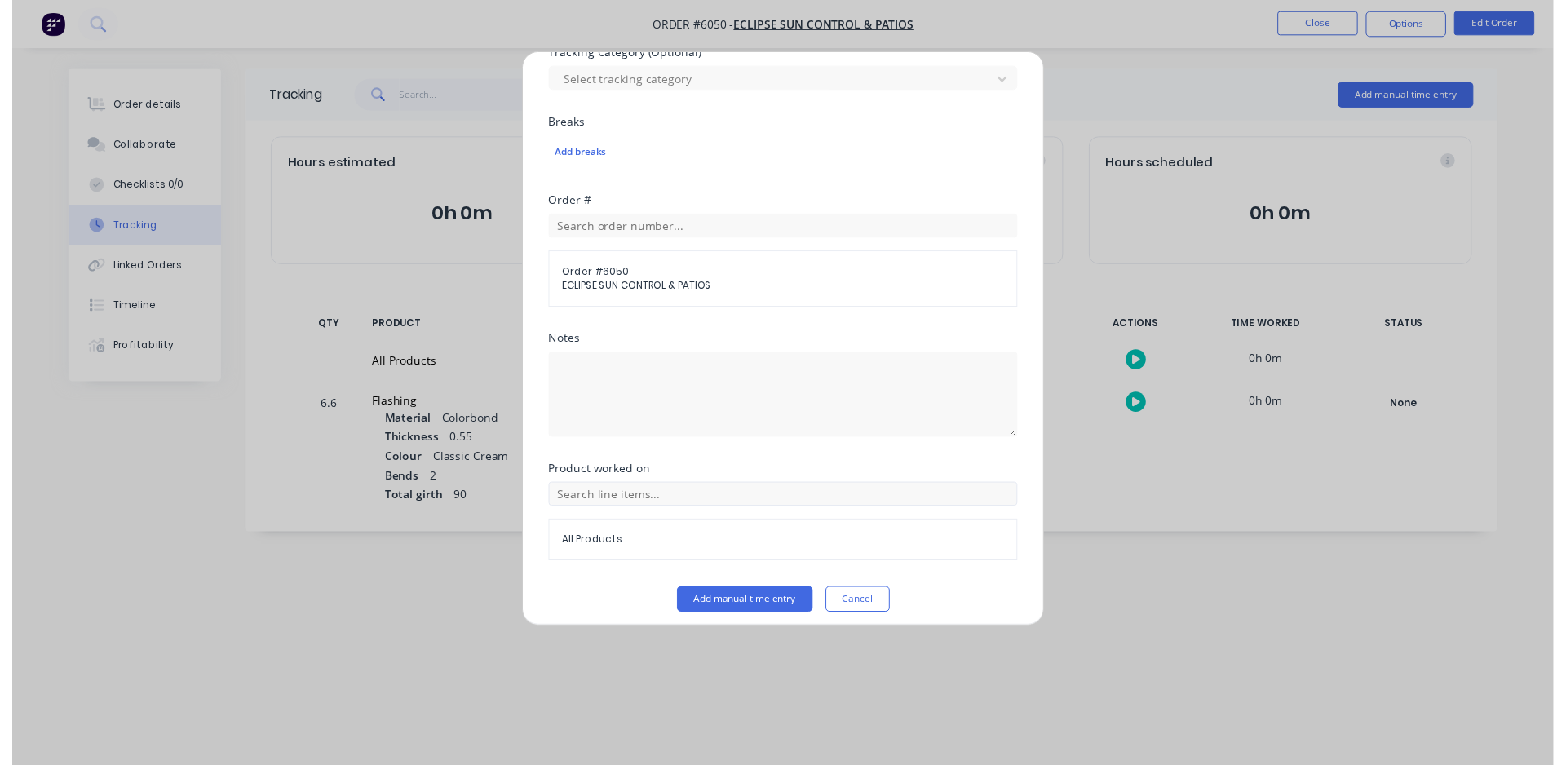
scroll to position [519, 0]
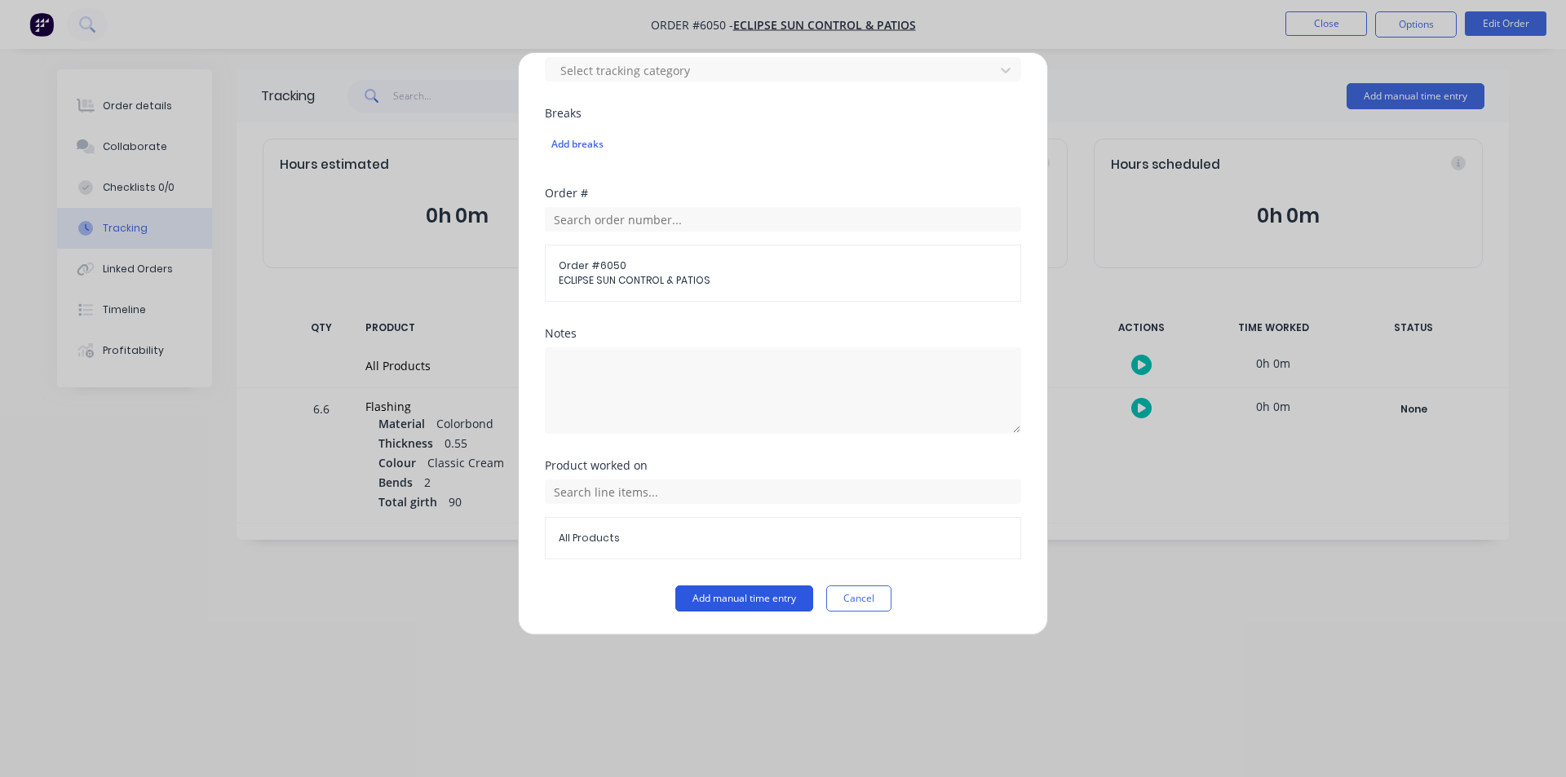
click at [734, 589] on button "Add manual time entry" at bounding box center [744, 599] width 138 height 26
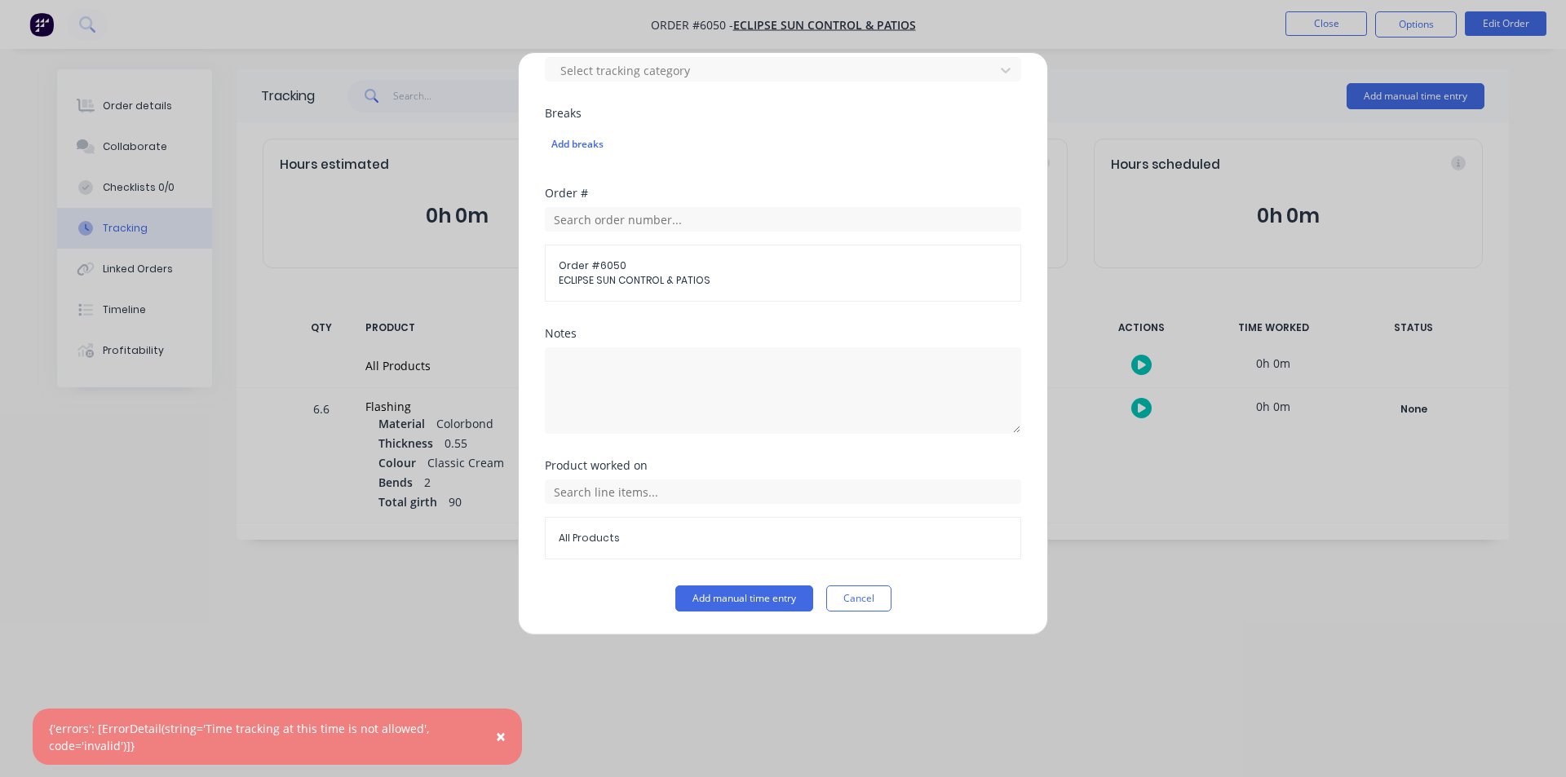
click at [1080, 81] on div "Add manual time entry Team member Fabrication Workshop When Date [DATE] Start t…" at bounding box center [783, 388] width 1566 height 777
click at [875, 601] on button "Cancel" at bounding box center [858, 599] width 65 height 26
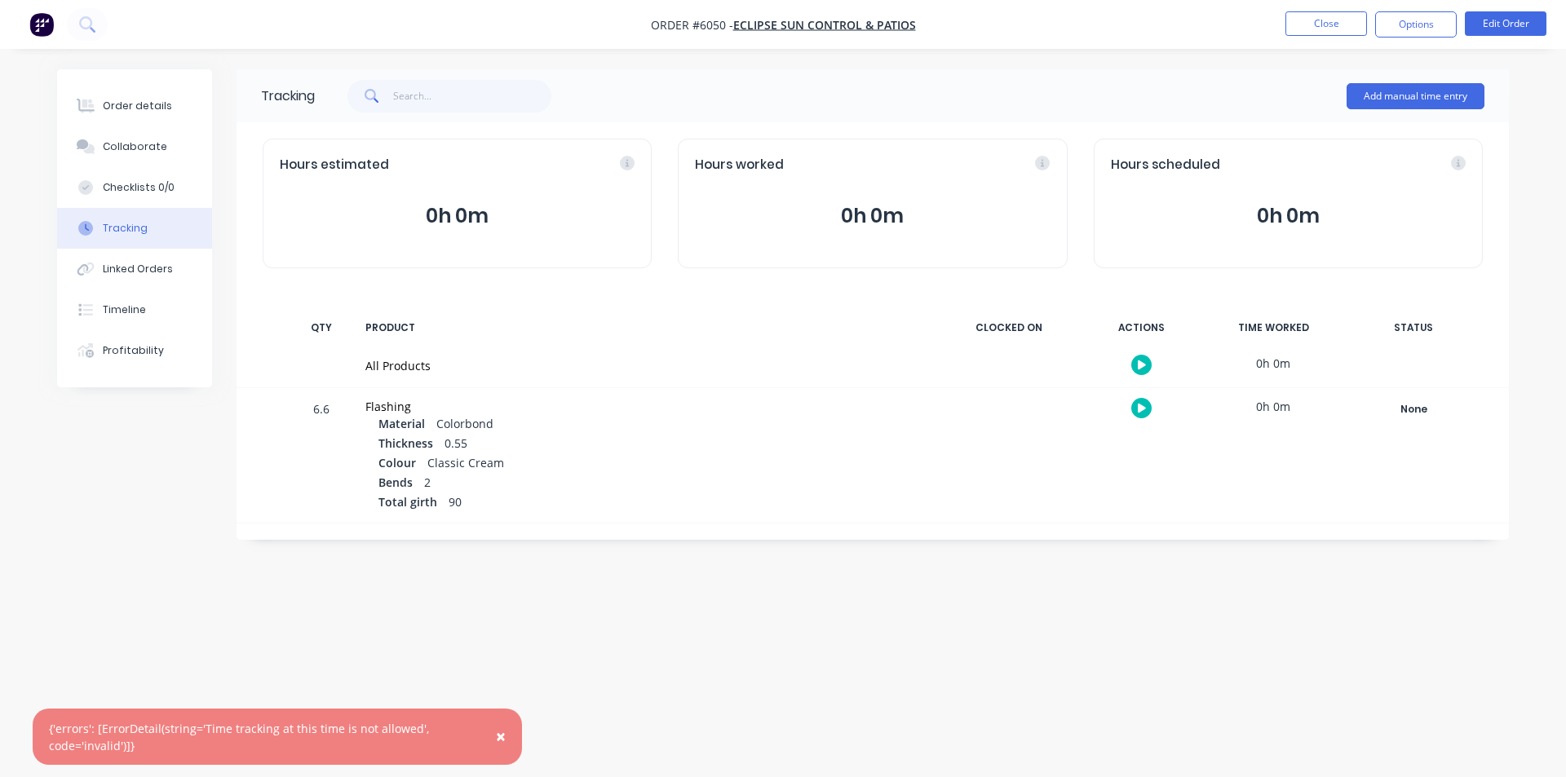
drag, startPoint x: 875, startPoint y: 601, endPoint x: 1073, endPoint y: 74, distance: 562.8
click at [1071, 76] on div "Add manual time entry" at bounding box center [899, 96] width 1169 height 49
click at [1315, 20] on button "Close" at bounding box center [1326, 23] width 82 height 24
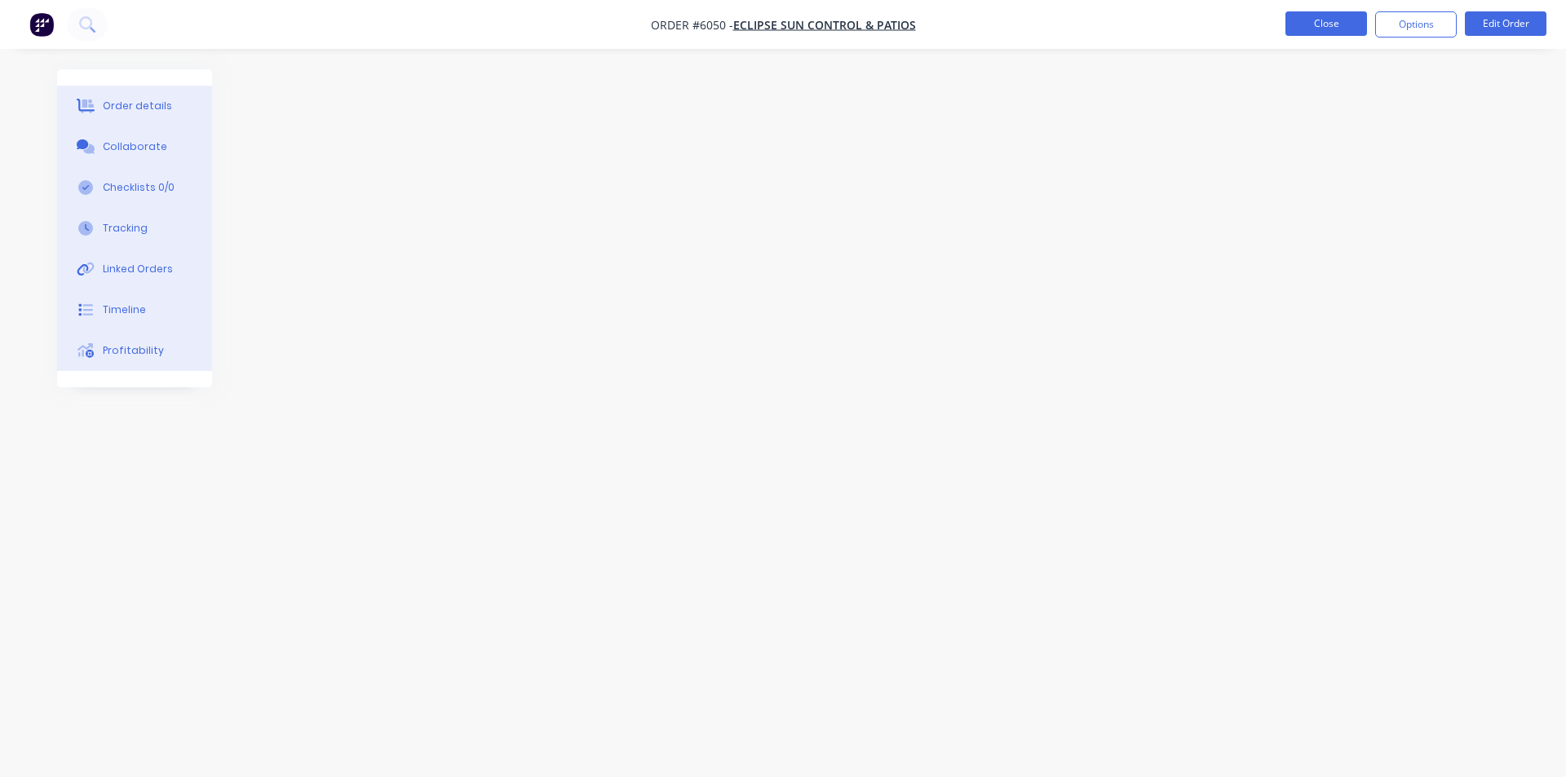
click at [1333, 17] on button "Close" at bounding box center [1326, 23] width 82 height 24
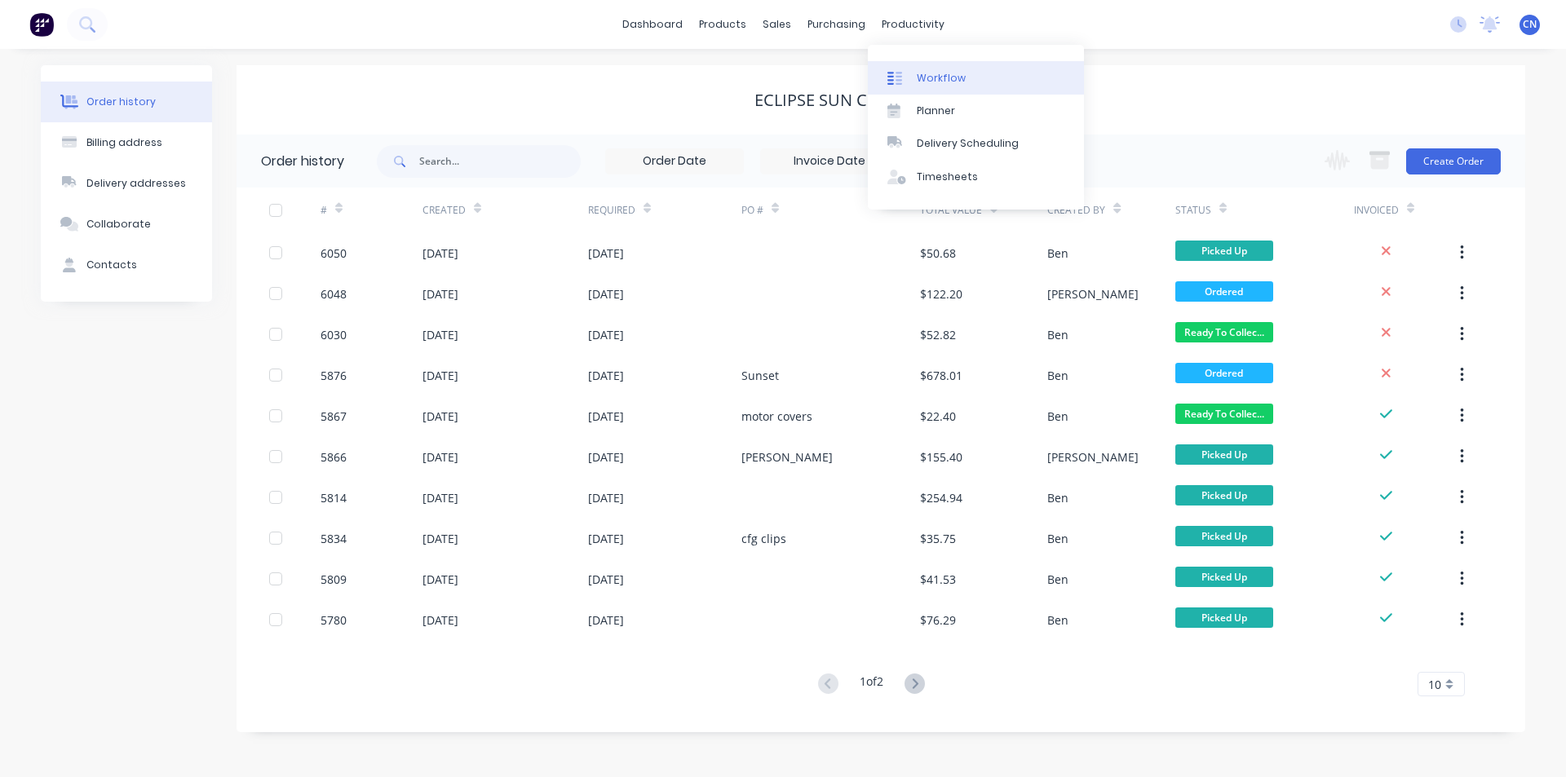
click at [914, 70] on link "Workflow" at bounding box center [976, 77] width 216 height 33
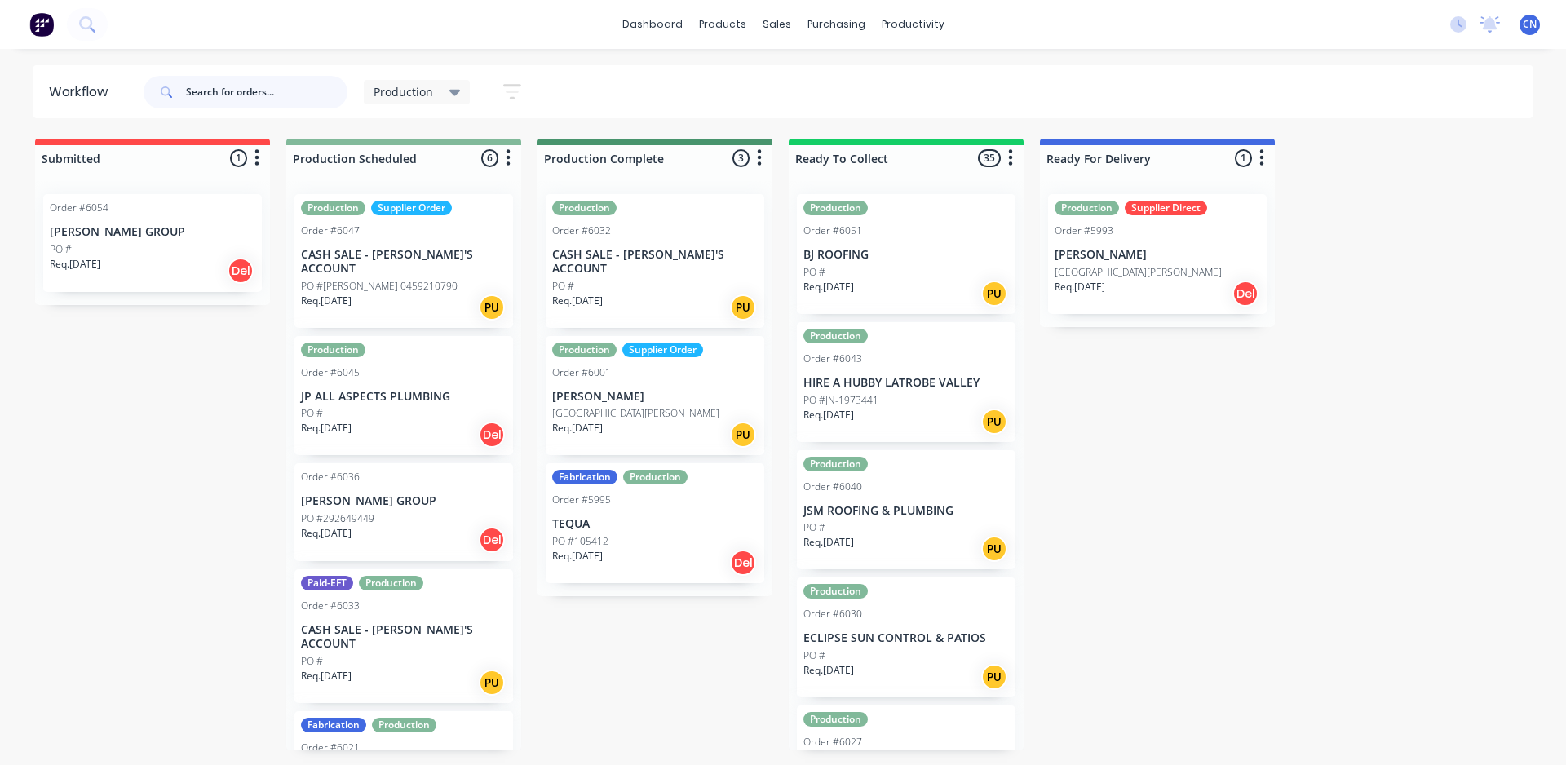
click at [245, 91] on input "text" at bounding box center [266, 92] width 161 height 33
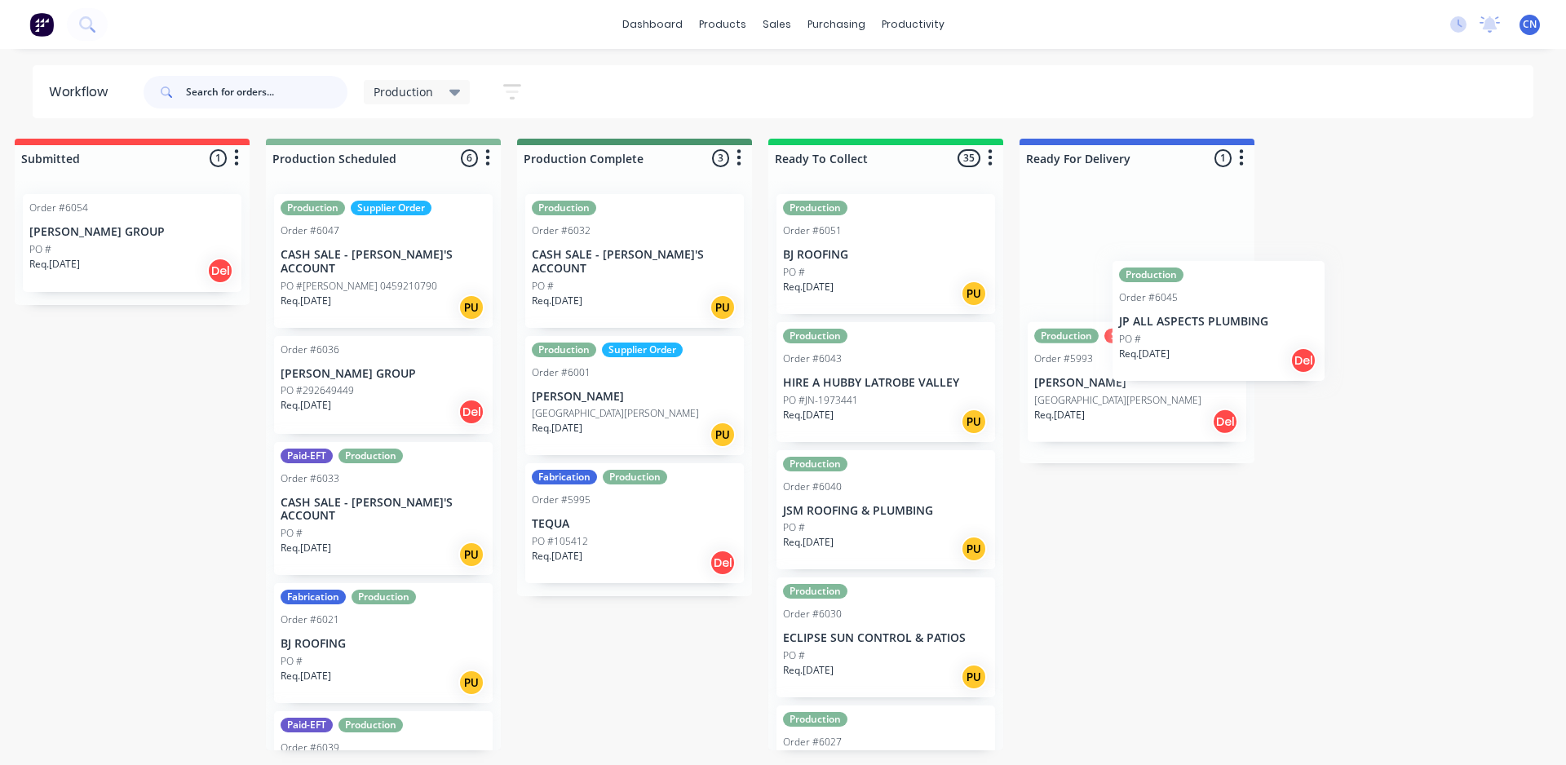
scroll to position [0, 25]
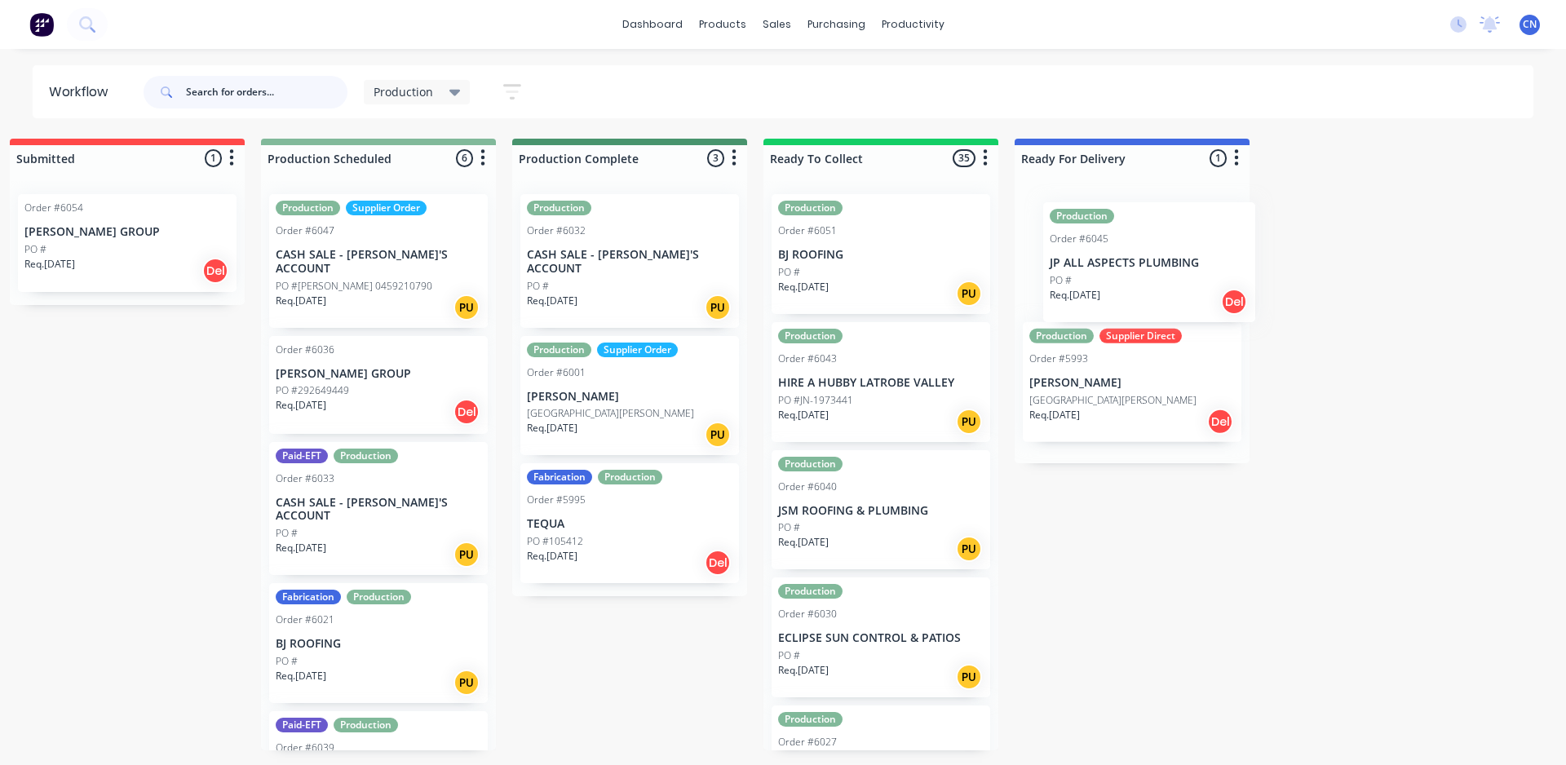
drag, startPoint x: 398, startPoint y: 391, endPoint x: 1156, endPoint y: 270, distance: 767.1
click at [1156, 270] on div "Submitted 1 Summaries Total order value Invoiced to date To be invoiced Order #…" at bounding box center [1203, 445] width 2483 height 612
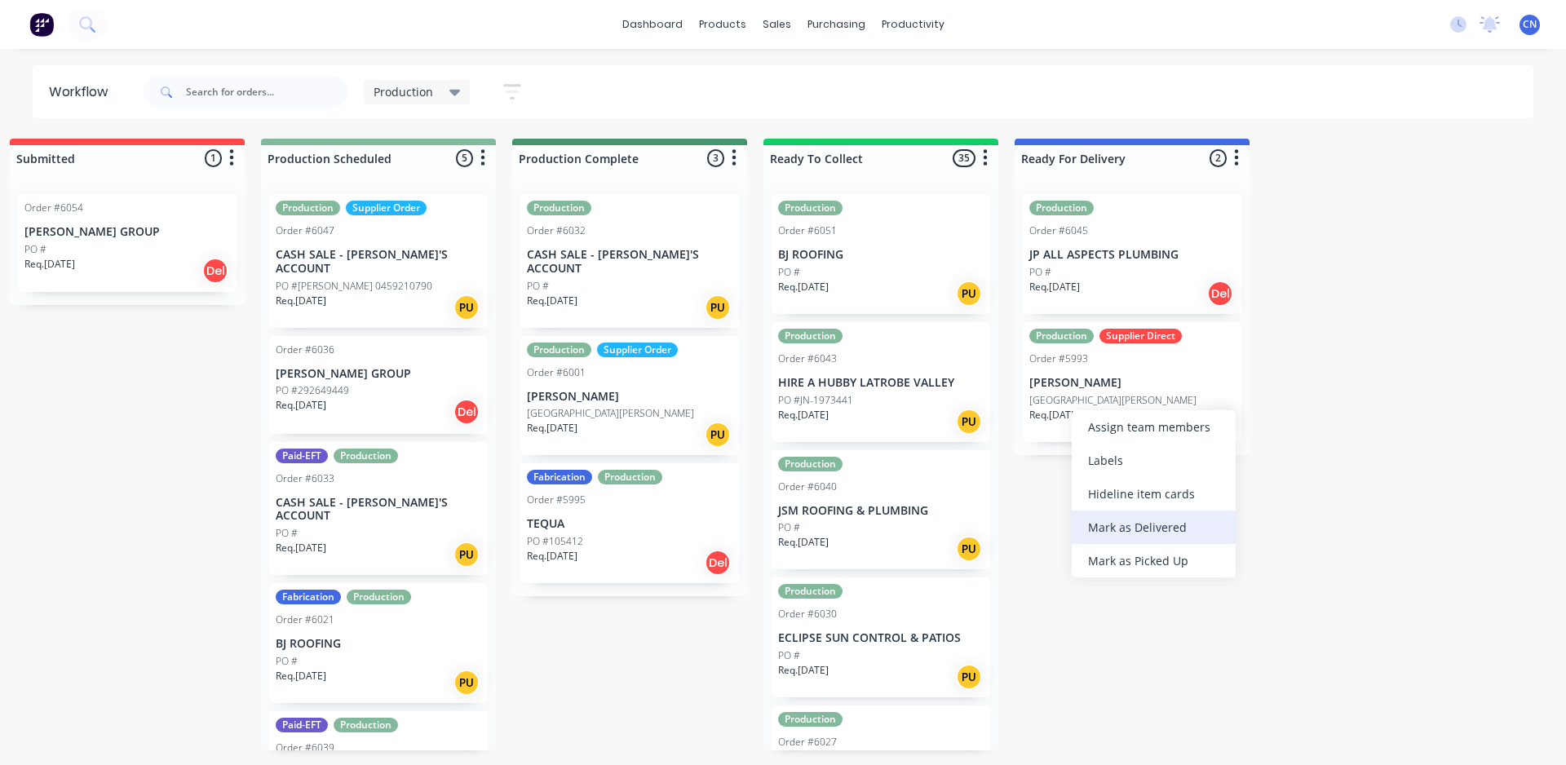
click at [1138, 532] on div "Mark as Delivered" at bounding box center [1154, 526] width 164 height 33
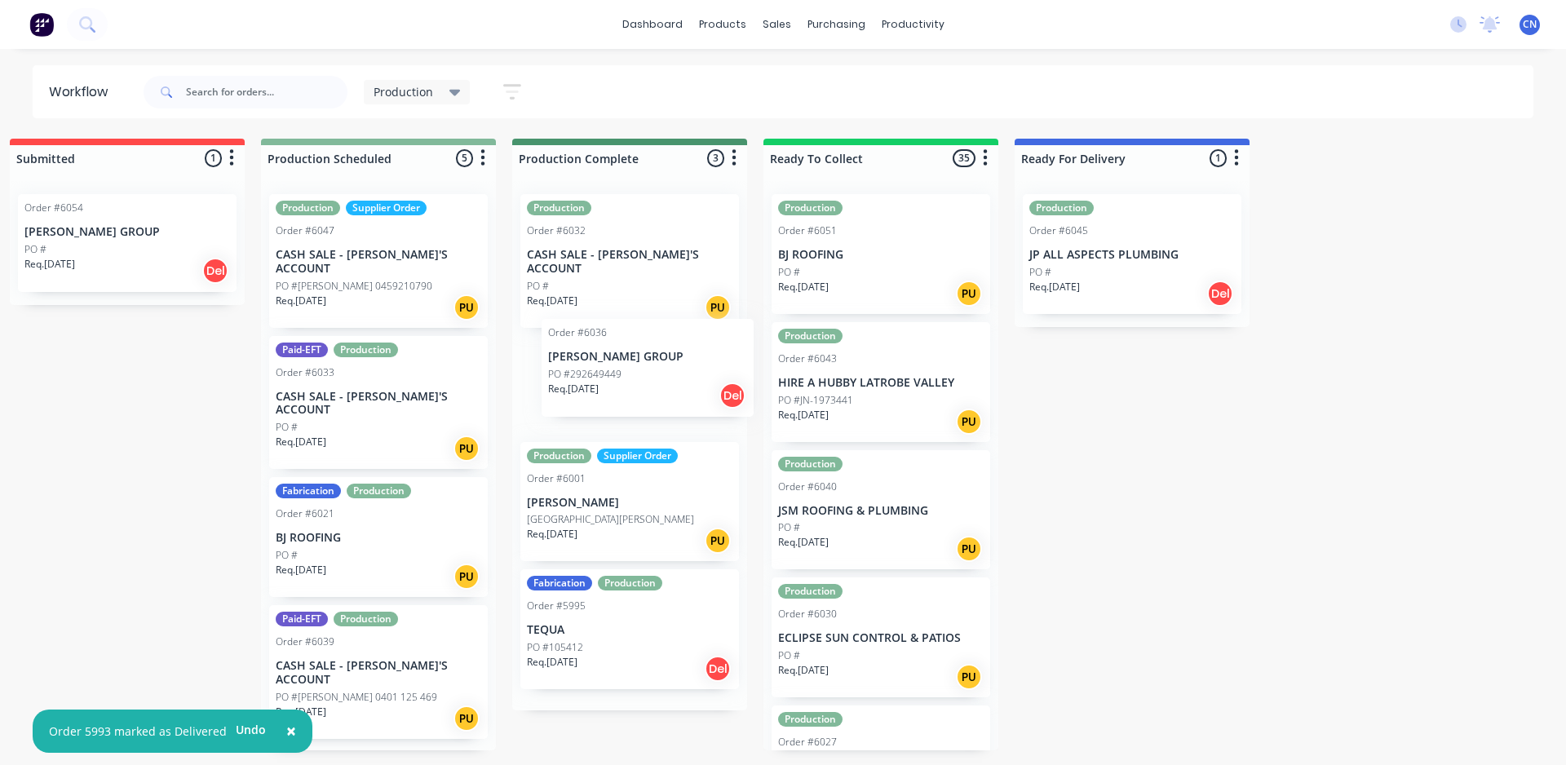
scroll to position [0, 24]
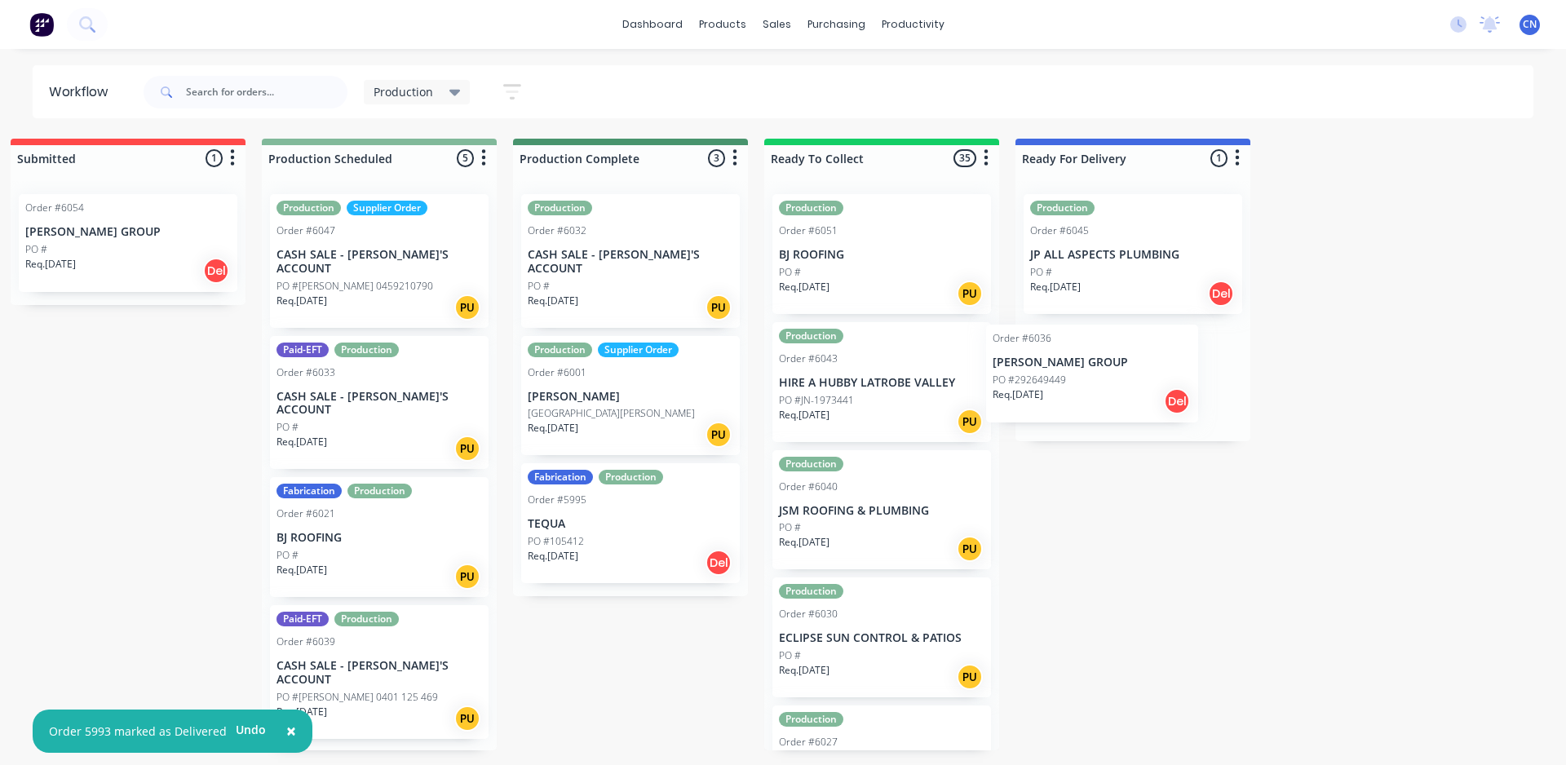
drag, startPoint x: 370, startPoint y: 371, endPoint x: 1098, endPoint y: 373, distance: 727.4
click at [1098, 373] on div "Submitted 1 Summaries Total order value Invoiced to date To be invoiced Order #…" at bounding box center [1204, 445] width 2483 height 612
click at [346, 420] on div "PO #" at bounding box center [379, 427] width 206 height 15
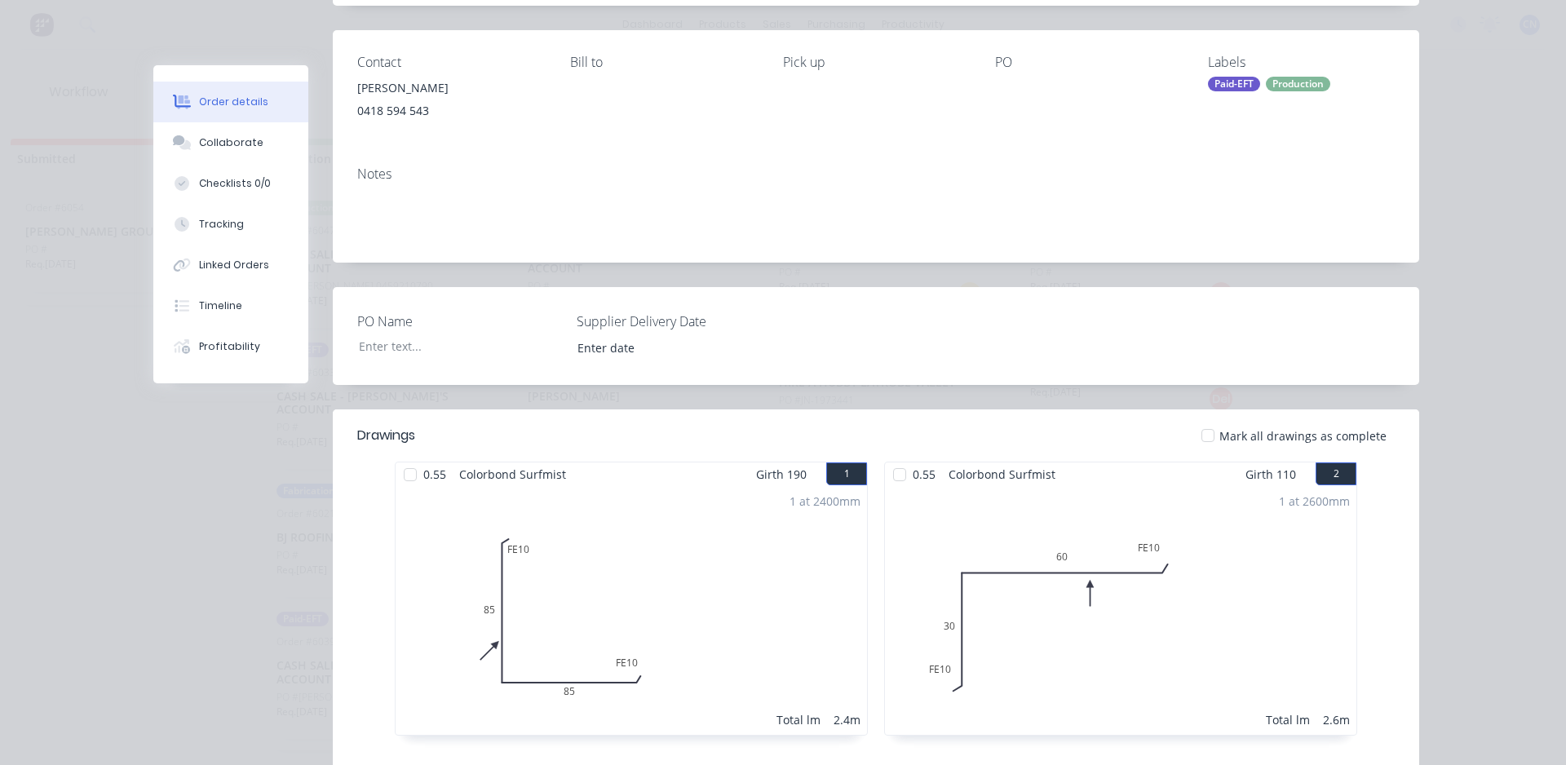
scroll to position [245, 0]
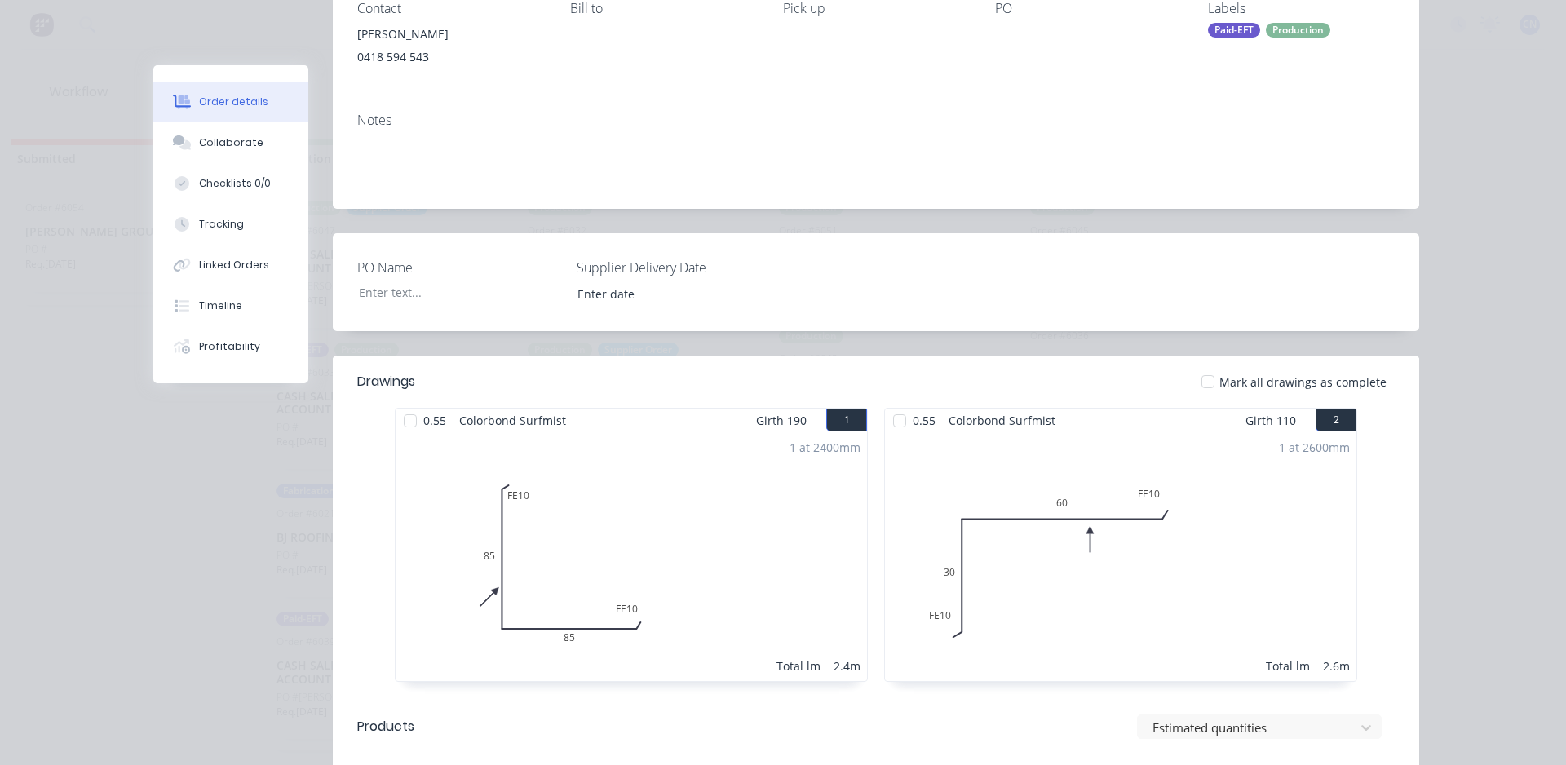
click at [404, 421] on div at bounding box center [410, 420] width 33 height 33
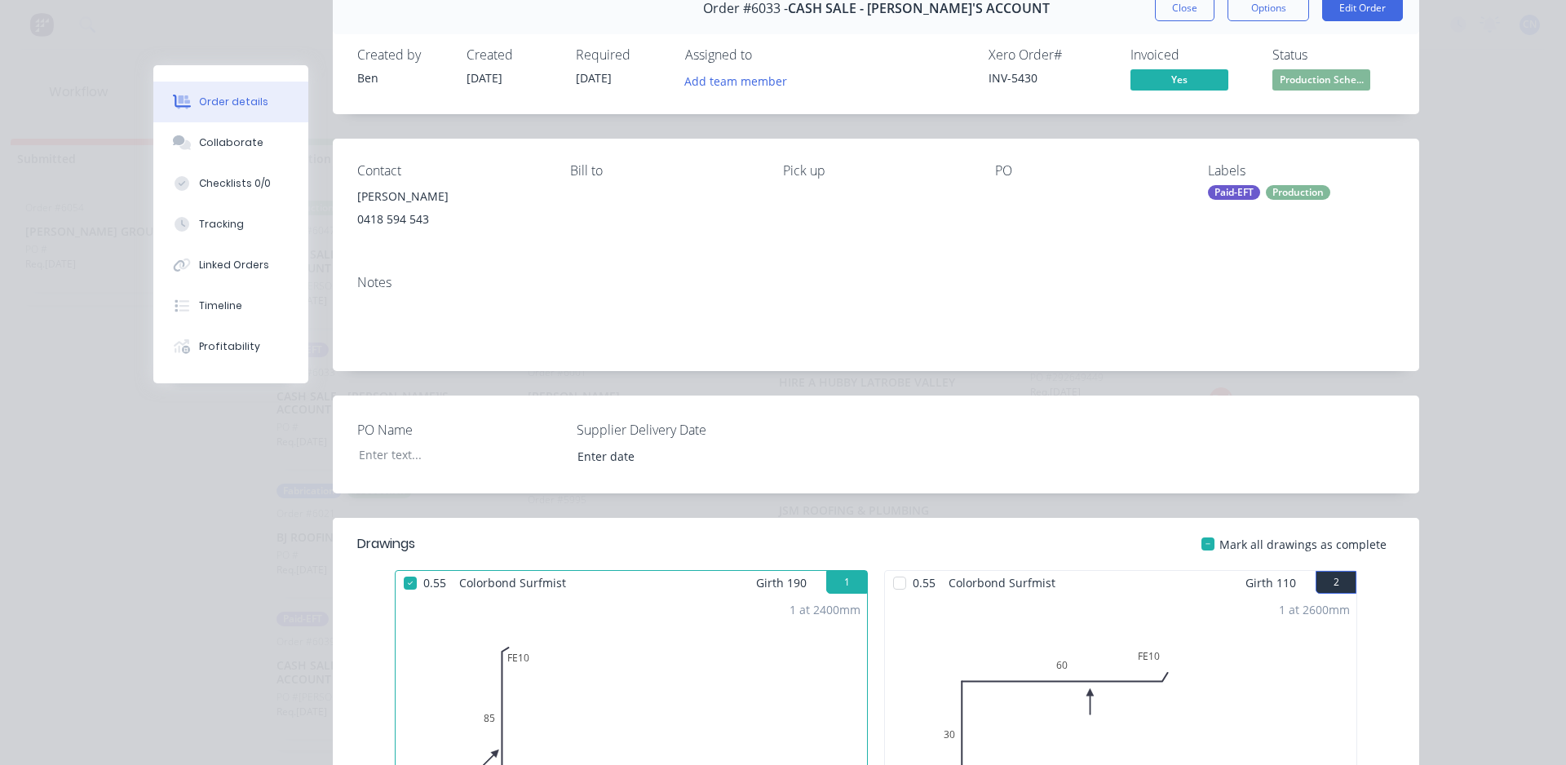
scroll to position [82, 0]
click at [1183, 17] on button "Close" at bounding box center [1185, 9] width 60 height 26
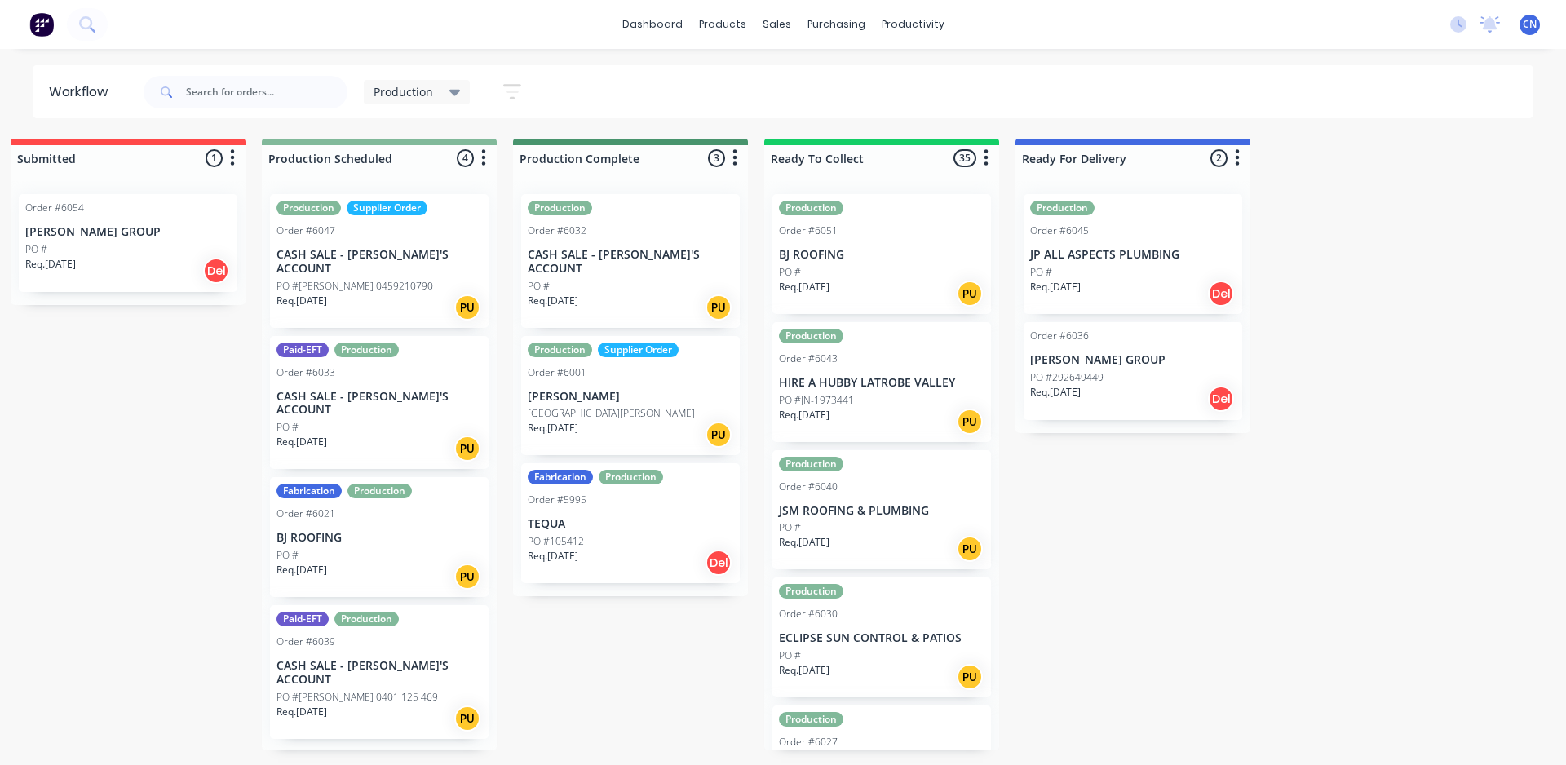
scroll to position [0, 24]
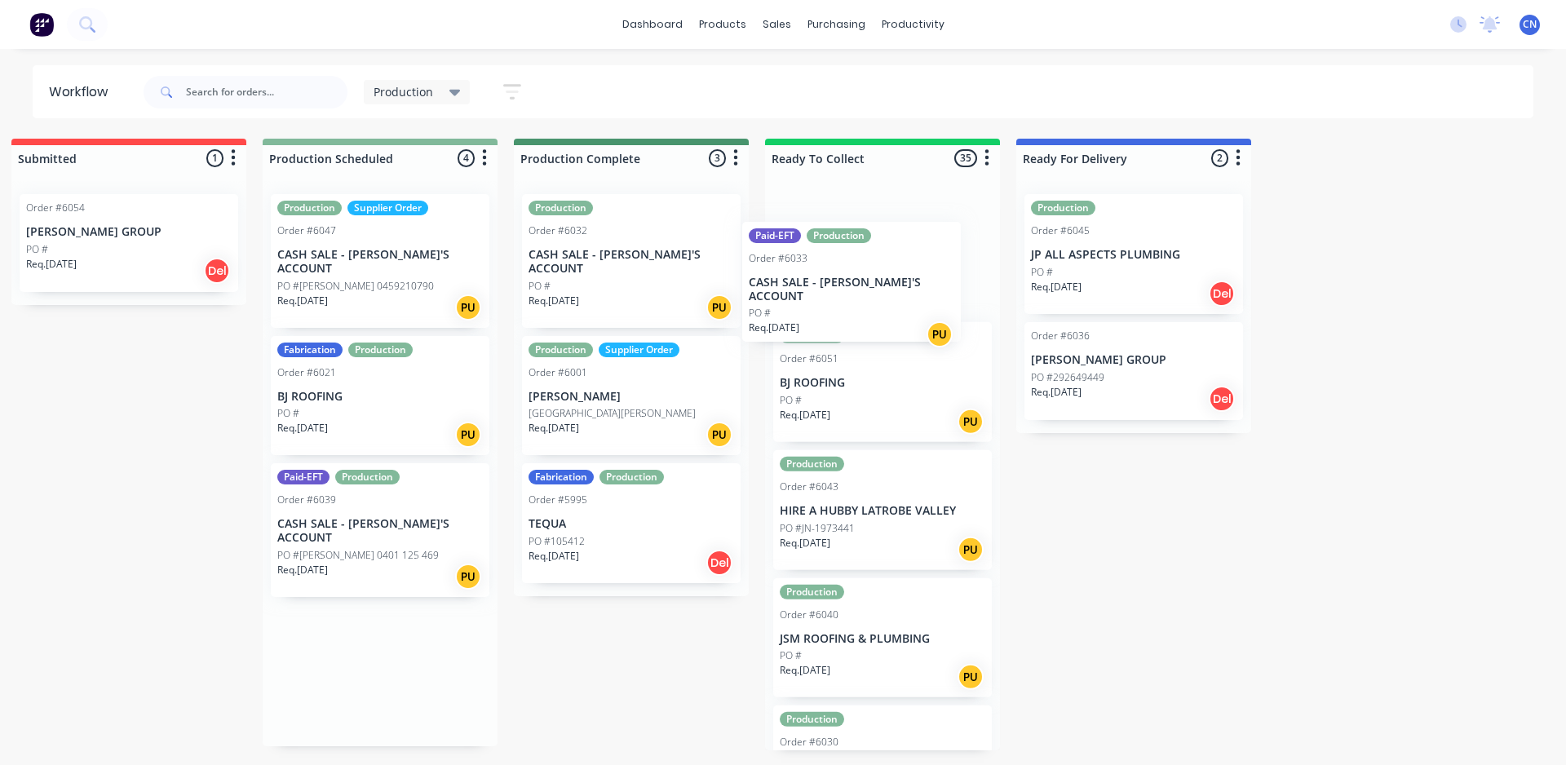
drag, startPoint x: 342, startPoint y: 395, endPoint x: 824, endPoint y: 291, distance: 493.7
click at [824, 293] on div "Submitted 1 Summaries Total order value Invoiced to date To be invoiced Order #…" at bounding box center [1205, 445] width 2483 height 612
